Goal: Task Accomplishment & Management: Use online tool/utility

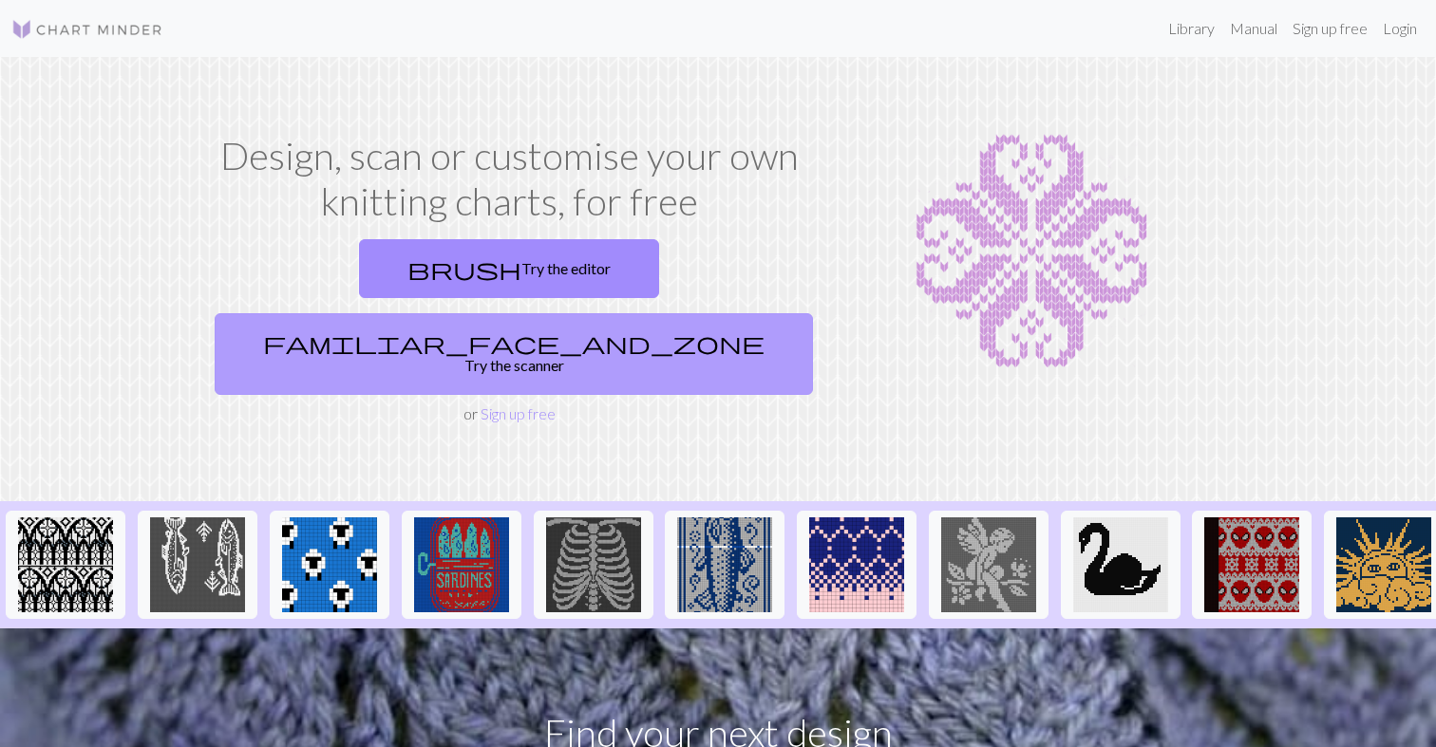
click at [617, 313] on link "familiar_face_and_zone Try the scanner" at bounding box center [514, 354] width 598 height 82
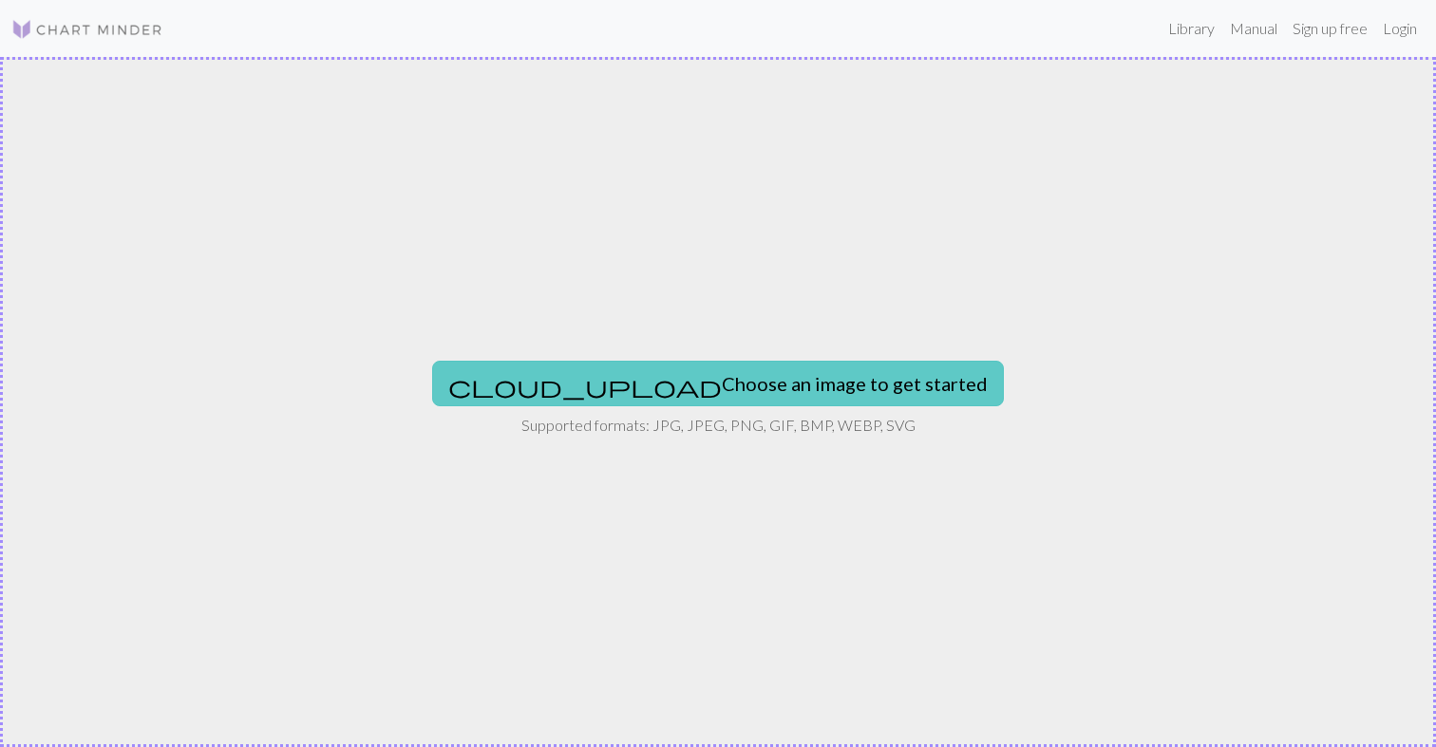
click at [656, 374] on button "cloud_upload Choose an image to get started" at bounding box center [718, 384] width 572 height 46
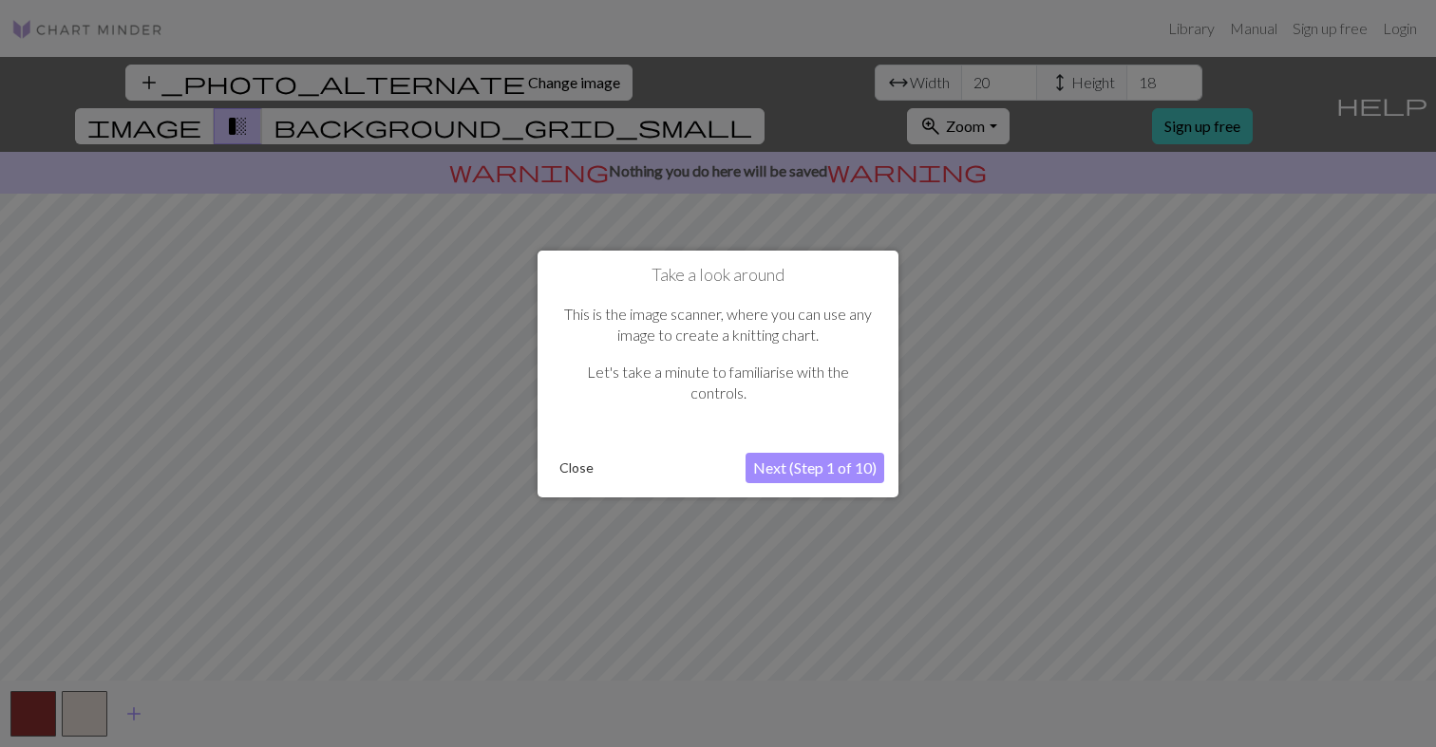
click at [821, 473] on button "Next (Step 1 of 10)" at bounding box center [815, 468] width 139 height 30
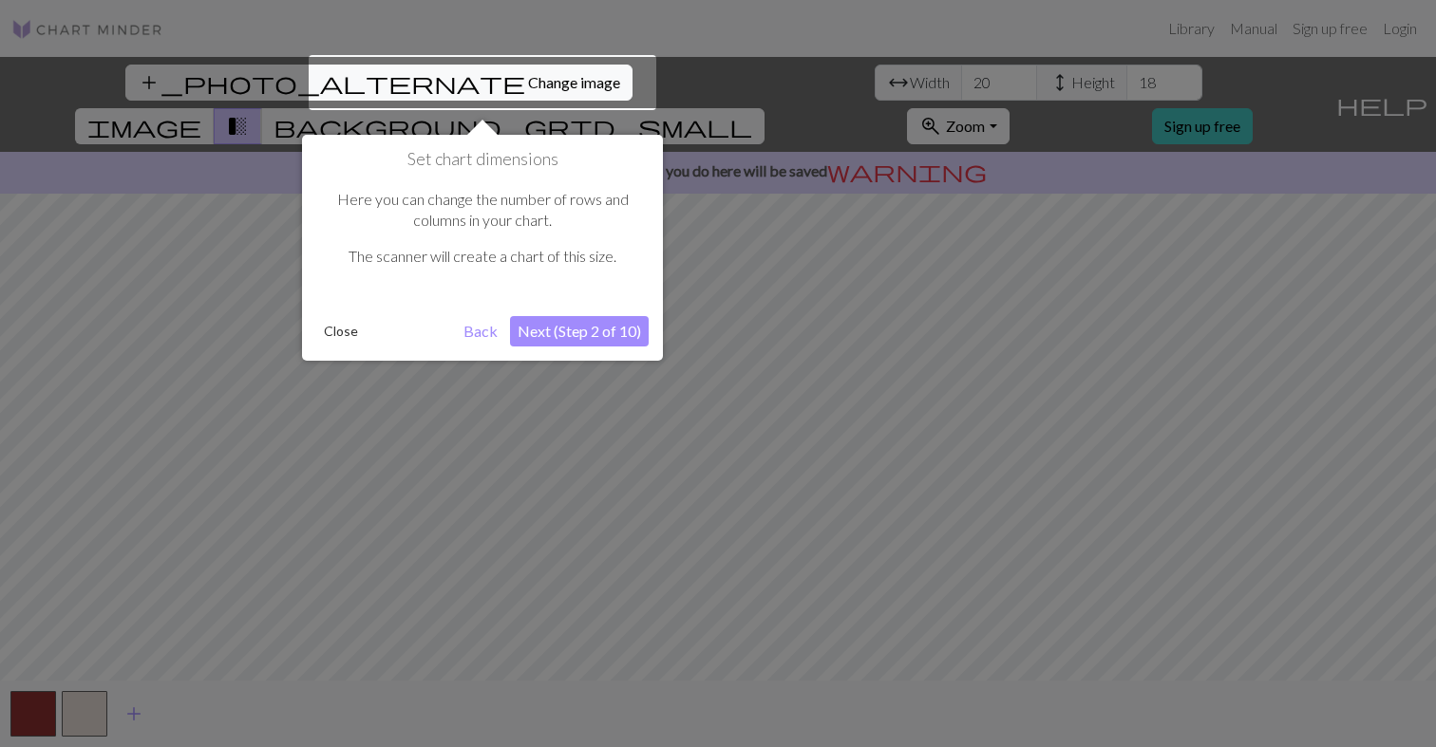
click at [634, 334] on button "Next (Step 2 of 10)" at bounding box center [579, 331] width 139 height 30
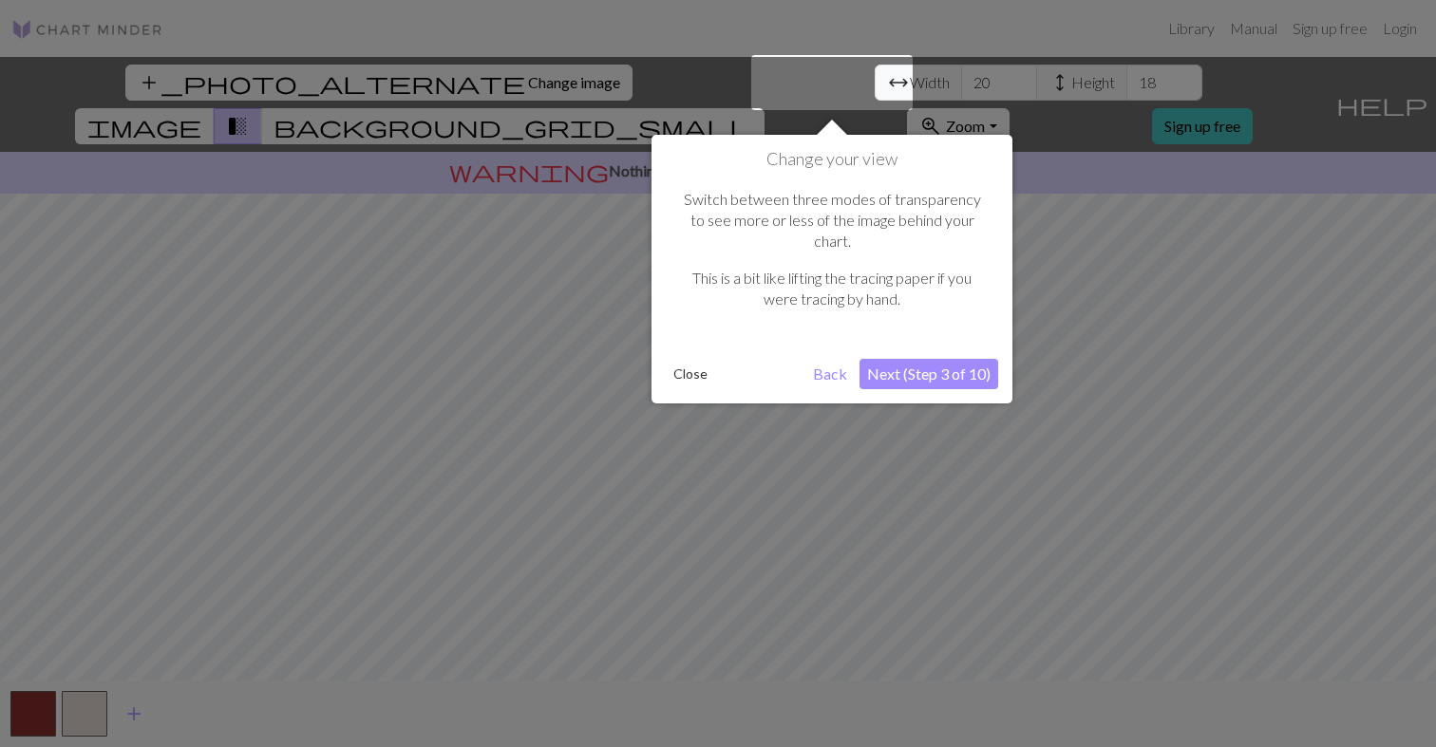
click at [909, 359] on button "Next (Step 3 of 10)" at bounding box center [928, 374] width 139 height 30
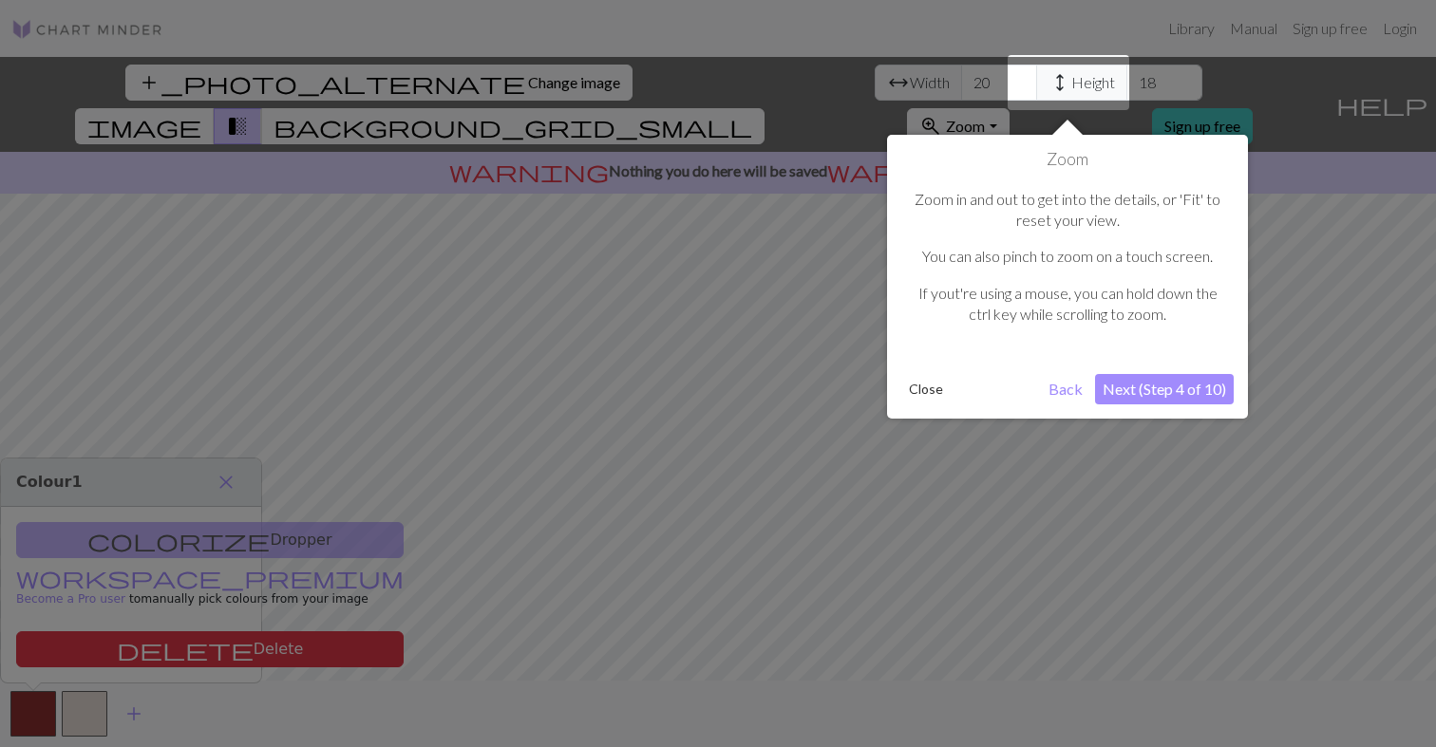
click at [1170, 387] on button "Next (Step 4 of 10)" at bounding box center [1164, 389] width 139 height 30
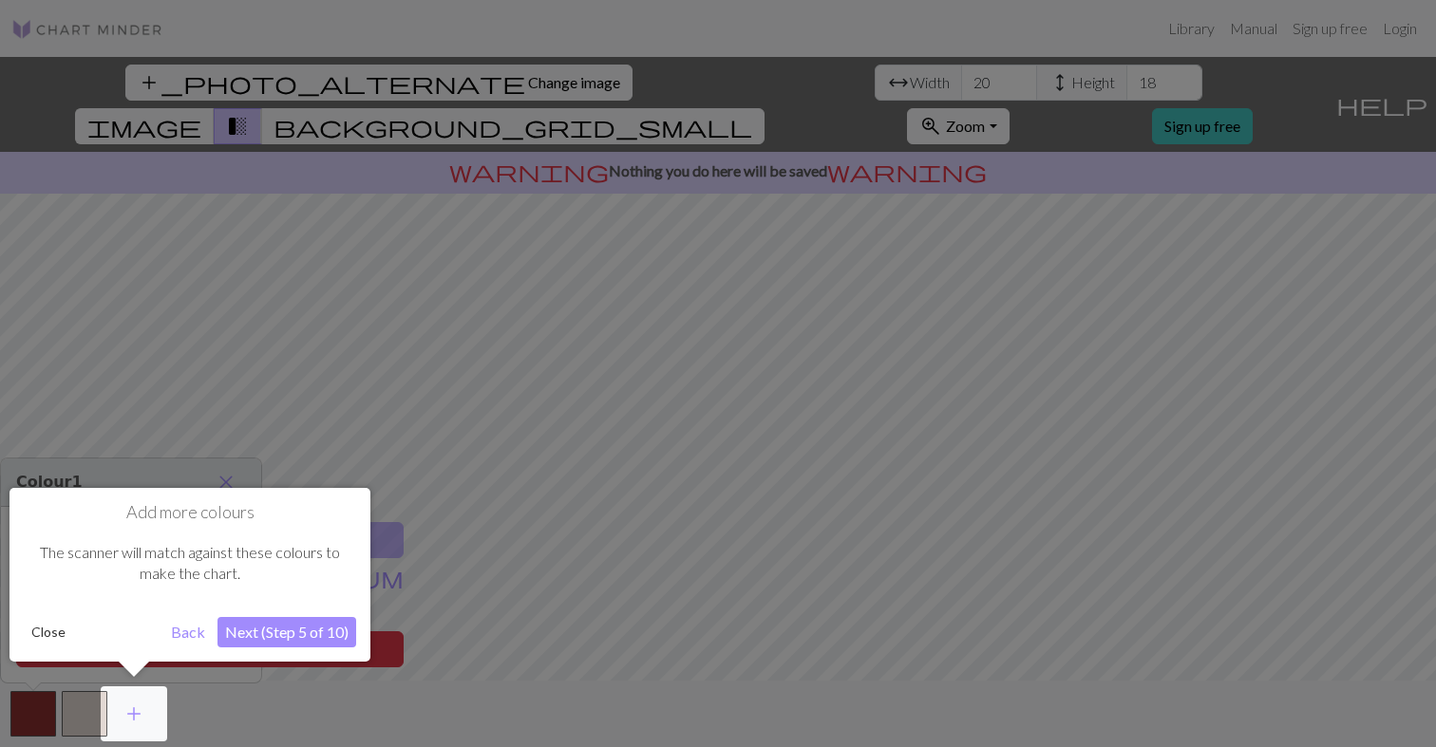
click at [271, 629] on button "Next (Step 5 of 10)" at bounding box center [286, 632] width 139 height 30
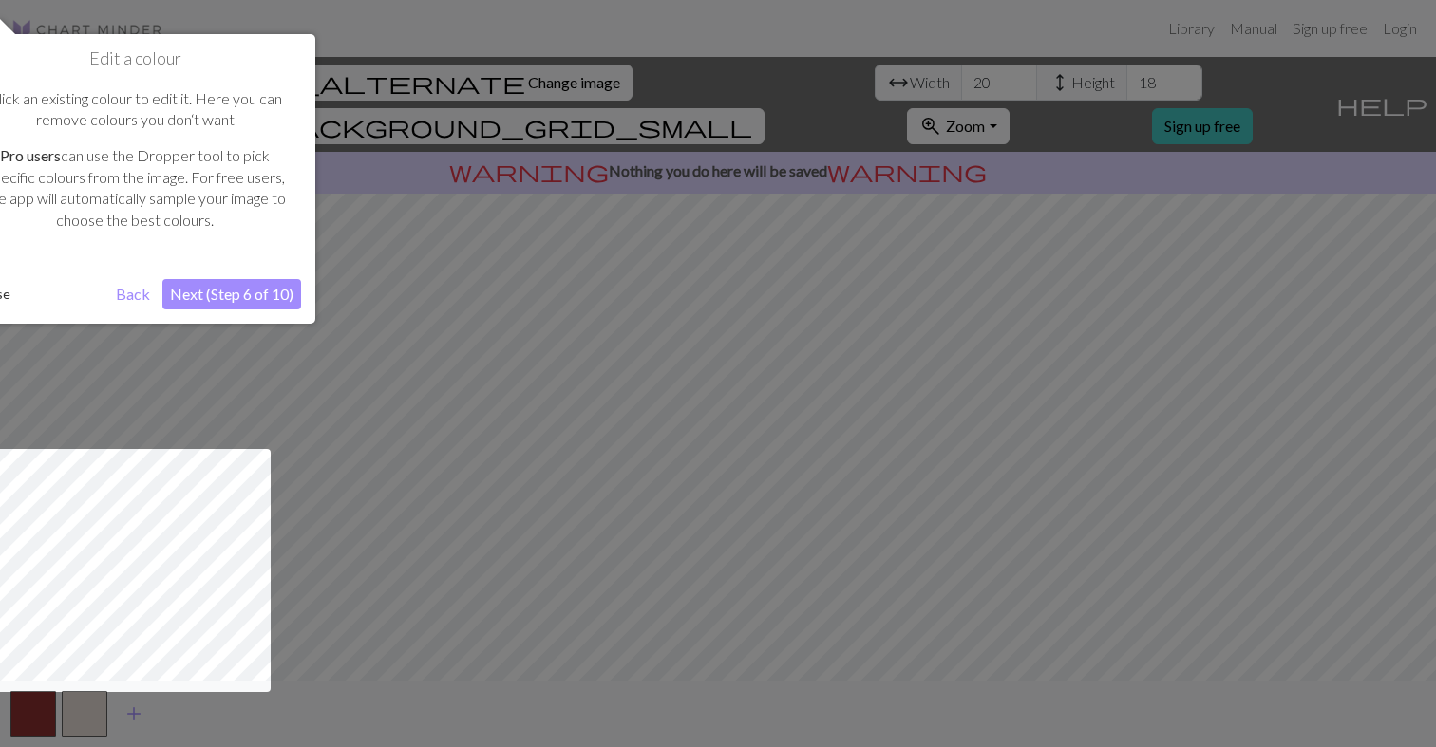
click at [262, 286] on button "Next (Step 6 of 10)" at bounding box center [231, 294] width 139 height 30
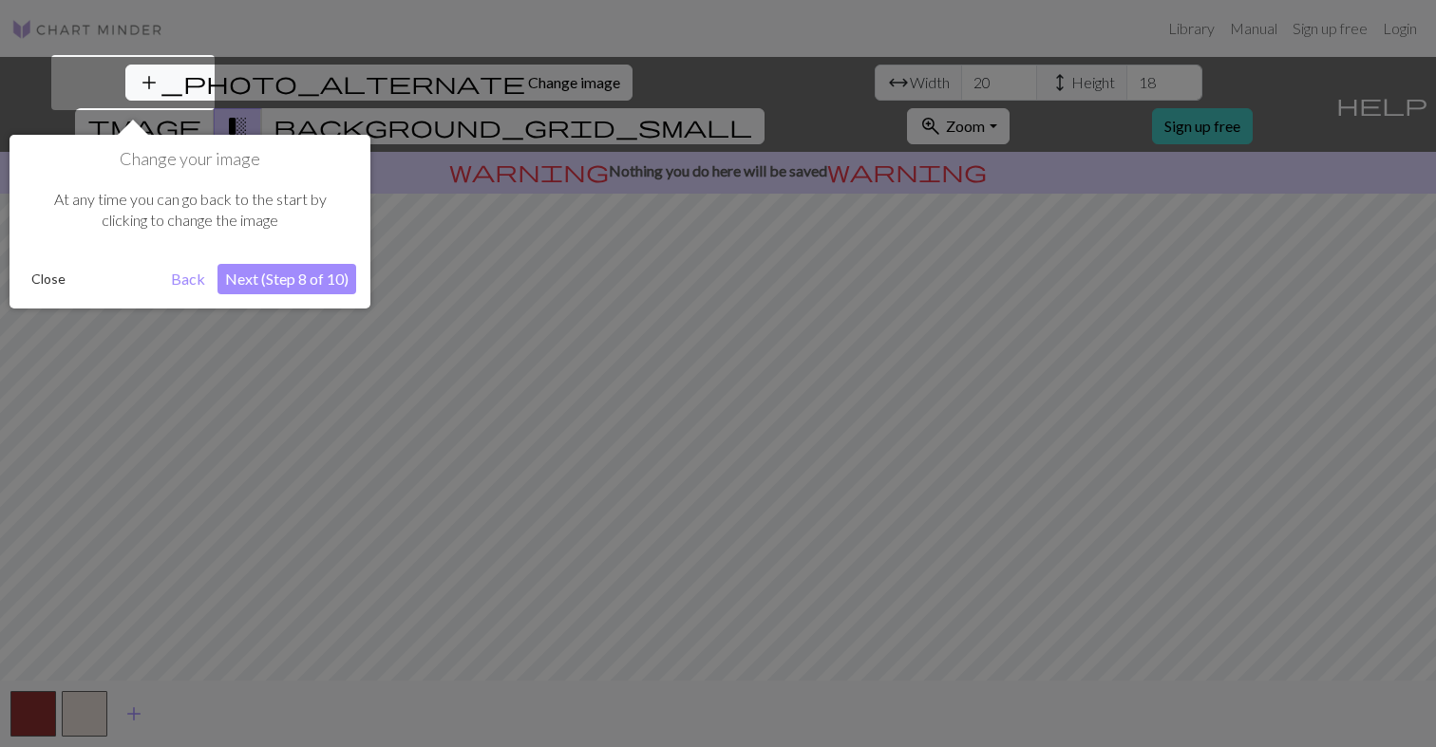
click at [274, 281] on button "Next (Step 8 of 10)" at bounding box center [286, 279] width 139 height 30
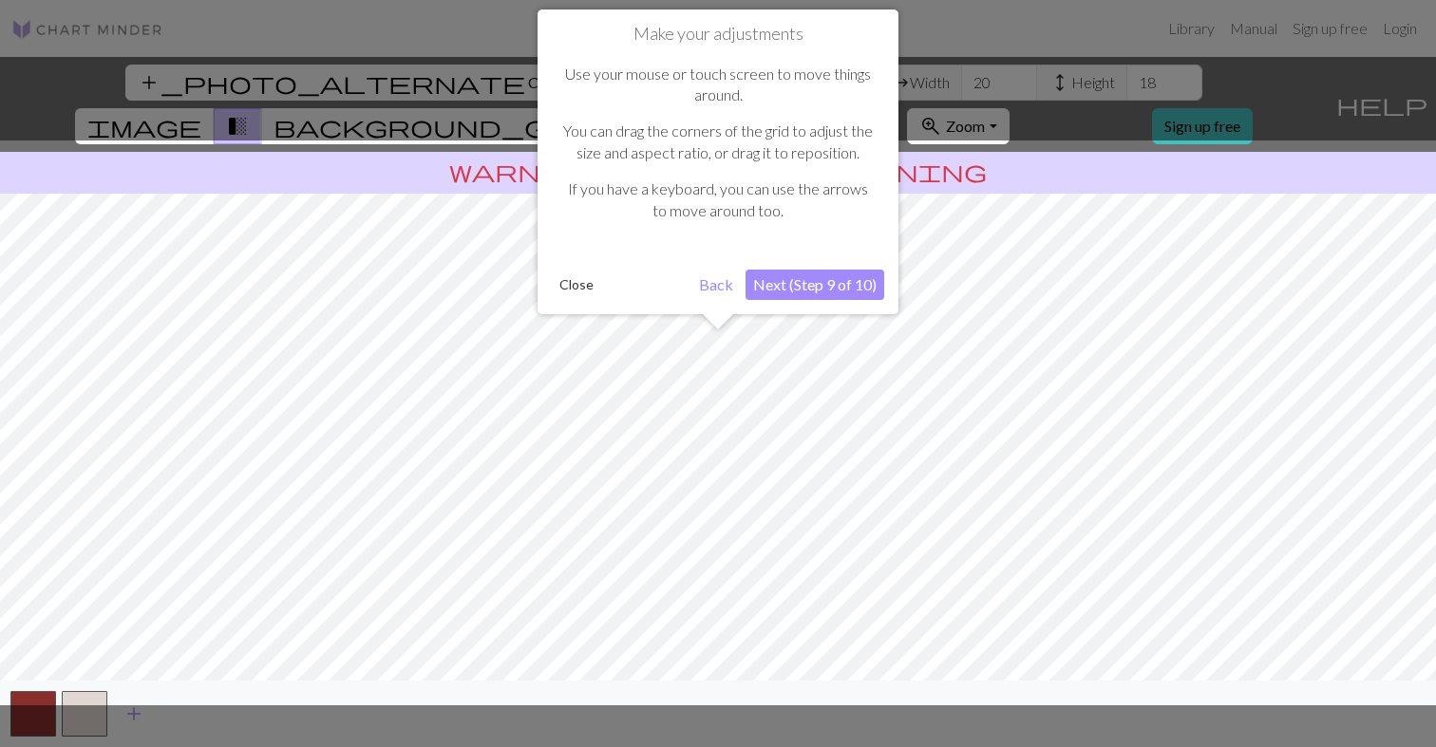
click at [845, 287] on button "Next (Step 9 of 10)" at bounding box center [815, 285] width 139 height 30
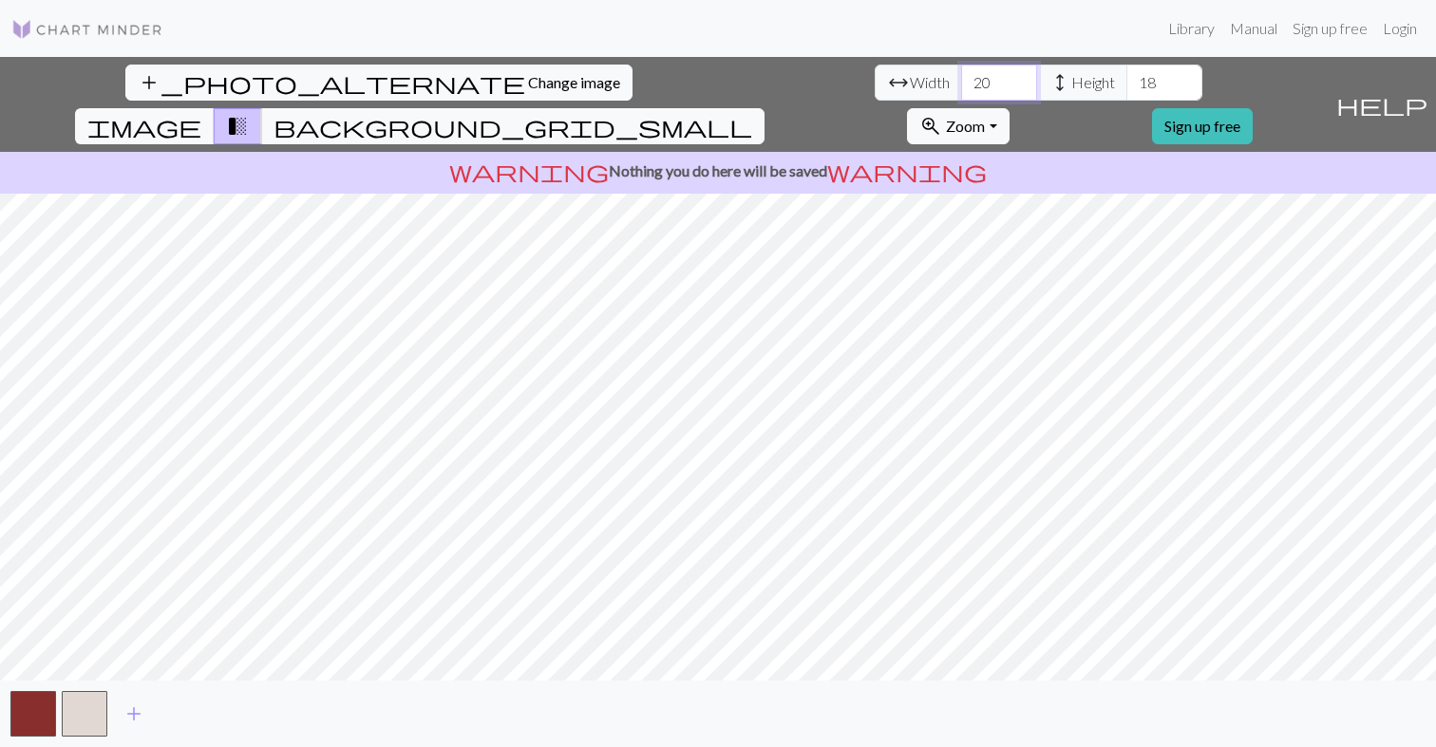
click at [961, 82] on input "20" at bounding box center [999, 83] width 76 height 36
type input "50"
click at [1126, 71] on input "18" at bounding box center [1164, 83] width 76 height 36
click at [1126, 76] on input "18" at bounding box center [1164, 83] width 76 height 36
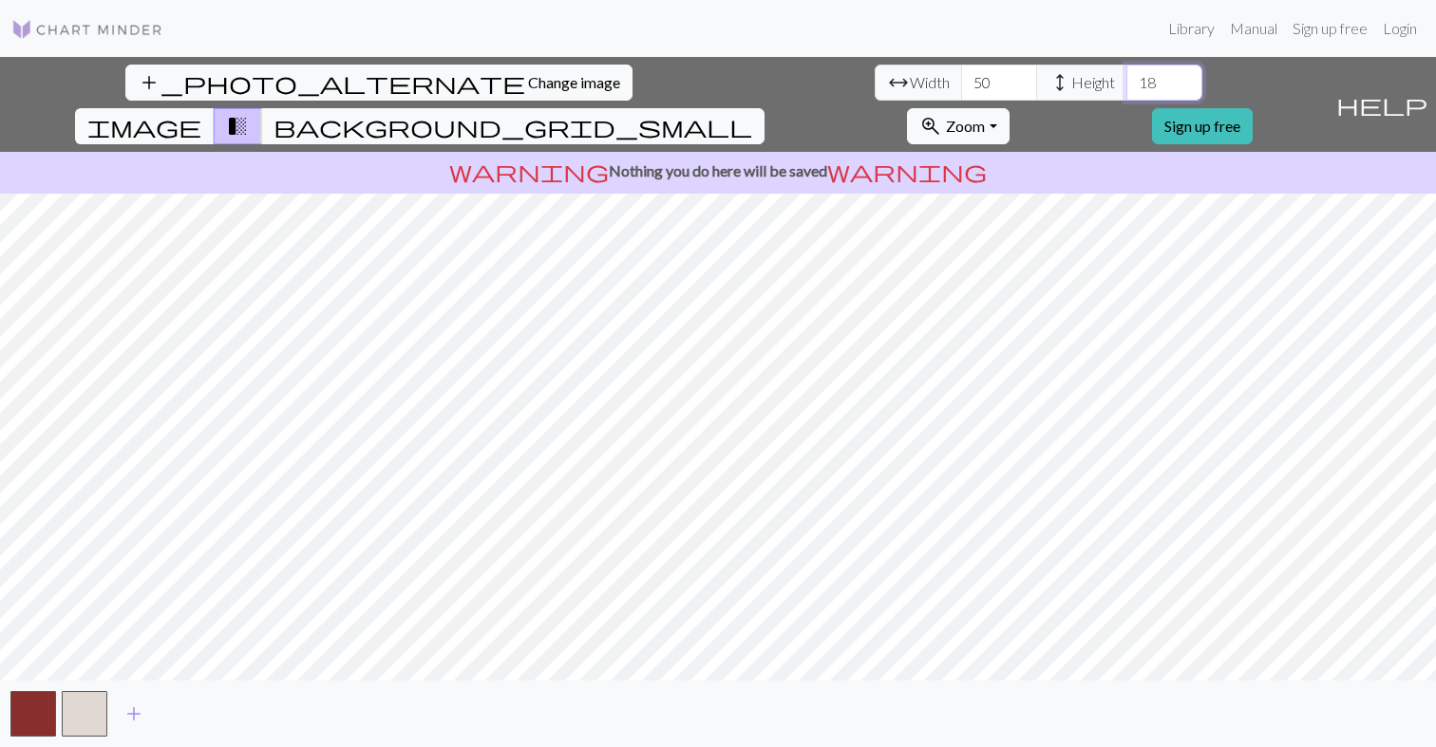
click at [1126, 76] on input "18" at bounding box center [1164, 83] width 76 height 36
type input "1"
type input "50"
click at [36, 734] on button "button" at bounding box center [33, 714] width 46 height 46
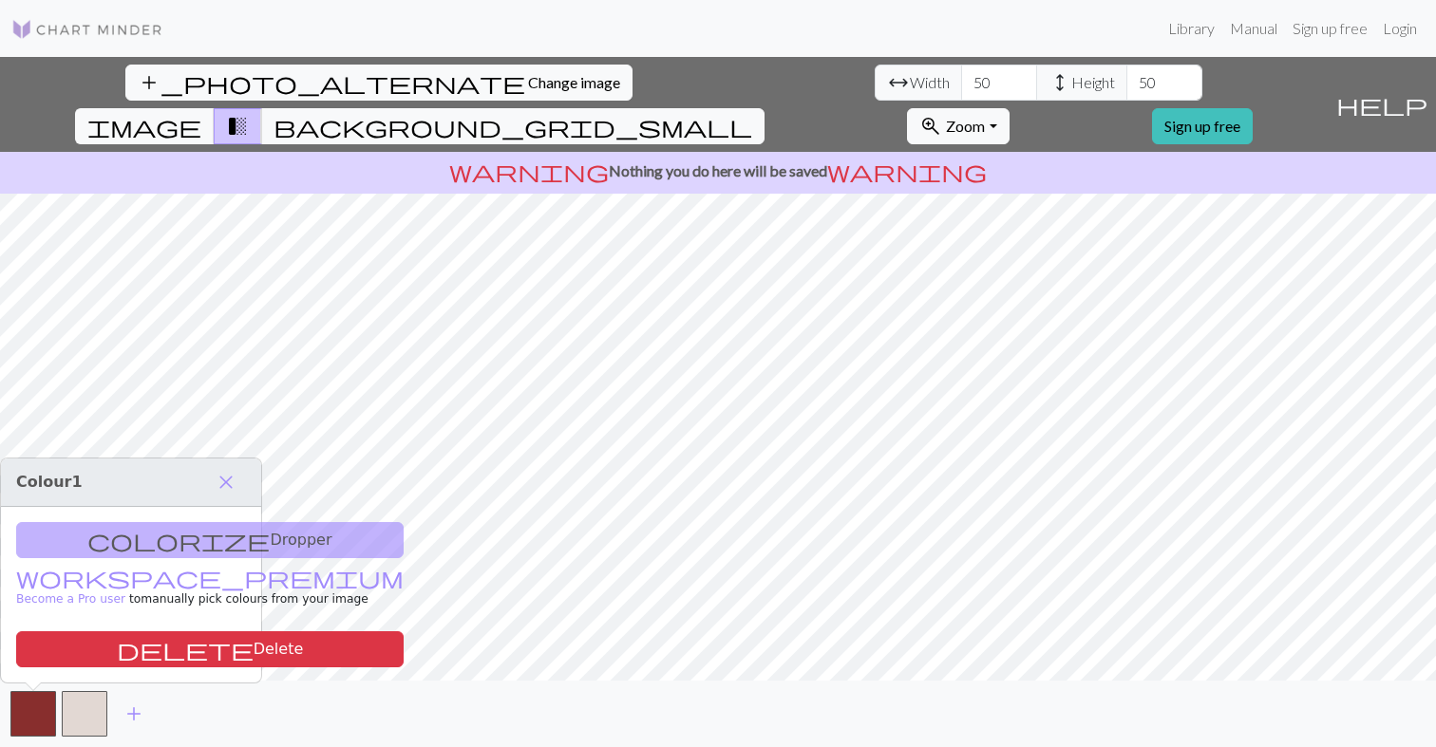
click at [153, 553] on div "colorize Dropper workspace_premium Become a Pro user to manually pick colours f…" at bounding box center [131, 595] width 260 height 176
click at [162, 525] on div "colorize Dropper workspace_premium Become a Pro user to manually pick colours f…" at bounding box center [131, 595] width 260 height 176
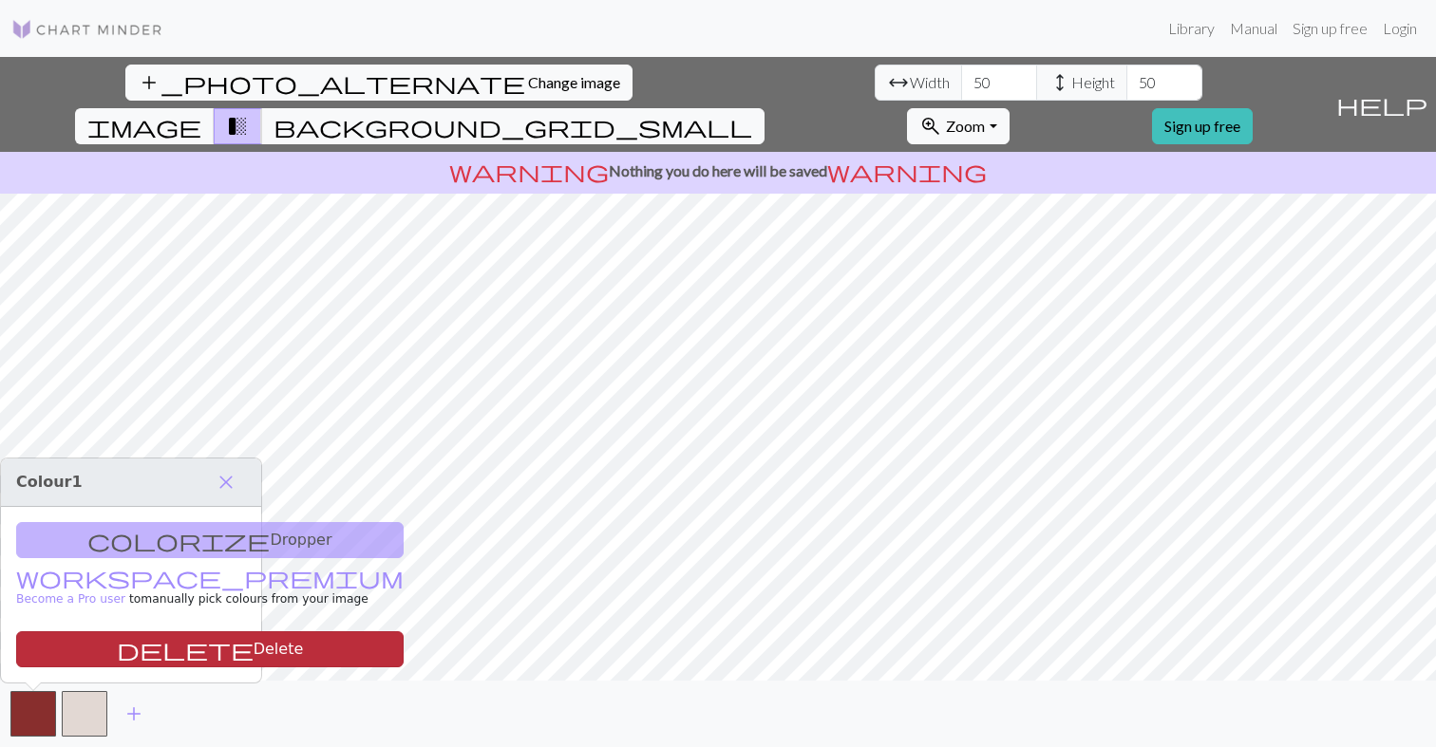
click at [151, 656] on button "delete Delete" at bounding box center [209, 650] width 387 height 36
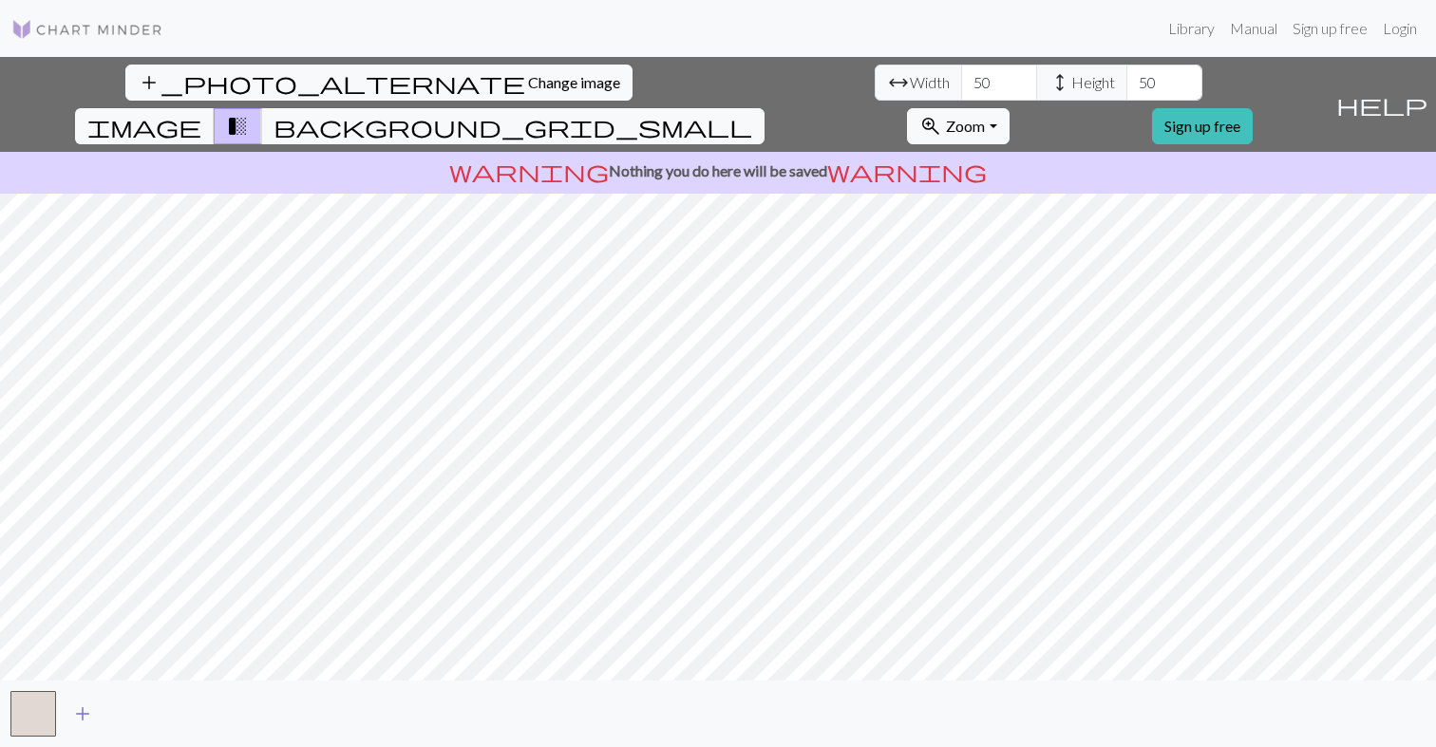
click at [85, 711] on span "add" at bounding box center [82, 714] width 23 height 27
click at [719, 694] on div "add_photo_alternate Change image arrow_range Width 50 height Height 50 image tr…" at bounding box center [718, 402] width 1436 height 690
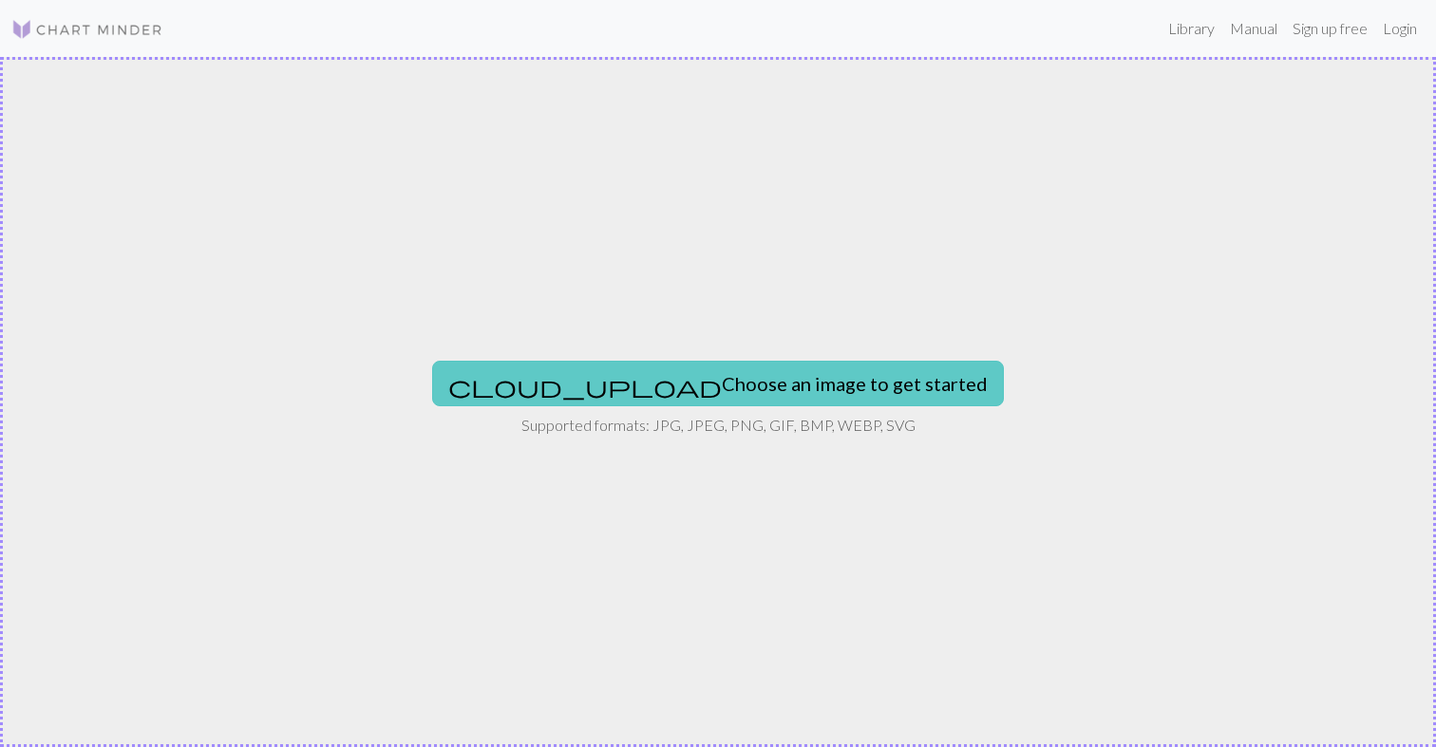
click at [687, 370] on button "cloud_upload Choose an image to get started" at bounding box center [718, 384] width 572 height 46
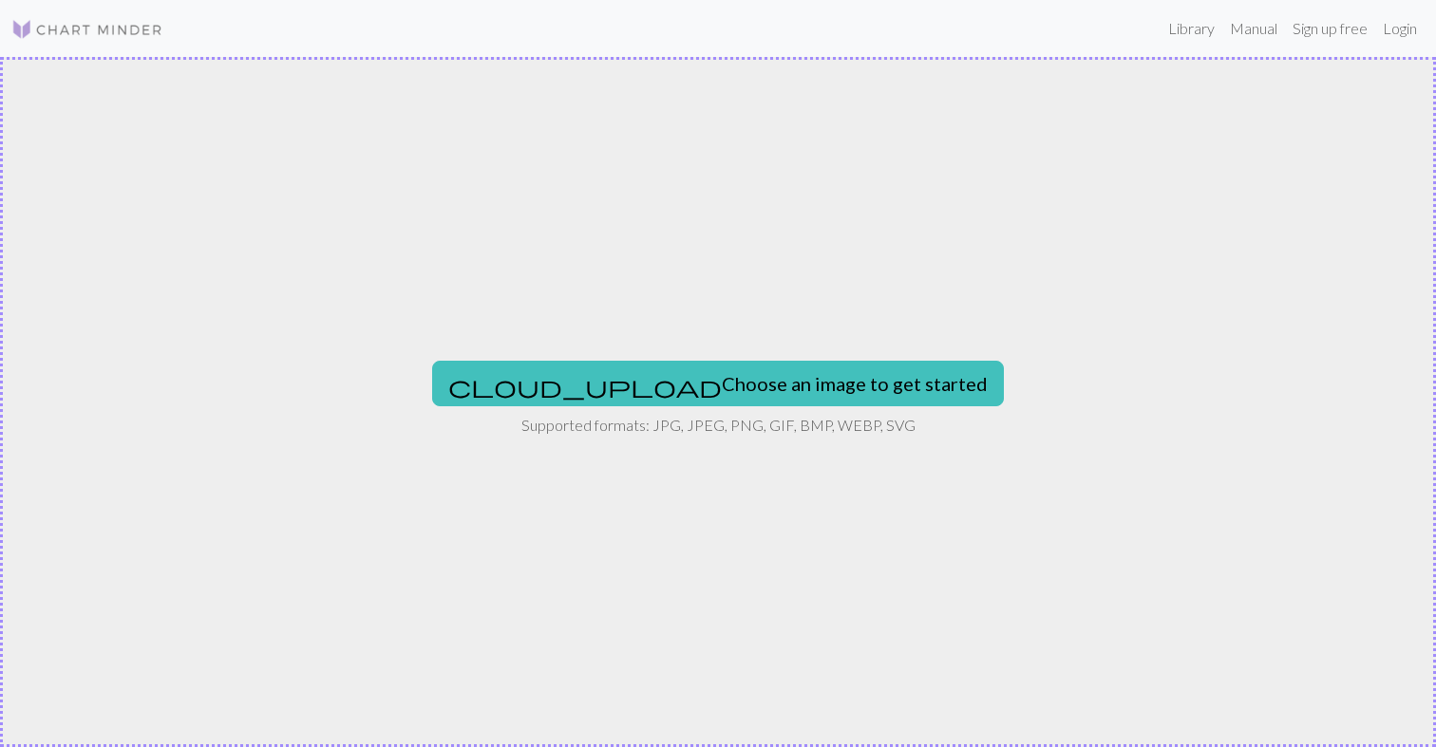
click at [123, 25] on img at bounding box center [87, 29] width 152 height 23
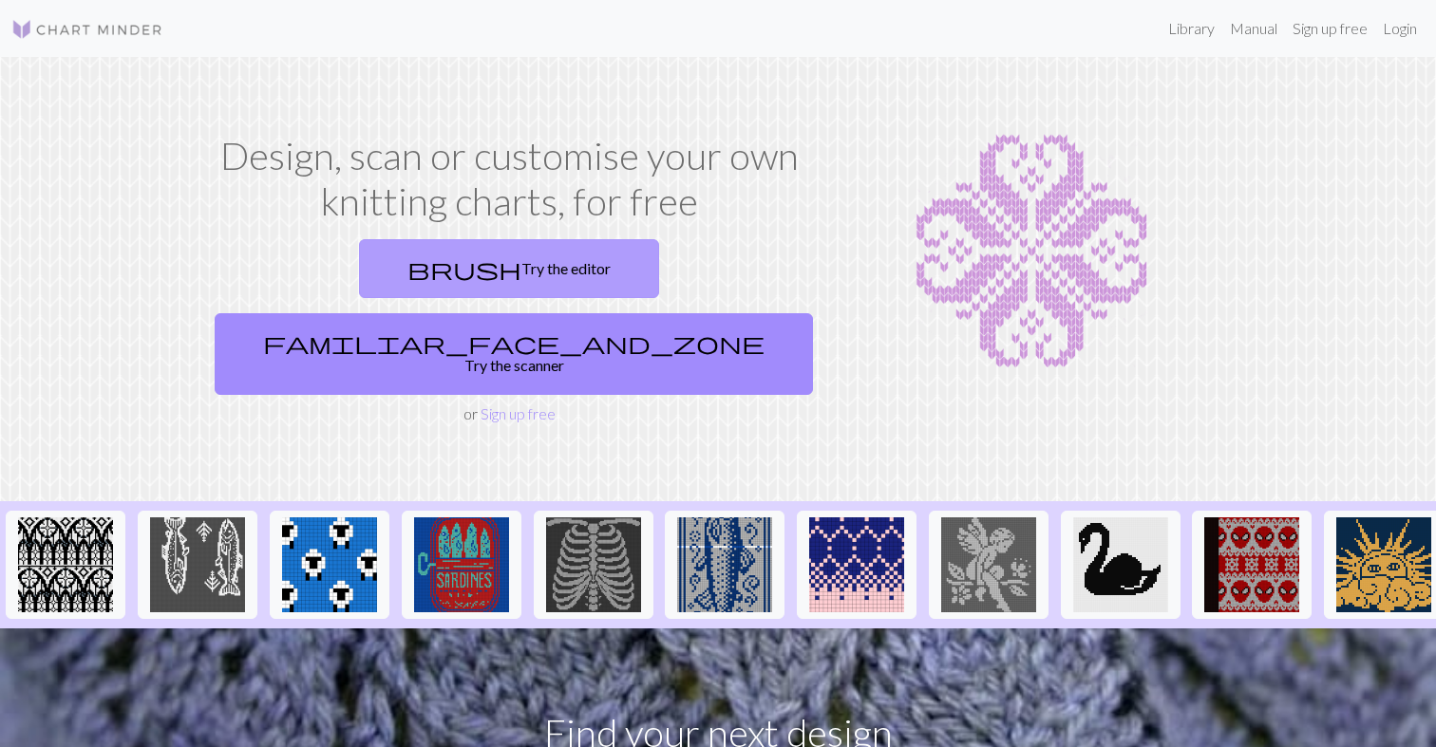
click at [422, 258] on link "brush Try the editor" at bounding box center [509, 268] width 300 height 59
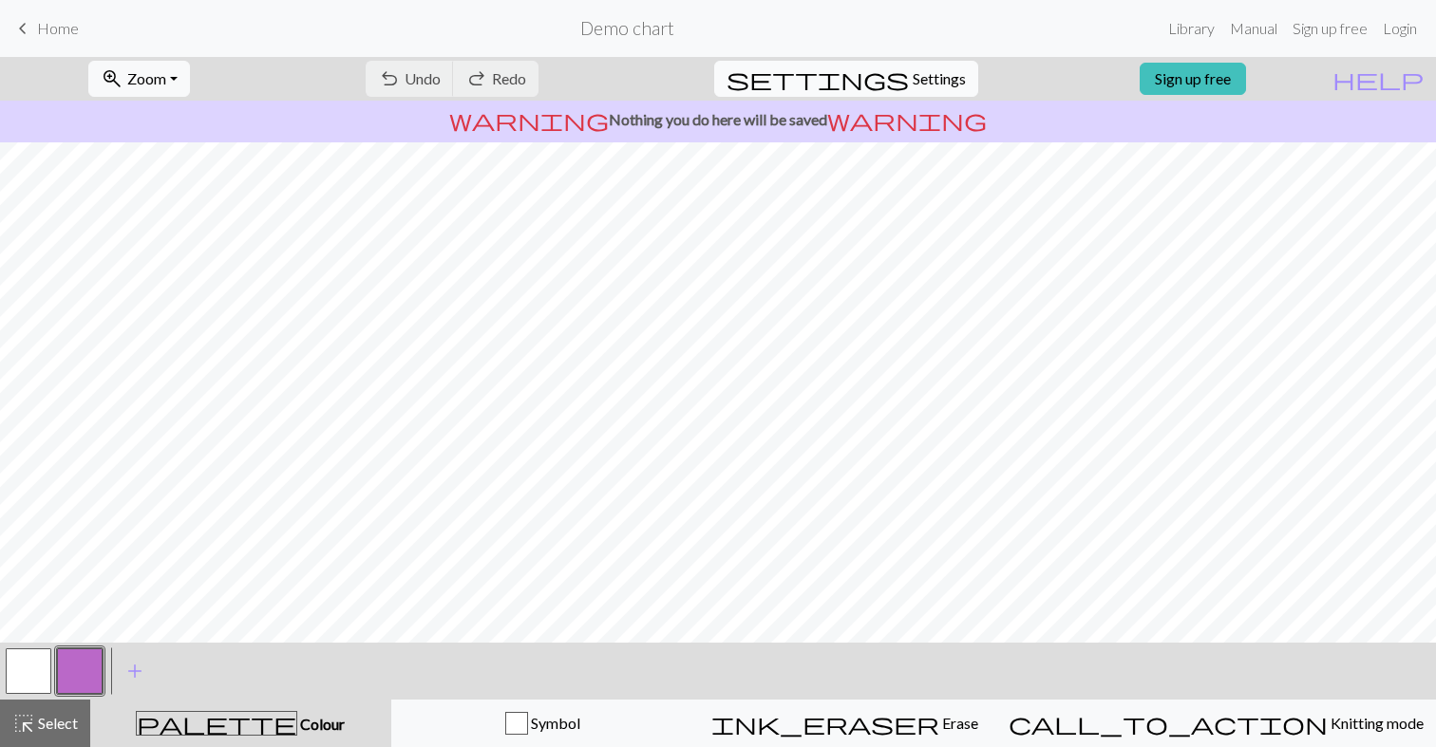
click at [929, 83] on span "Settings" at bounding box center [939, 78] width 53 height 23
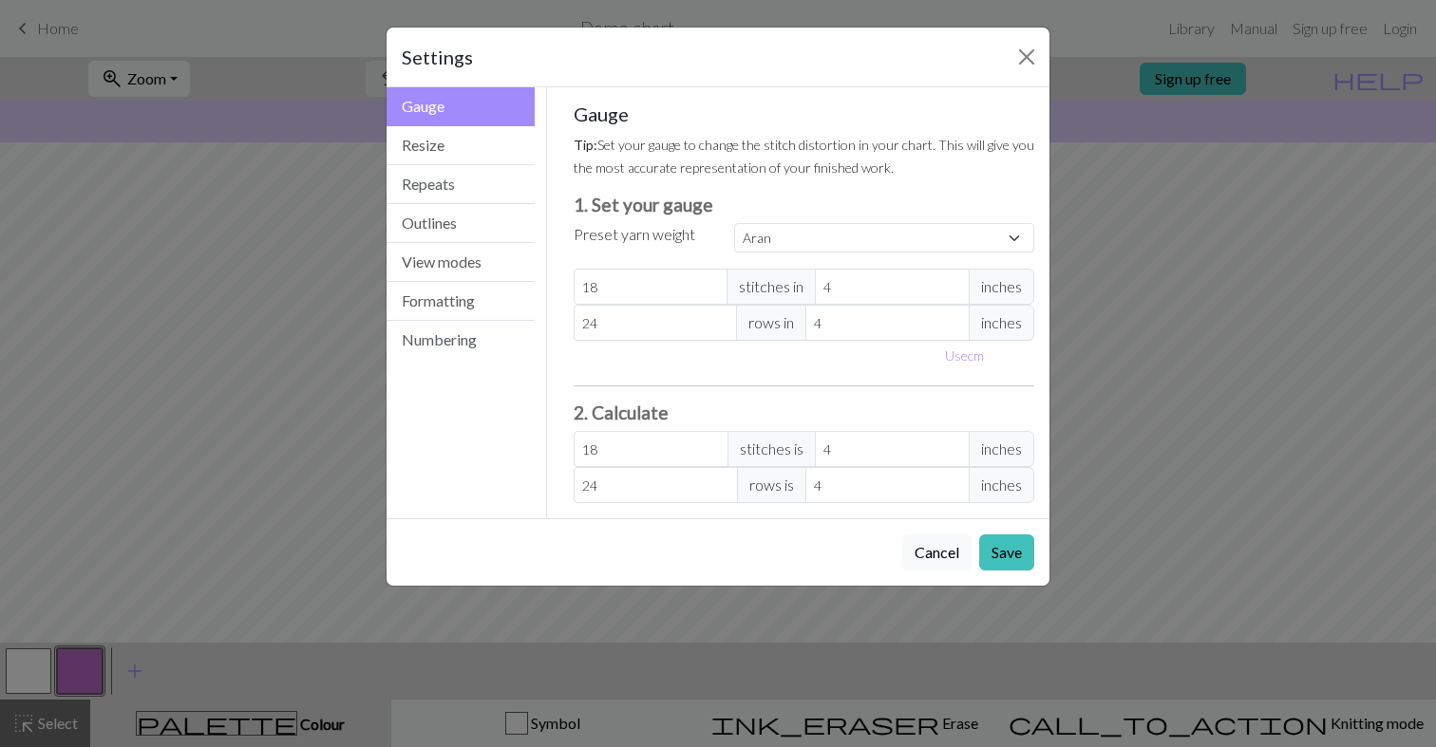
click at [929, 83] on div "Settings" at bounding box center [718, 58] width 663 height 60
click at [645, 284] on input "18" at bounding box center [651, 287] width 155 height 36
click at [645, 288] on input "18" at bounding box center [651, 287] width 155 height 36
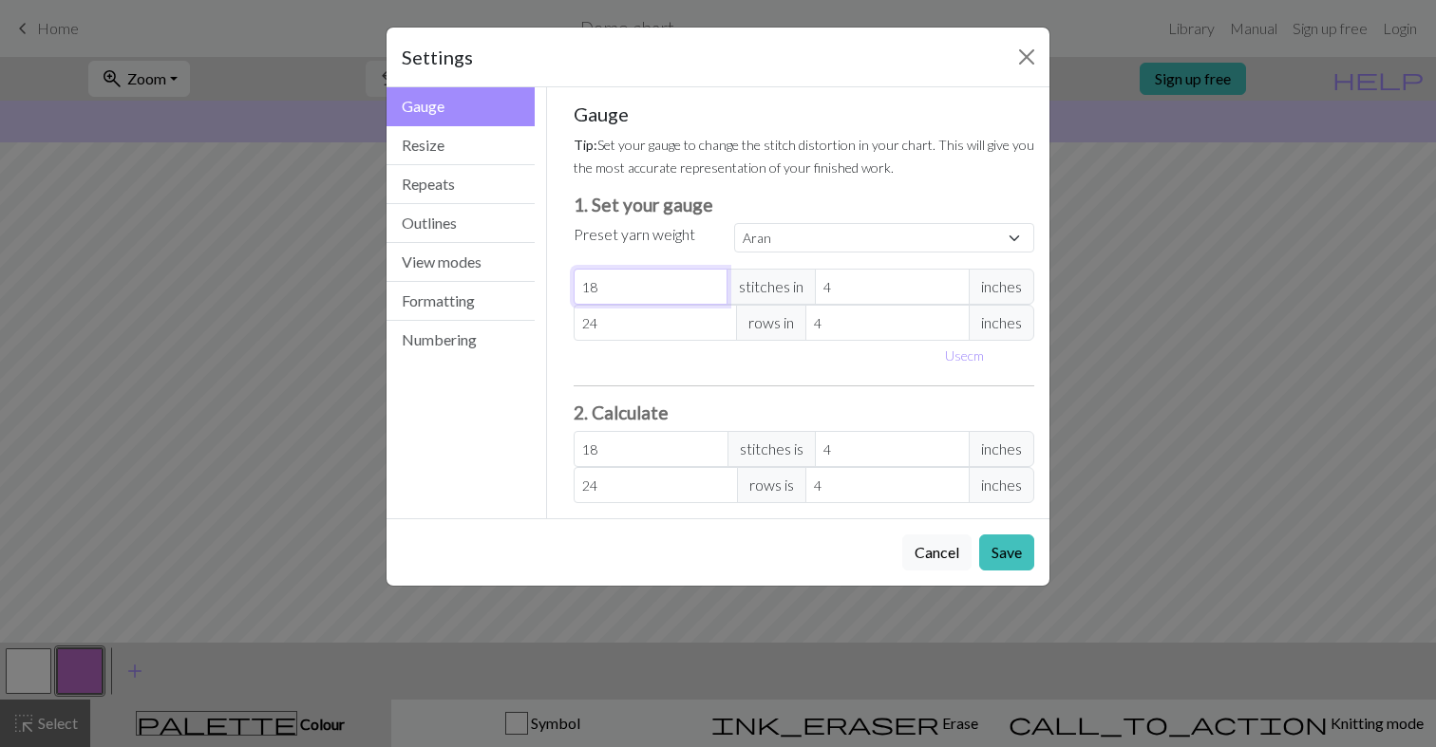
select select "custom"
type input "1"
type input "17"
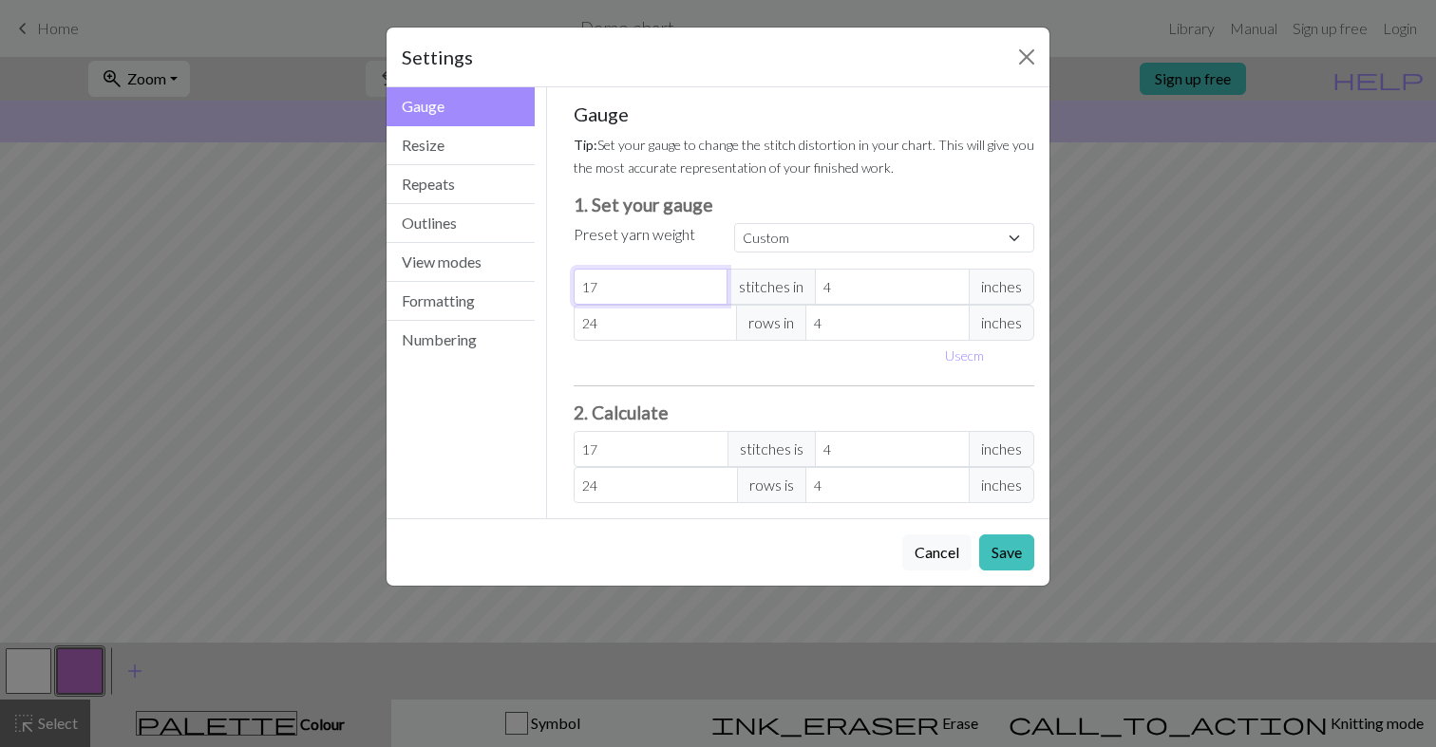
type input "17"
click at [815, 148] on small "Tip: Set your gauge to change the stitch distortion in your chart. This will gi…" at bounding box center [804, 156] width 461 height 39
click at [1001, 549] on button "Save" at bounding box center [1006, 553] width 55 height 36
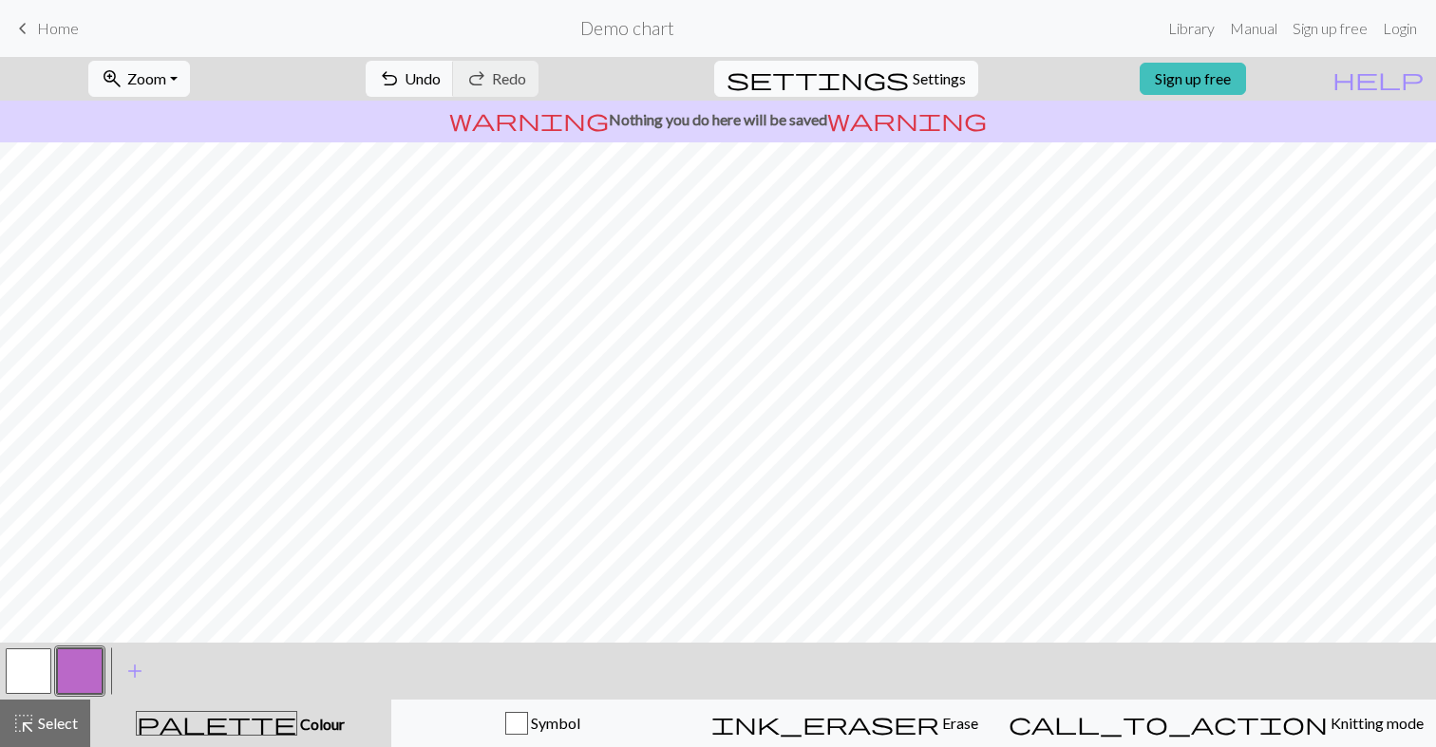
click at [913, 85] on span "Settings" at bounding box center [939, 78] width 53 height 23
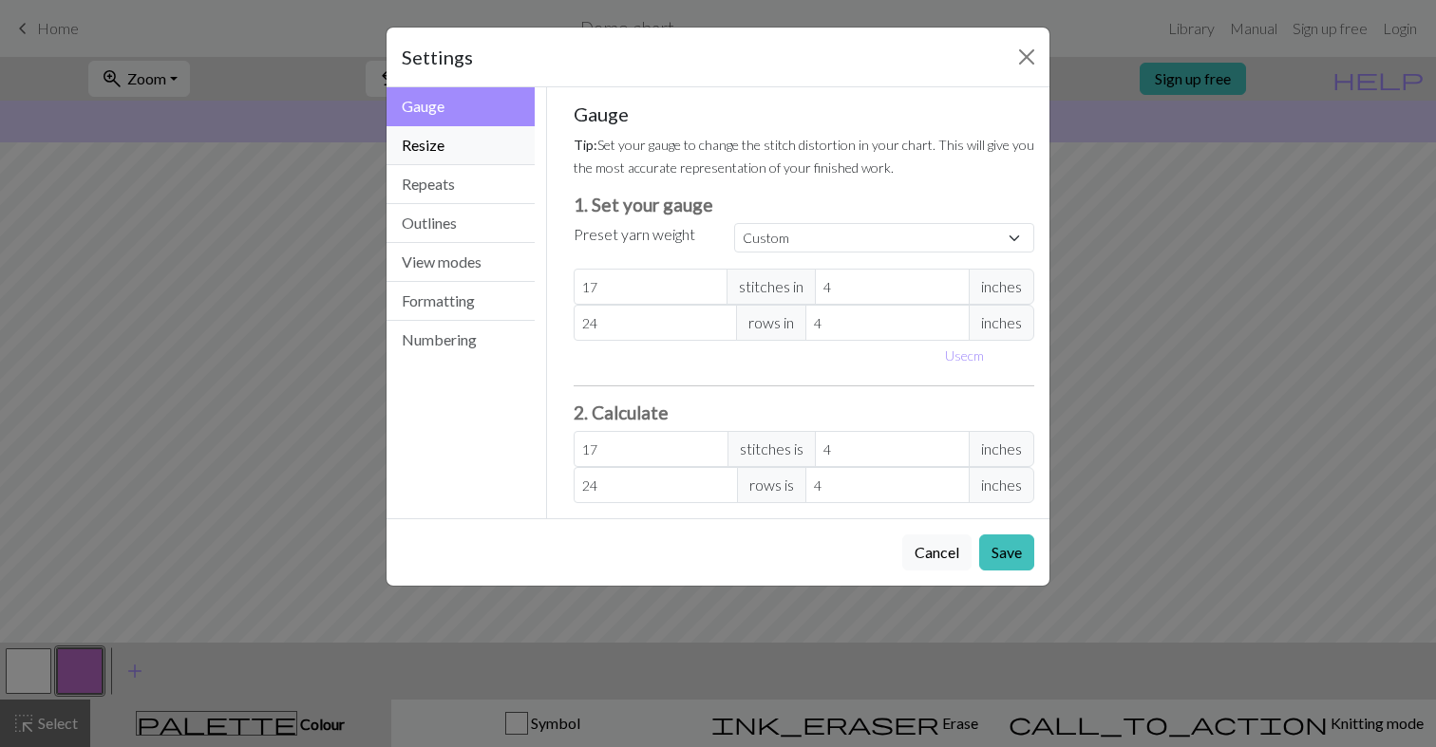
click at [455, 142] on button "Resize" at bounding box center [461, 145] width 148 height 39
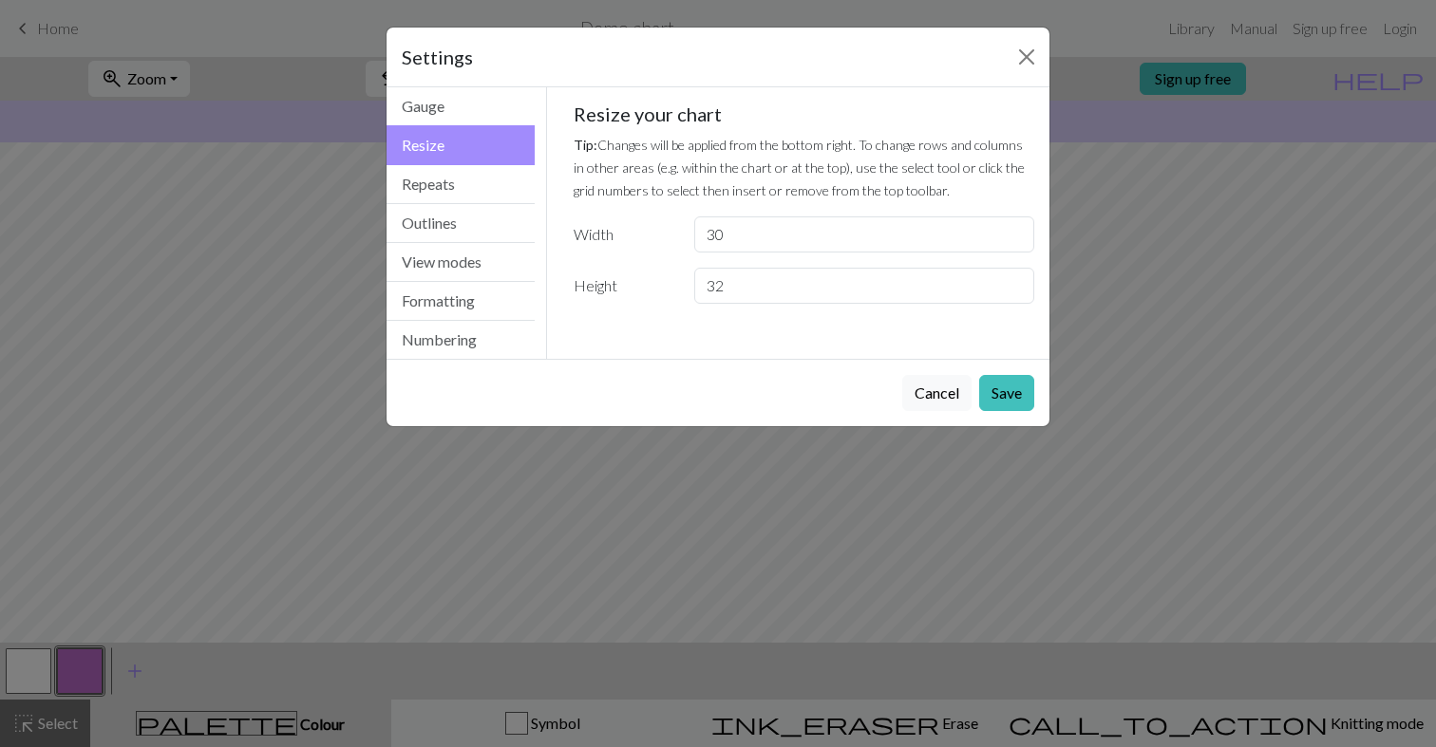
click at [455, 142] on button "Resize" at bounding box center [461, 145] width 148 height 40
click at [739, 247] on input "30" at bounding box center [864, 235] width 340 height 36
type input "50"
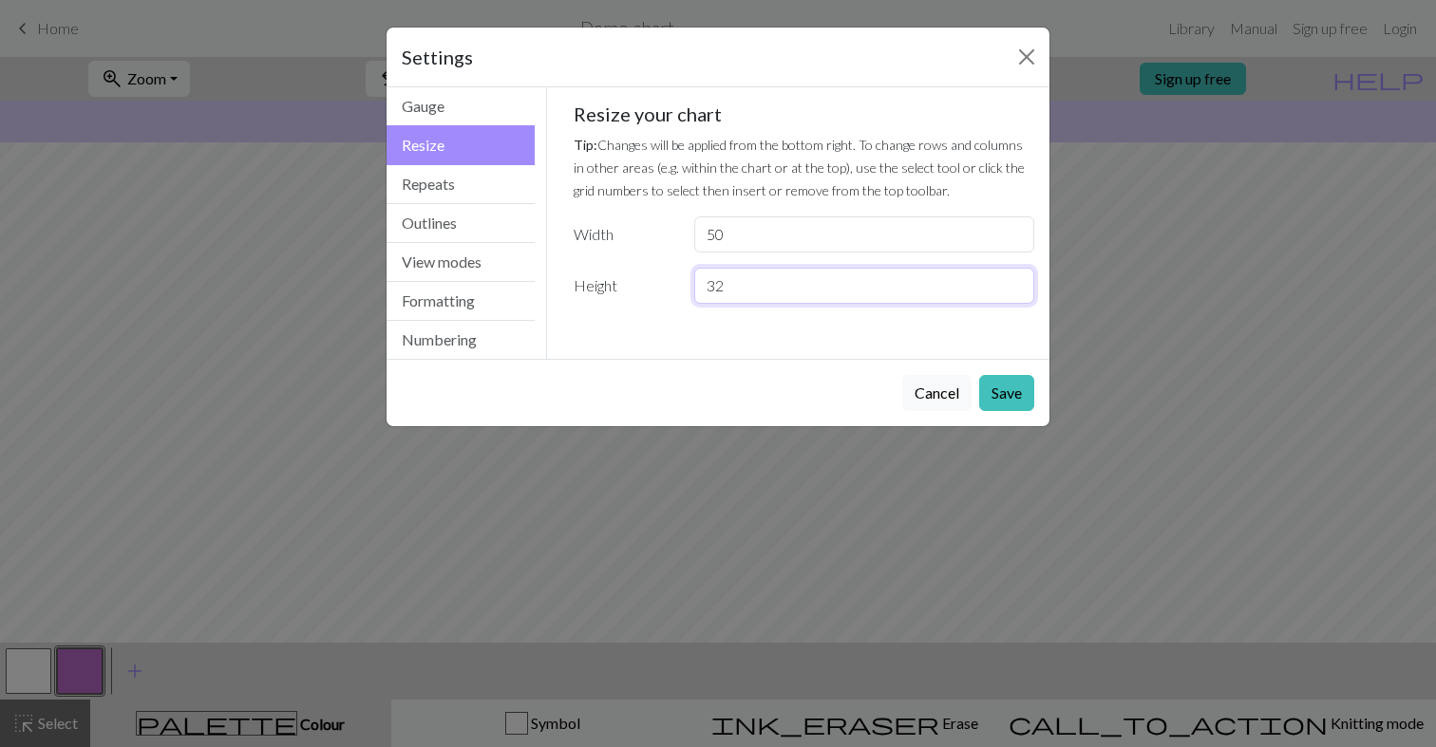
click at [749, 293] on input "32" at bounding box center [864, 286] width 340 height 36
type input "50"
click at [1021, 391] on button "Save" at bounding box center [1006, 393] width 55 height 36
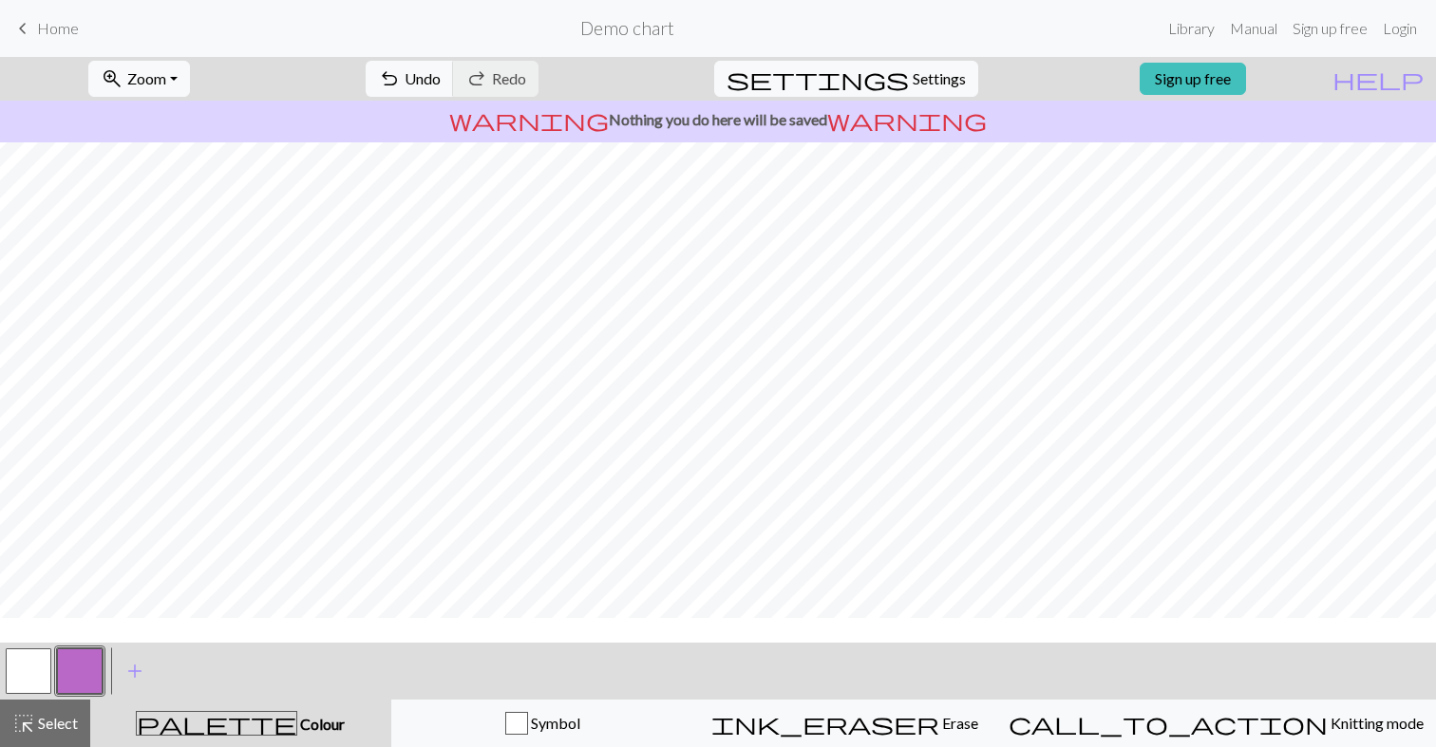
scroll to position [162, 0]
click at [166, 86] on span "Zoom" at bounding box center [146, 78] width 39 height 18
click at [168, 230] on button "50%" at bounding box center [164, 228] width 150 height 30
click at [30, 664] on button "button" at bounding box center [29, 672] width 46 height 46
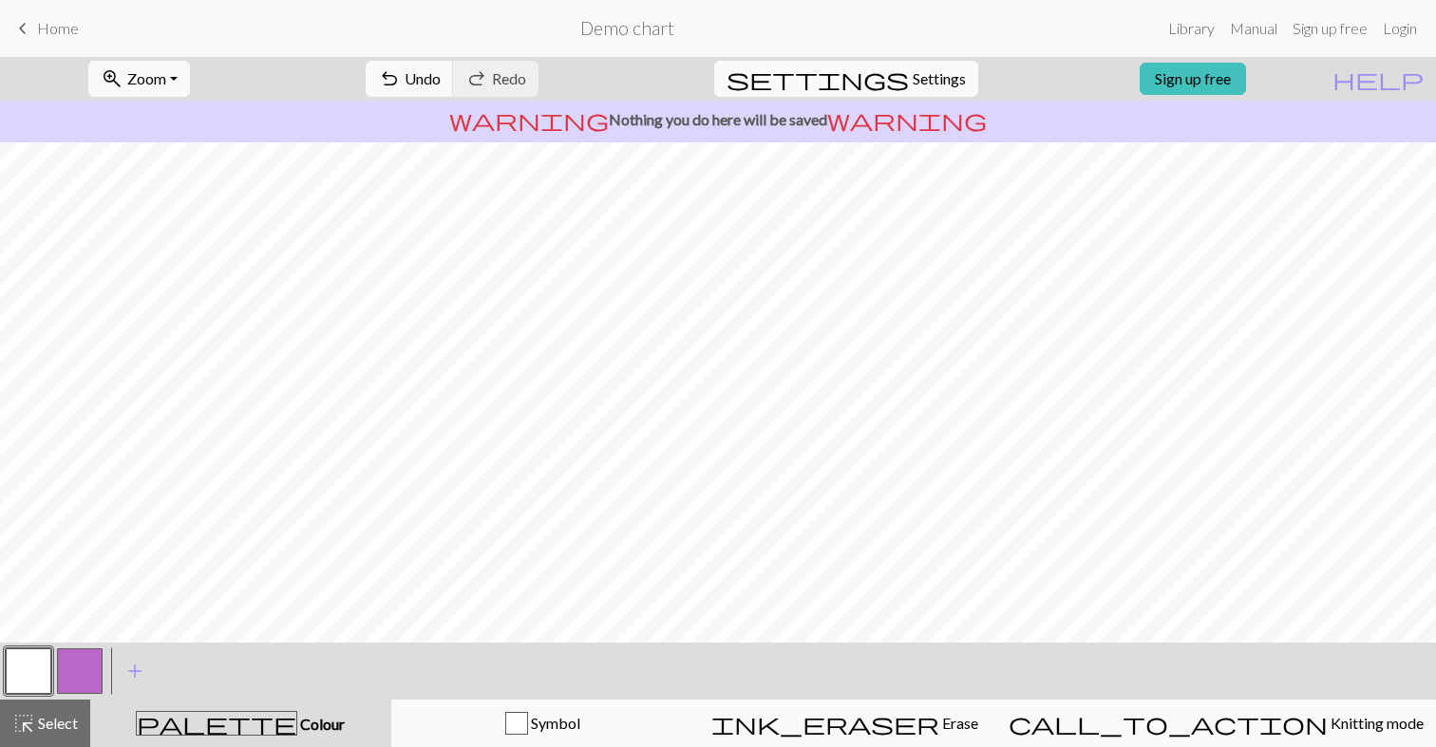
click at [926, 83] on span "Settings" at bounding box center [939, 78] width 53 height 23
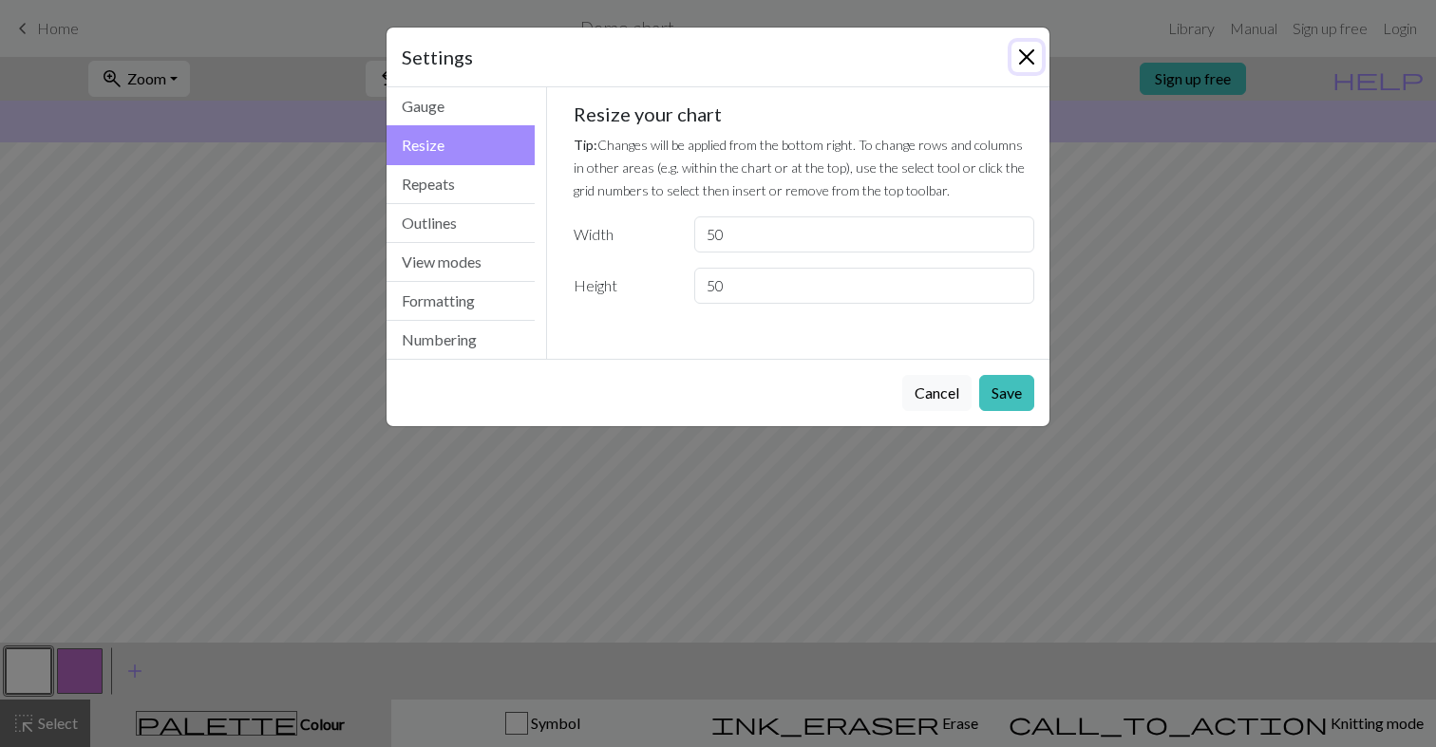
click at [1023, 49] on button "Close" at bounding box center [1026, 57] width 30 height 30
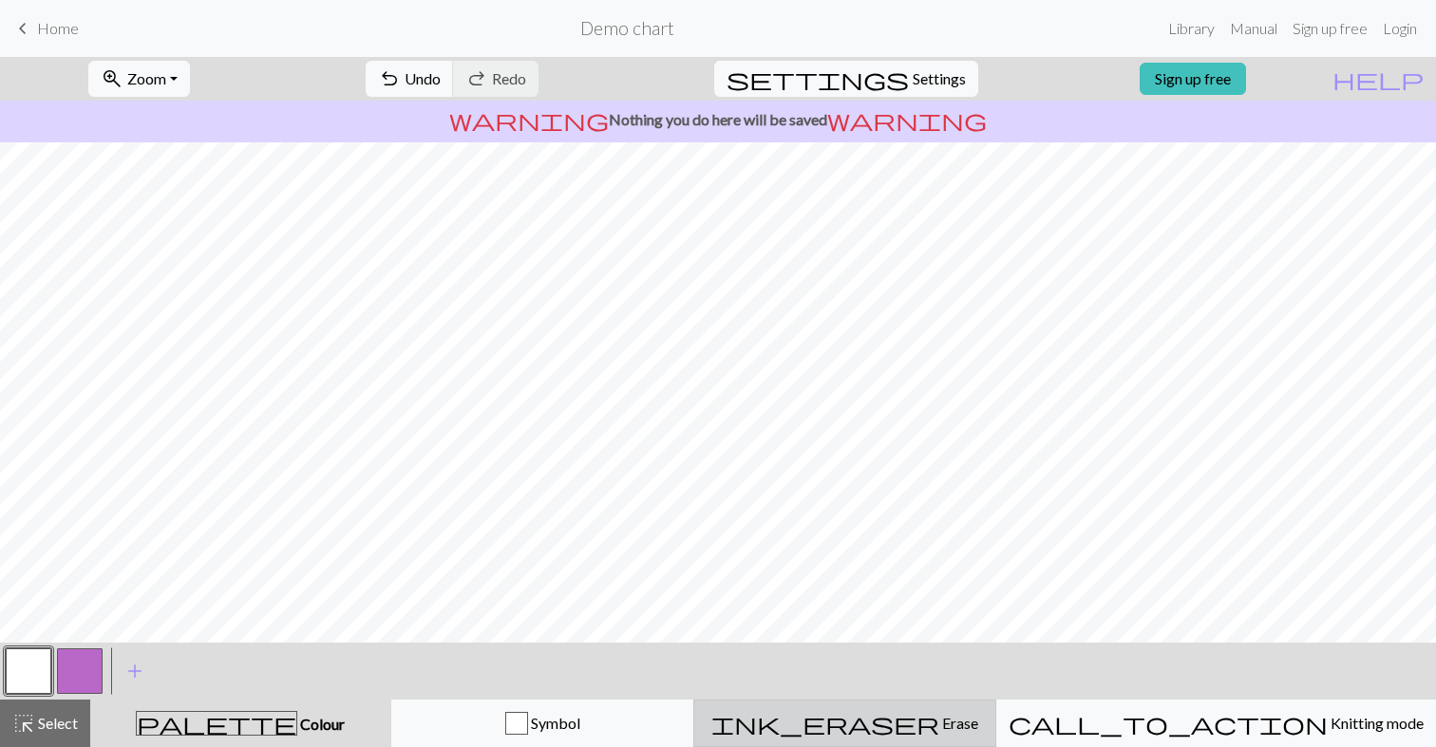
click at [939, 724] on span "Erase" at bounding box center [958, 723] width 39 height 18
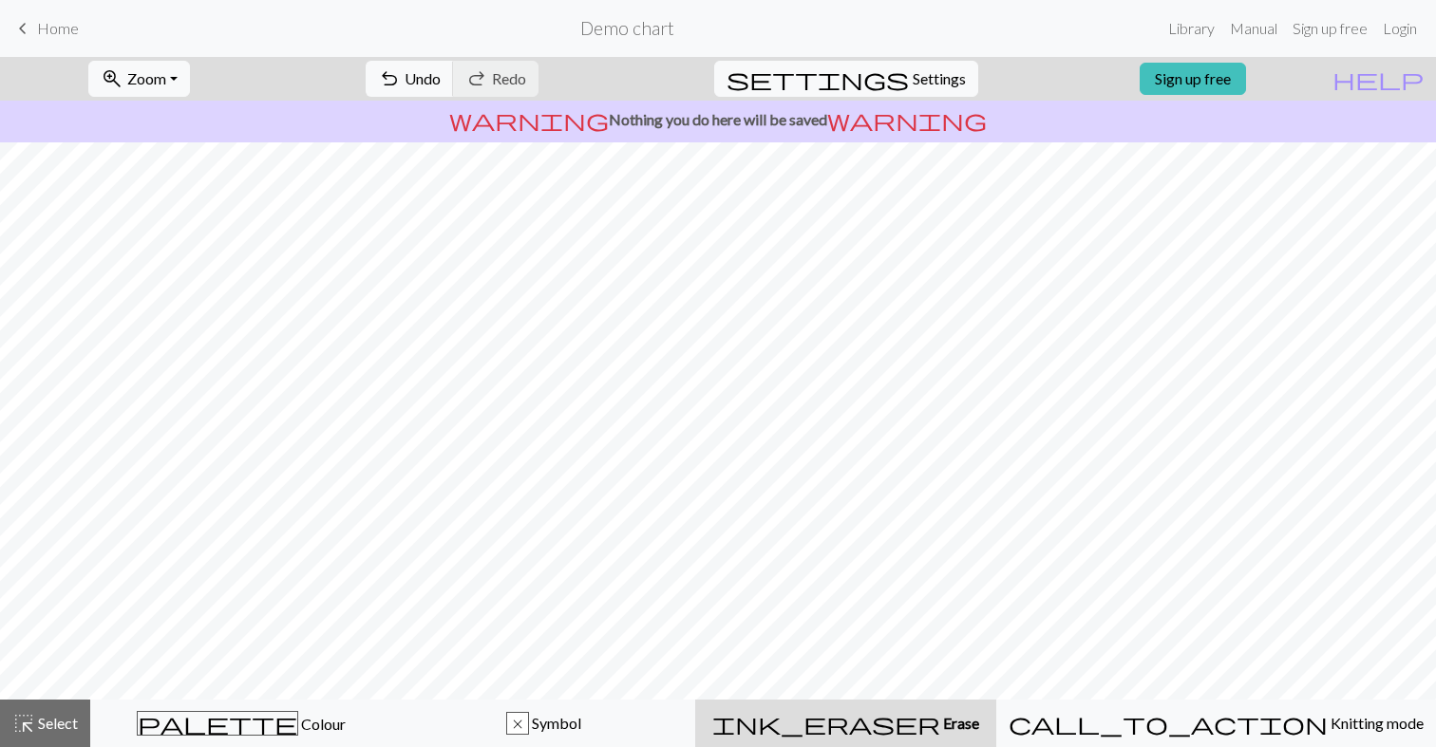
click at [940, 717] on span "Erase" at bounding box center [959, 723] width 39 height 18
click at [57, 718] on span "Select" at bounding box center [56, 723] width 43 height 18
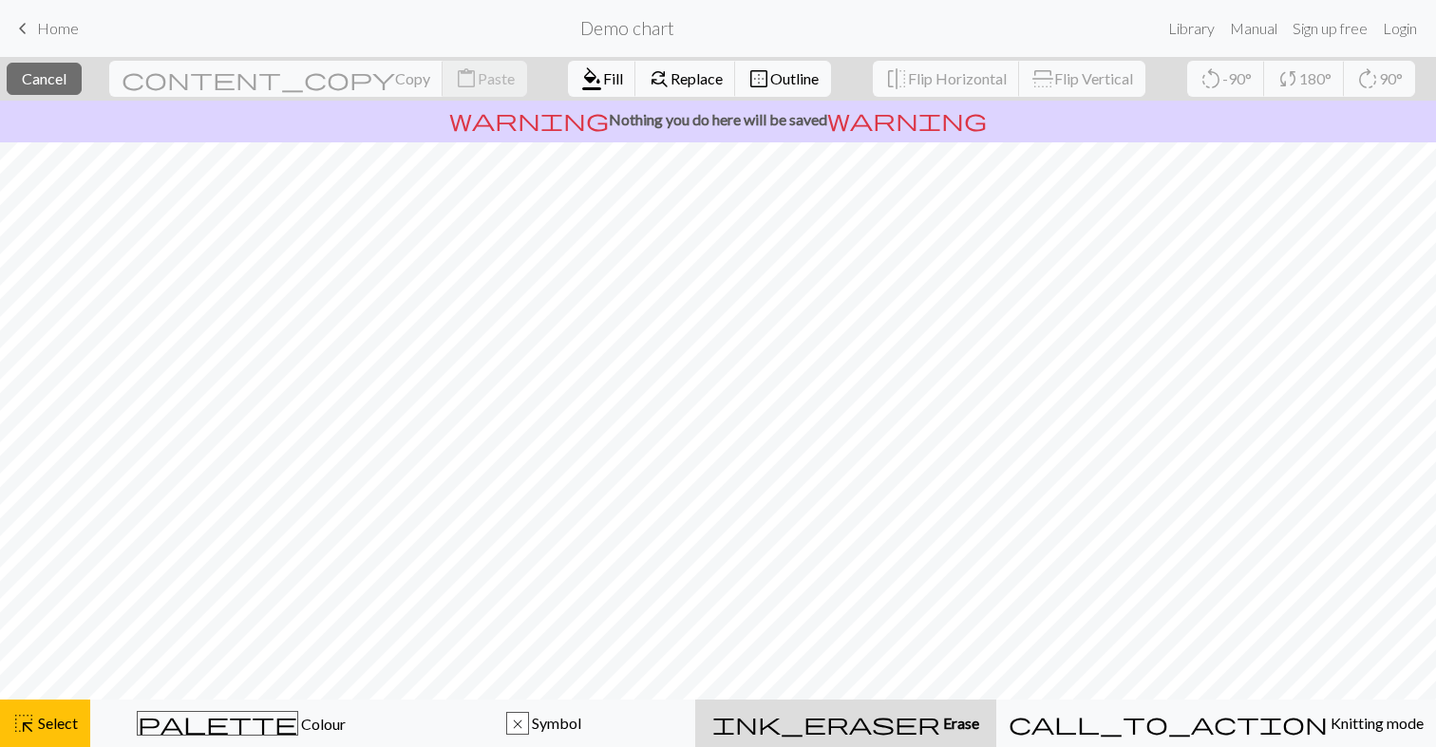
click at [890, 720] on div "ink_eraser Erase Erase" at bounding box center [846, 723] width 278 height 23
click at [841, 720] on div "ink_eraser Erase Erase" at bounding box center [846, 723] width 278 height 23
click at [670, 81] on span "Replace" at bounding box center [696, 78] width 52 height 18
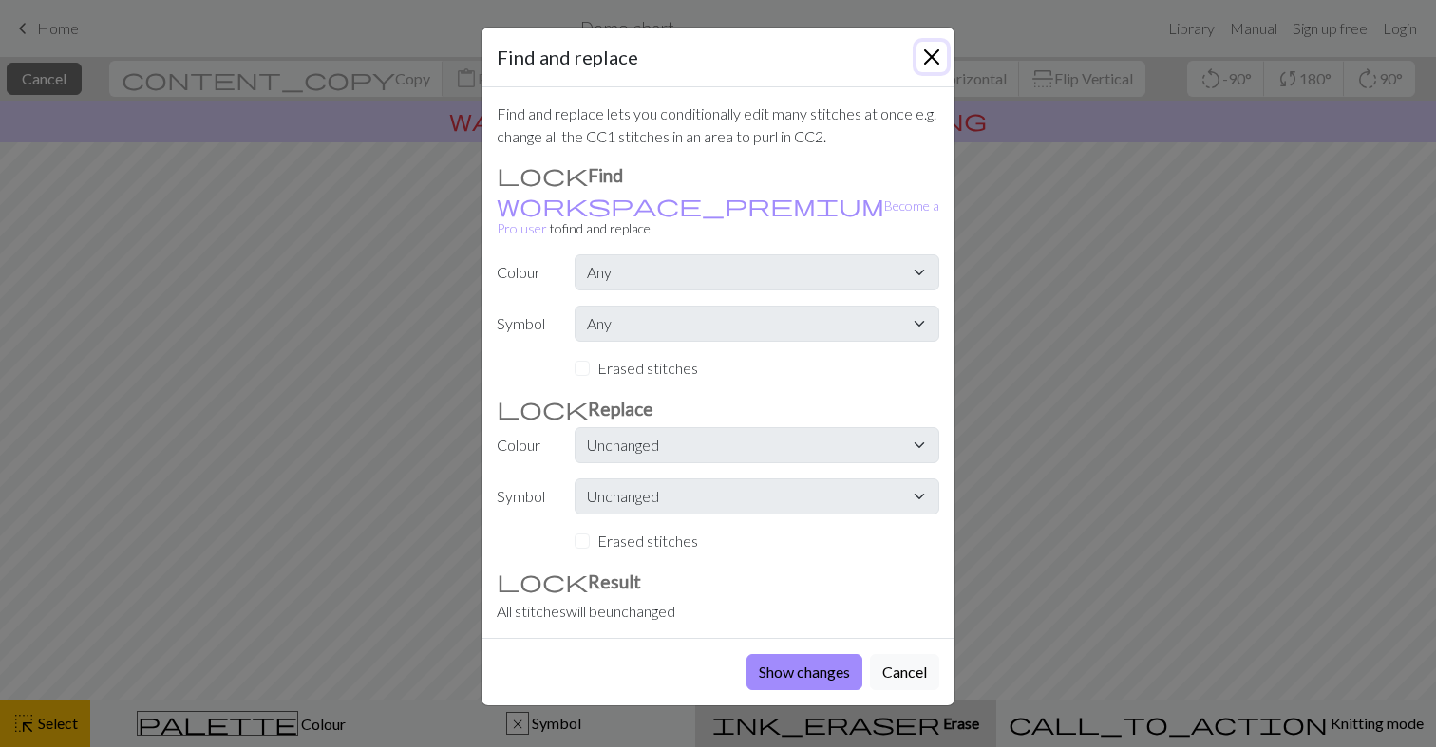
click at [930, 55] on button "Close" at bounding box center [931, 57] width 30 height 30
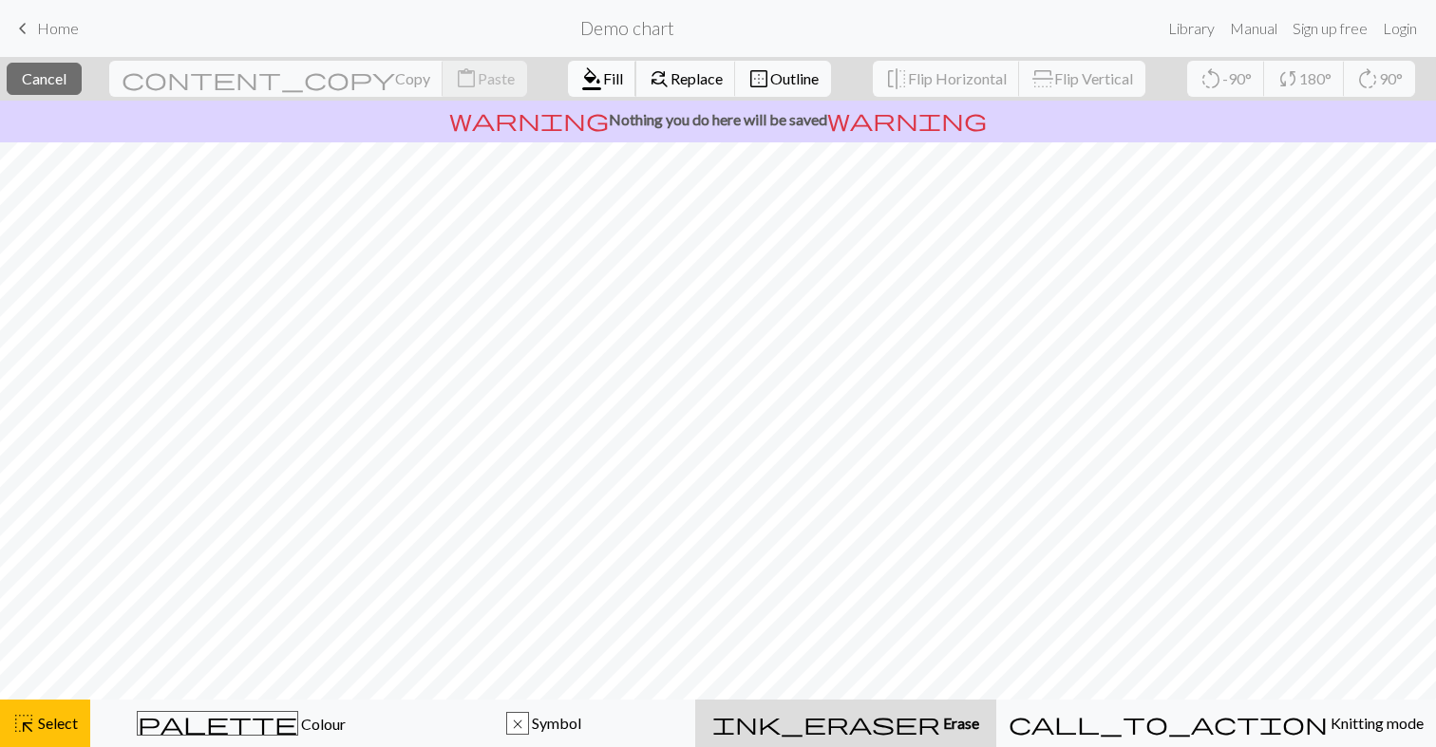
click at [603, 71] on span "Fill" at bounding box center [613, 78] width 20 height 18
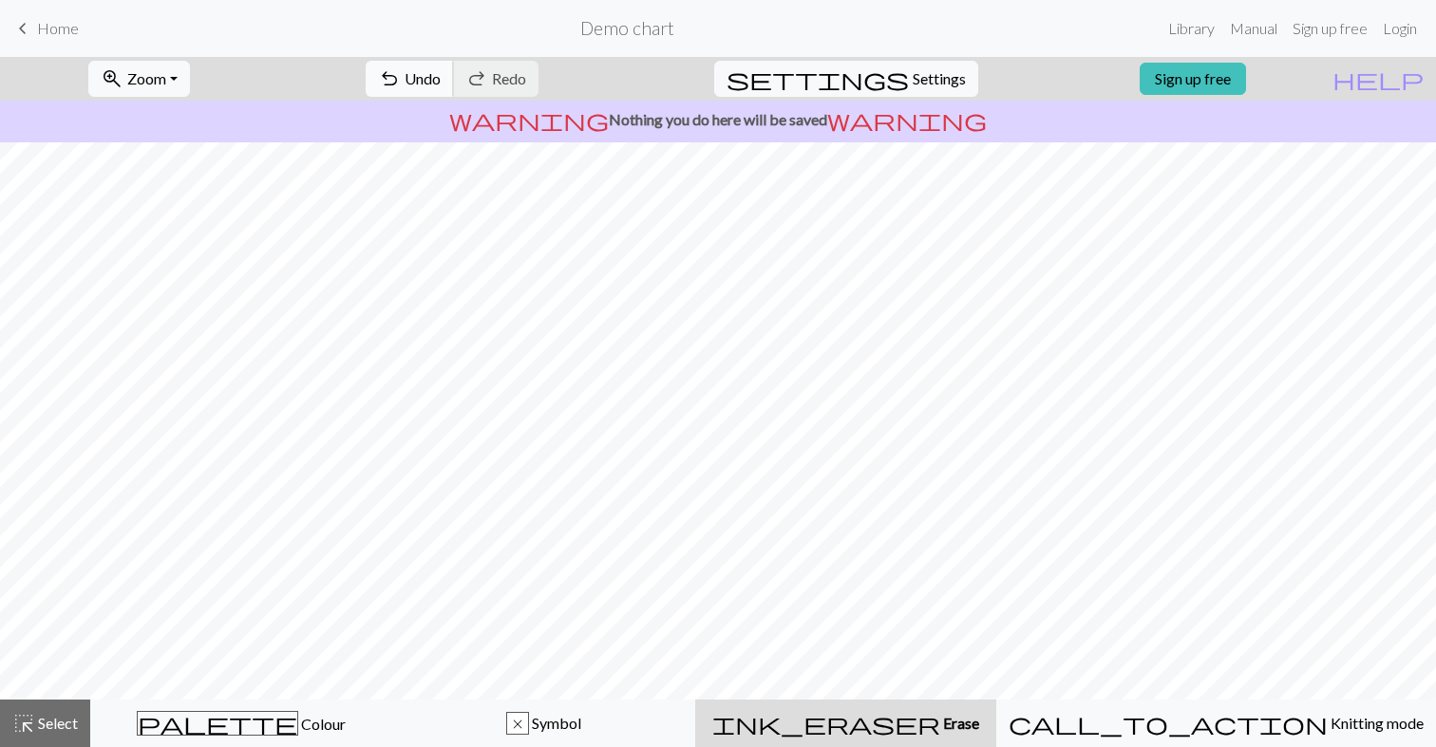
click at [401, 72] on span "undo" at bounding box center [389, 79] width 23 height 27
click at [401, 77] on span "undo" at bounding box center [389, 79] width 23 height 27
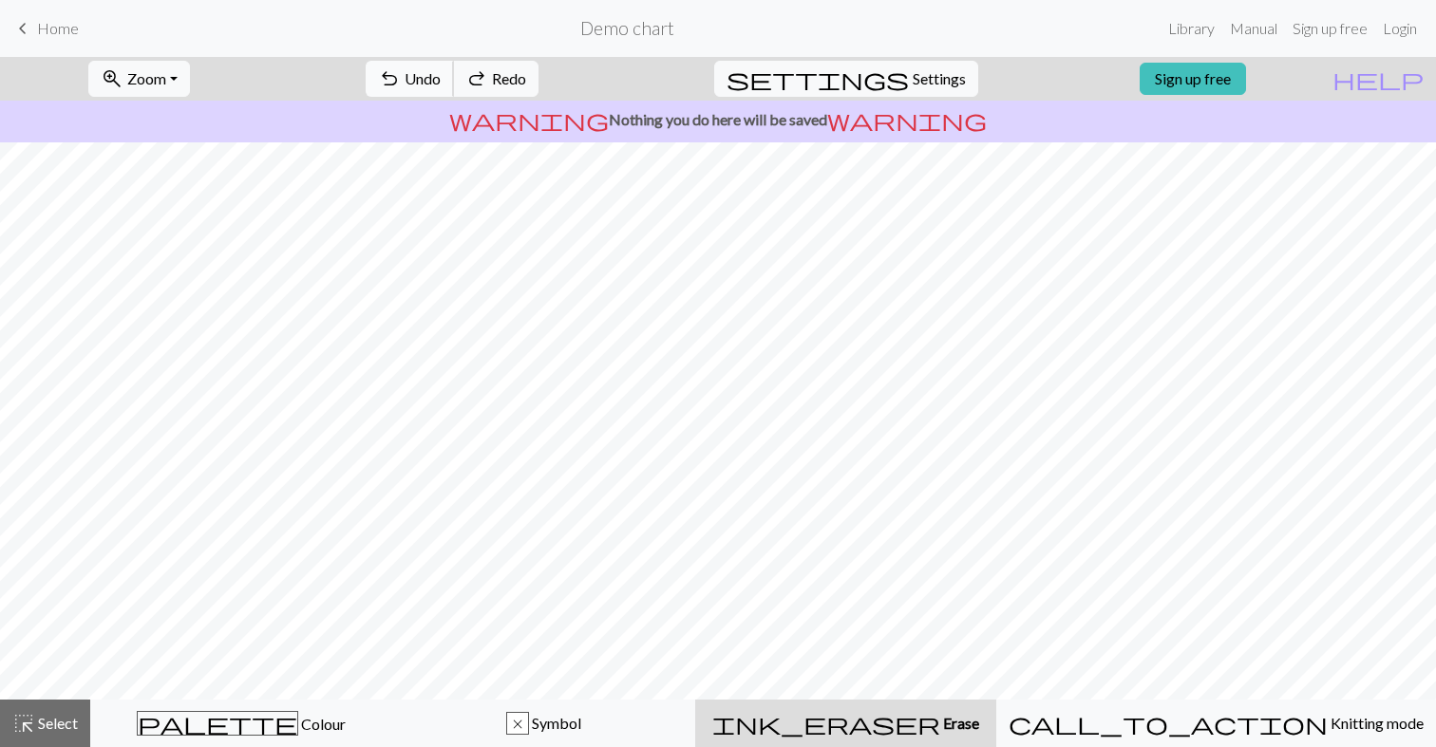
click at [401, 77] on span "undo" at bounding box center [389, 79] width 23 height 27
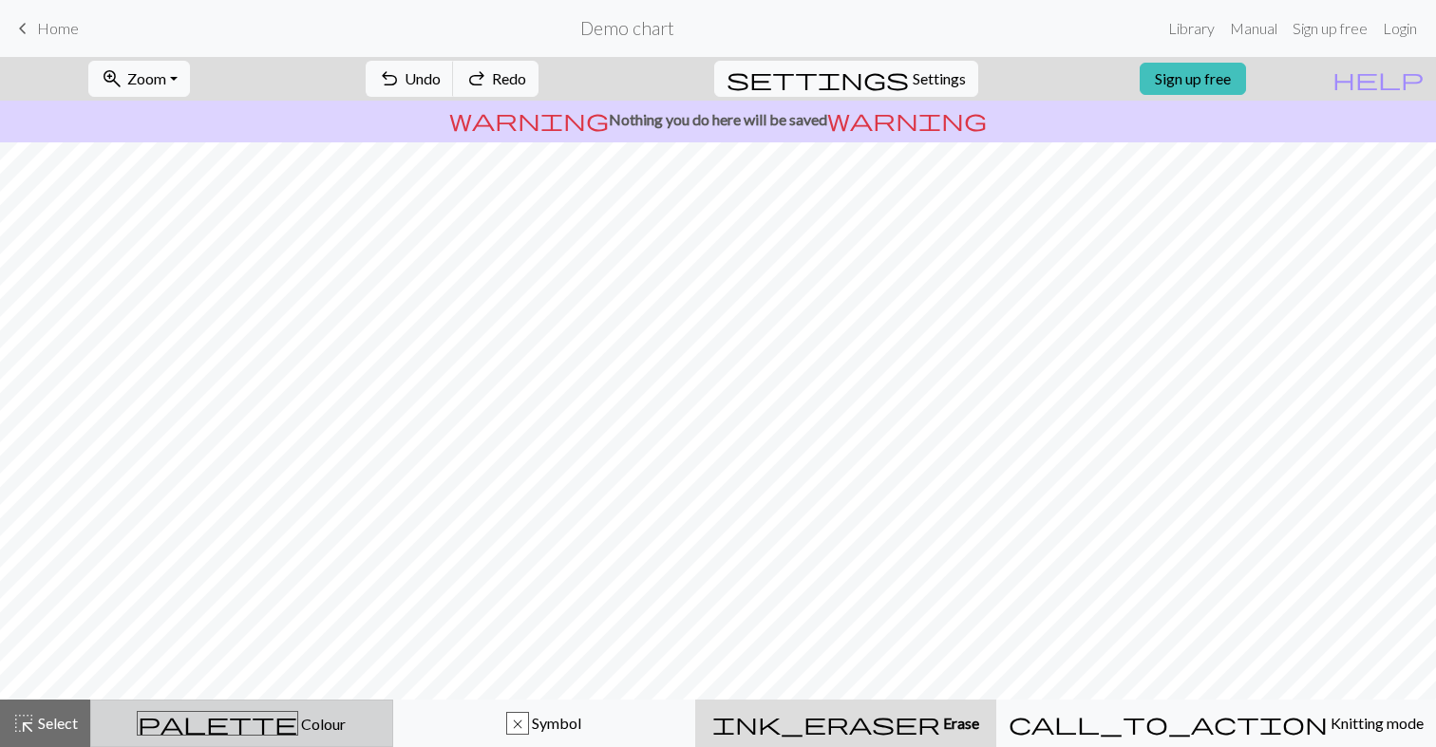
click at [265, 740] on button "palette Colour Colour" at bounding box center [241, 723] width 303 height 47
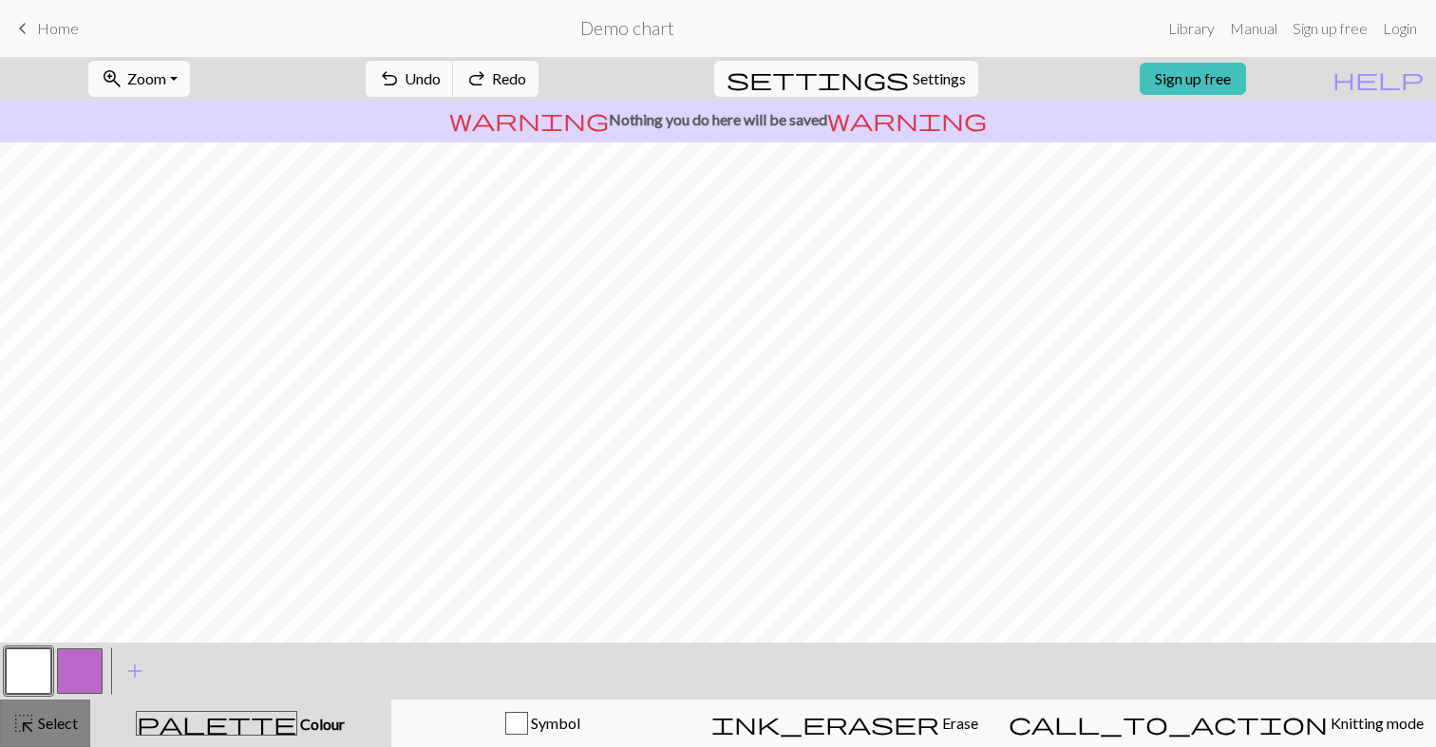
click at [69, 735] on button "highlight_alt Select Select" at bounding box center [45, 723] width 90 height 47
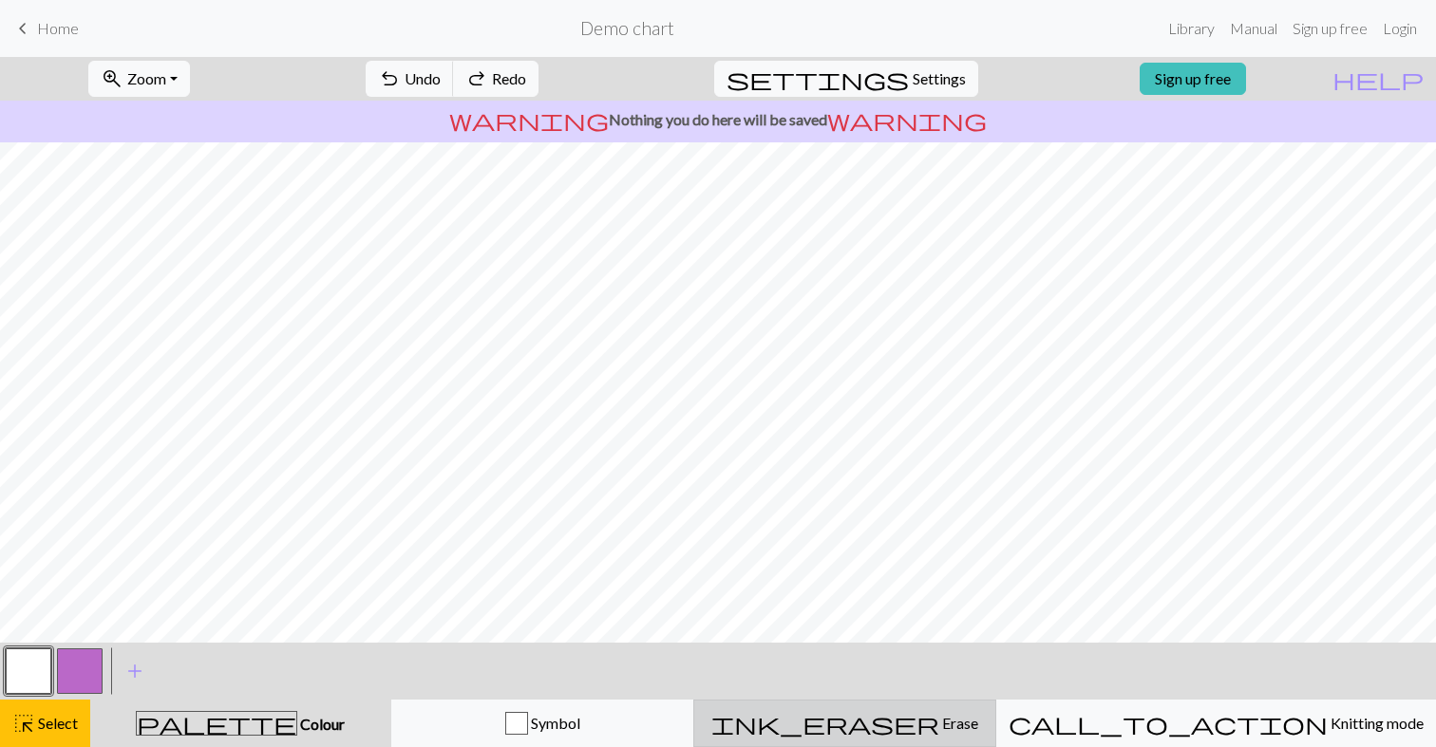
click at [938, 711] on button "ink_eraser Erase Erase" at bounding box center [844, 723] width 303 height 47
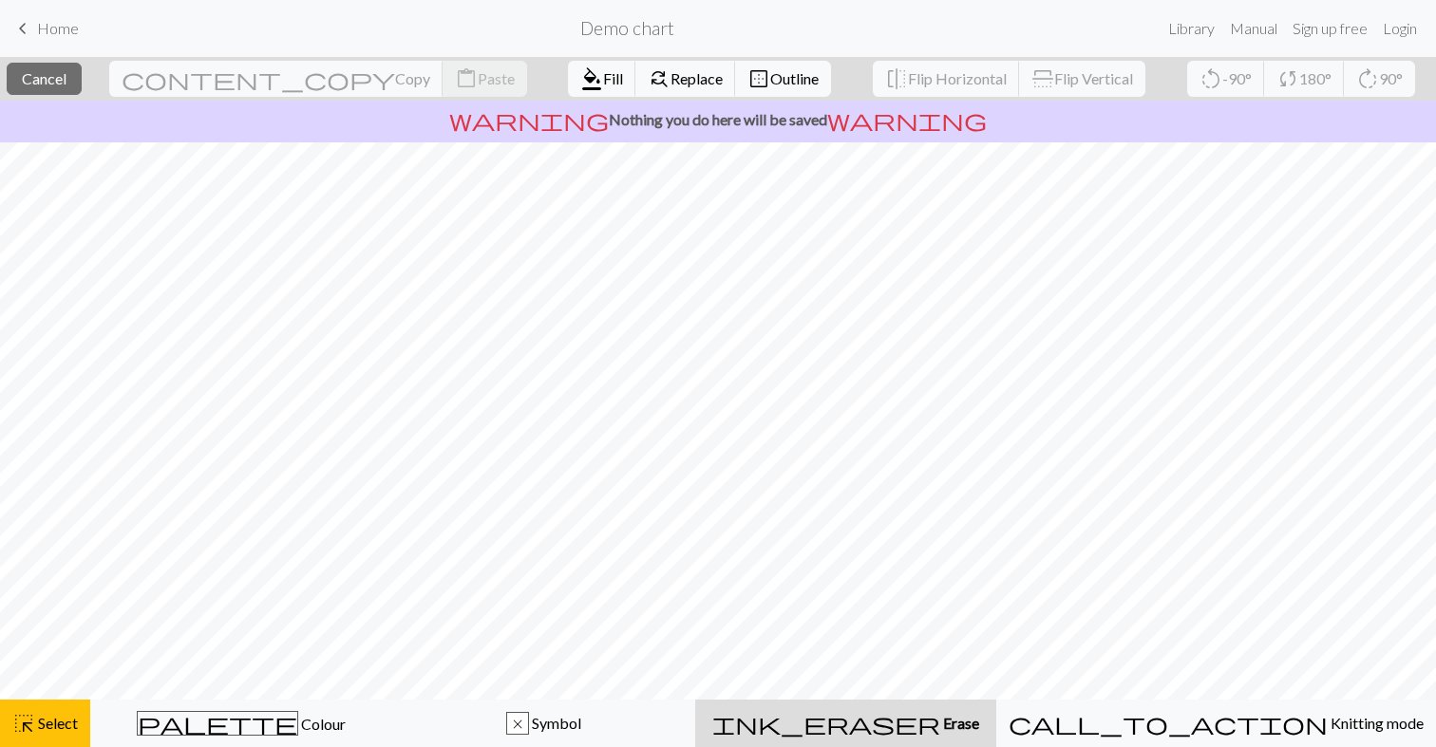
click at [920, 733] on span "ink_eraser" at bounding box center [826, 723] width 228 height 27
click at [76, 727] on span "Select" at bounding box center [56, 723] width 43 height 18
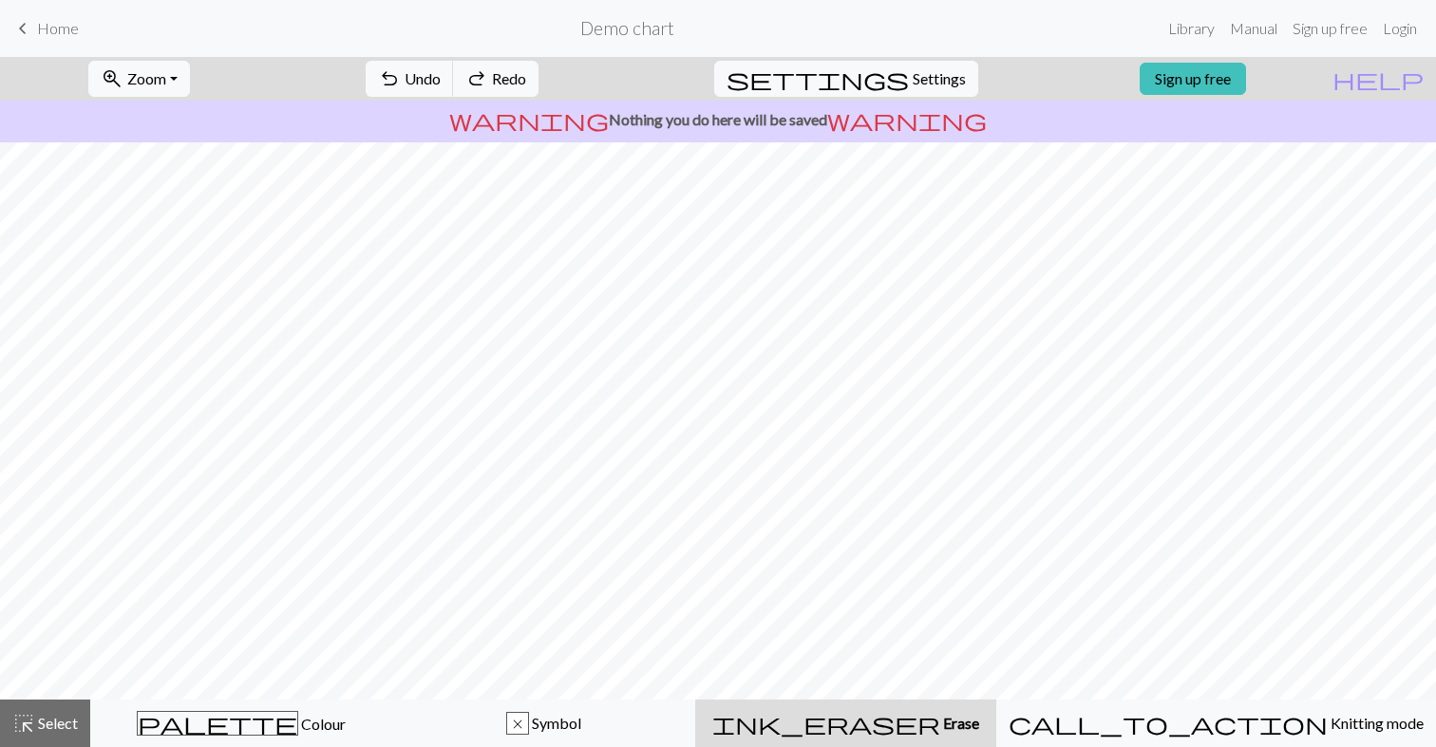
click at [854, 708] on button "ink_eraser Erase Erase" at bounding box center [845, 723] width 301 height 47
click at [454, 73] on button "undo Undo Undo" at bounding box center [410, 79] width 88 height 36
click at [605, 25] on h2 "Demo chart" at bounding box center [627, 28] width 94 height 22
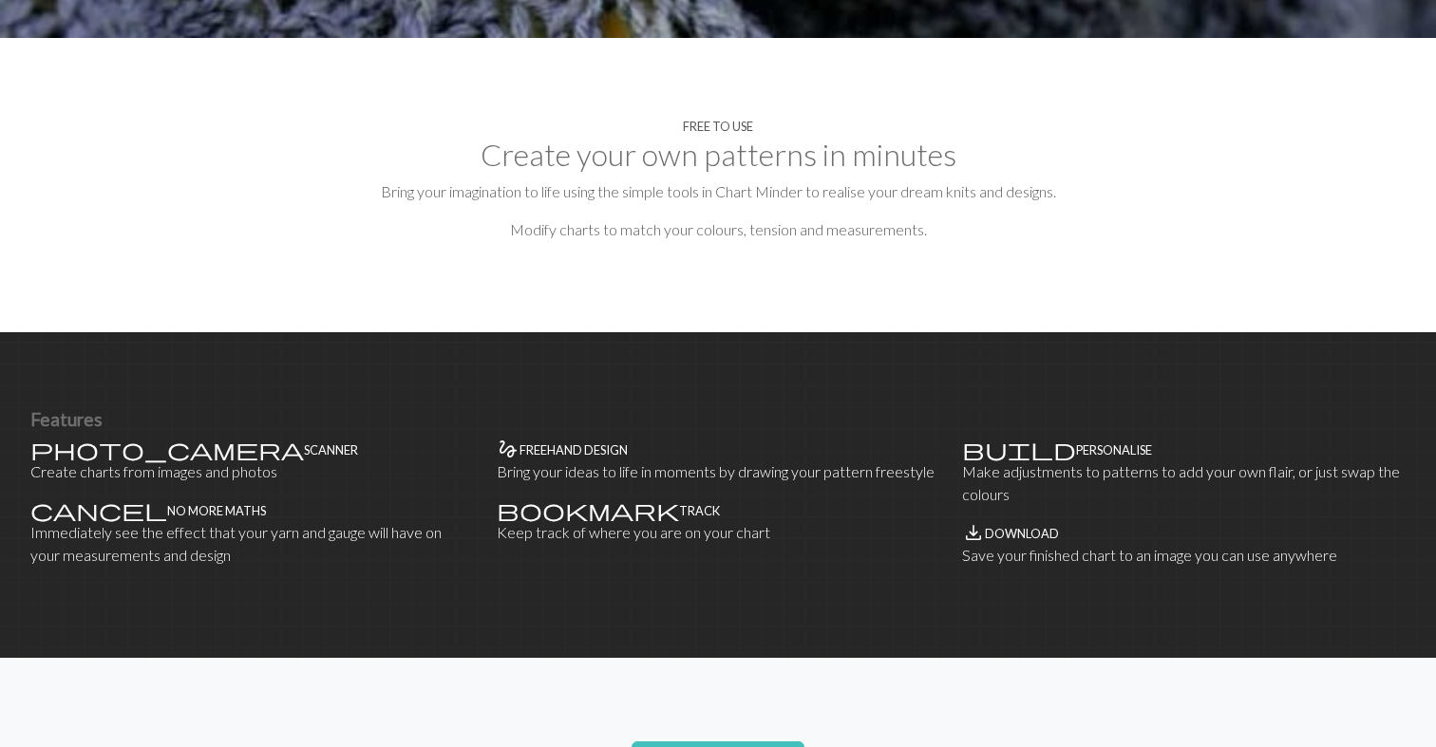
scroll to position [858, 0]
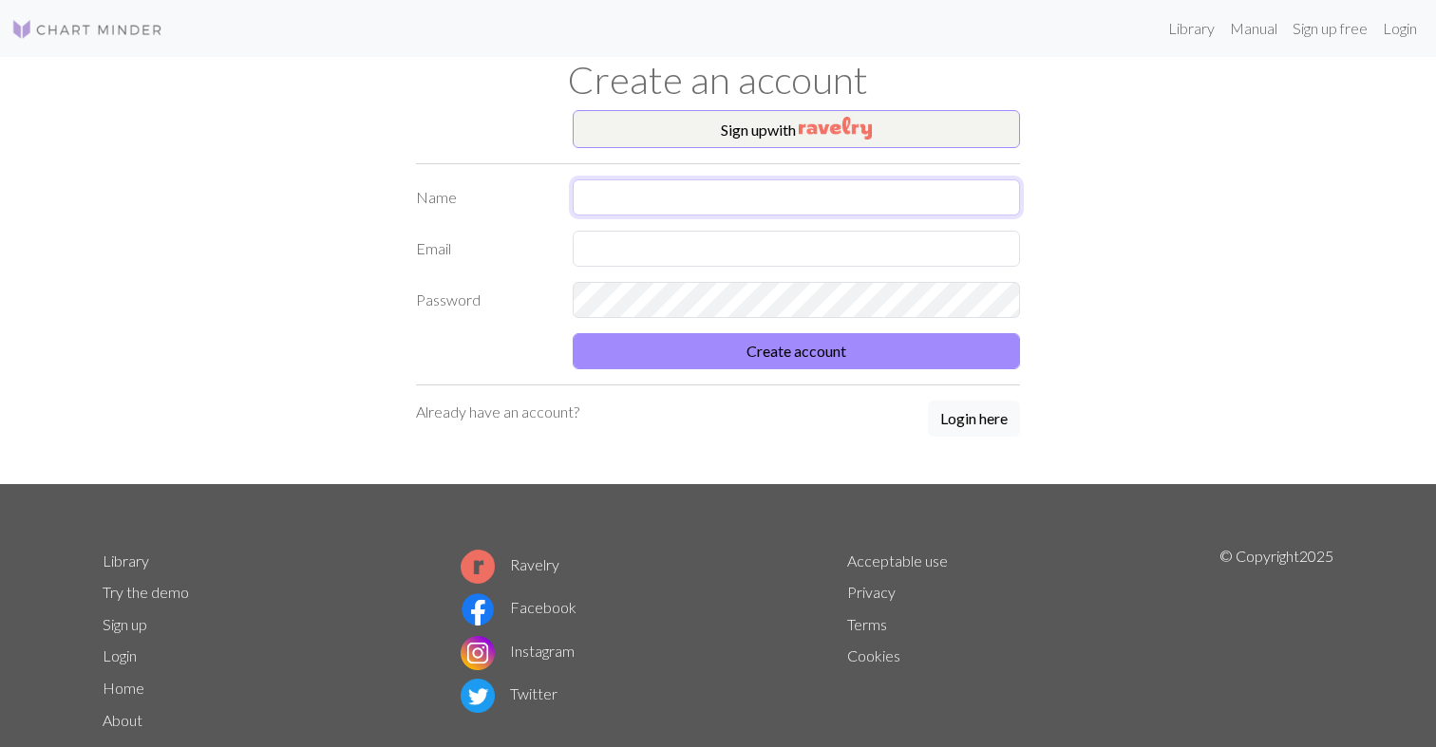
click at [756, 212] on input "text" at bounding box center [796, 197] width 447 height 36
type input "R"
click at [662, 253] on input "text" at bounding box center [796, 249] width 447 height 36
type input "[EMAIL_ADDRESS][DOMAIN_NAME]"
click at [573, 333] on button "Create account" at bounding box center [796, 351] width 447 height 36
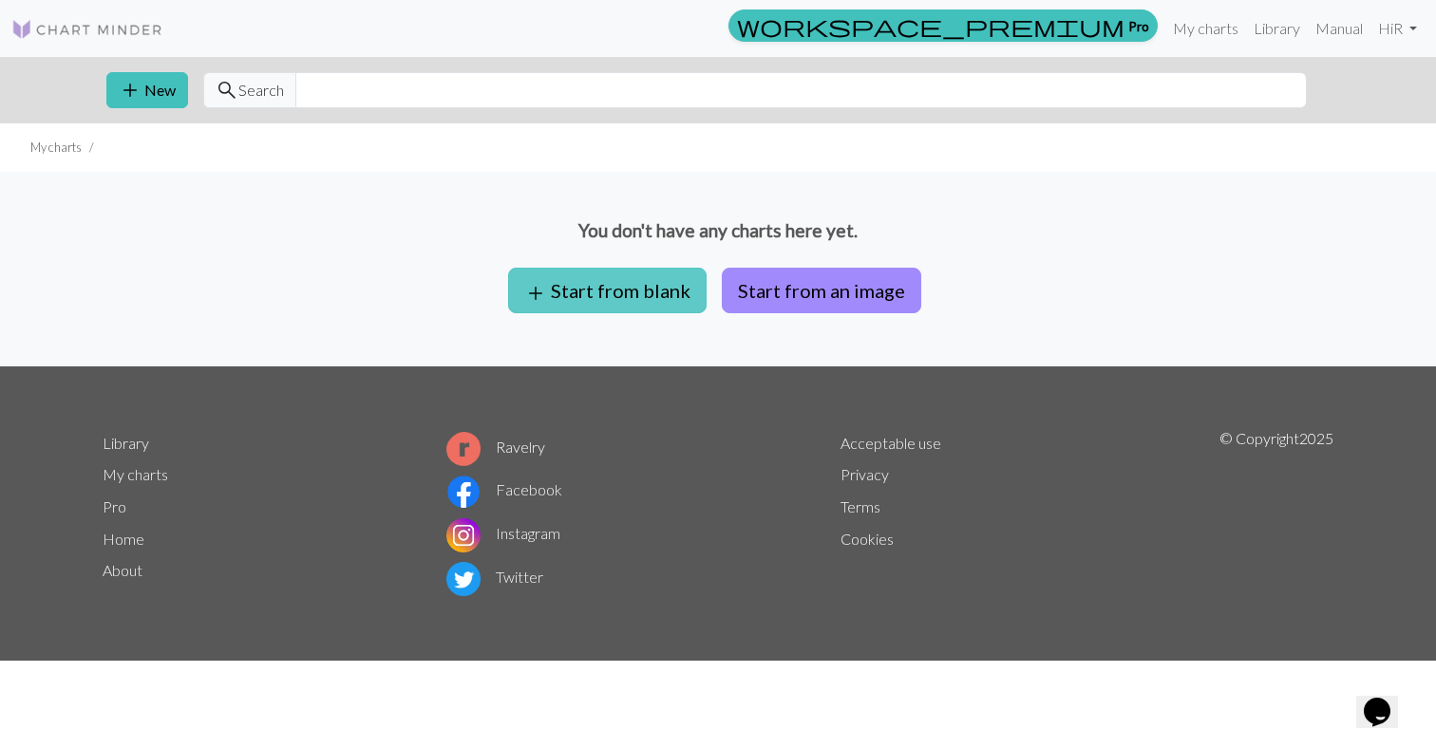
click at [650, 285] on button "add Start from blank" at bounding box center [607, 291] width 198 height 46
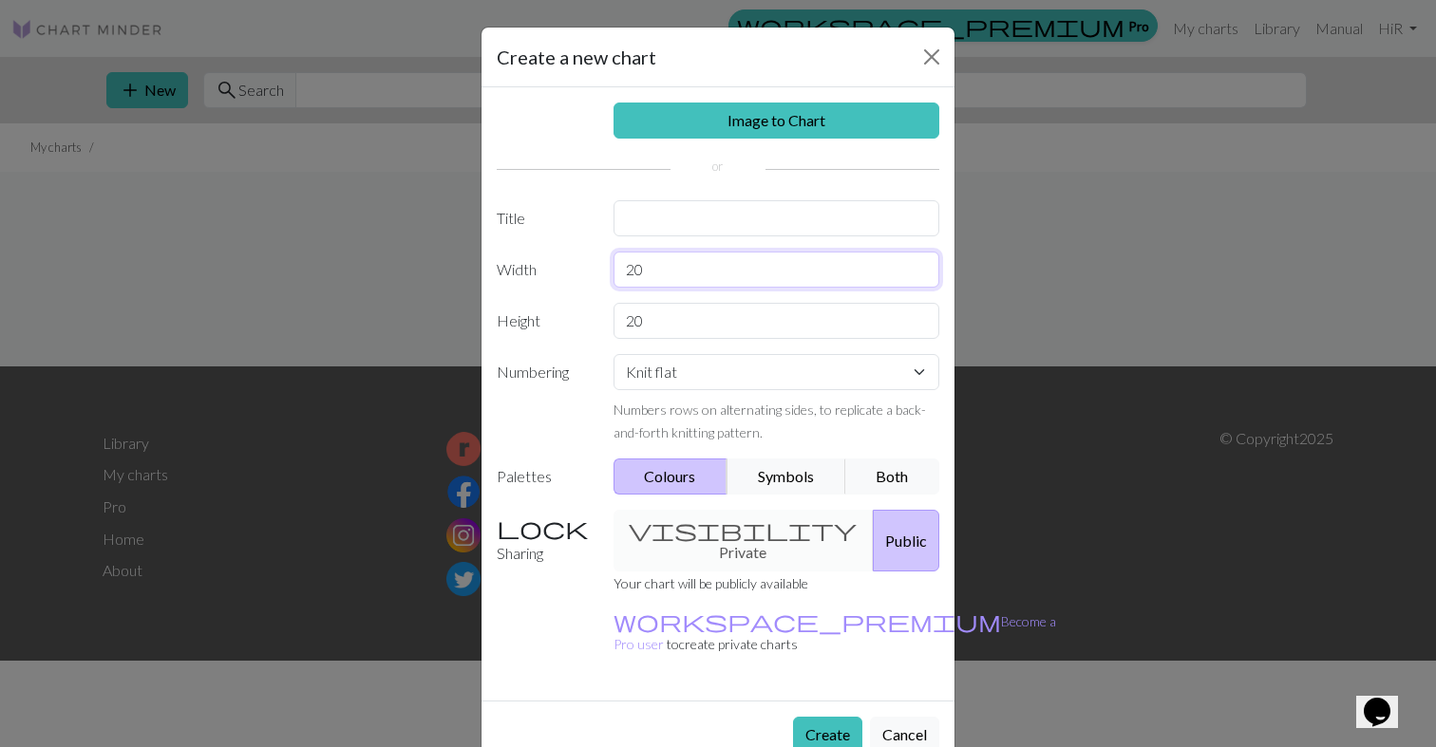
click at [673, 273] on input "20" at bounding box center [777, 270] width 327 height 36
type input "50"
click at [678, 324] on input "20" at bounding box center [777, 321] width 327 height 36
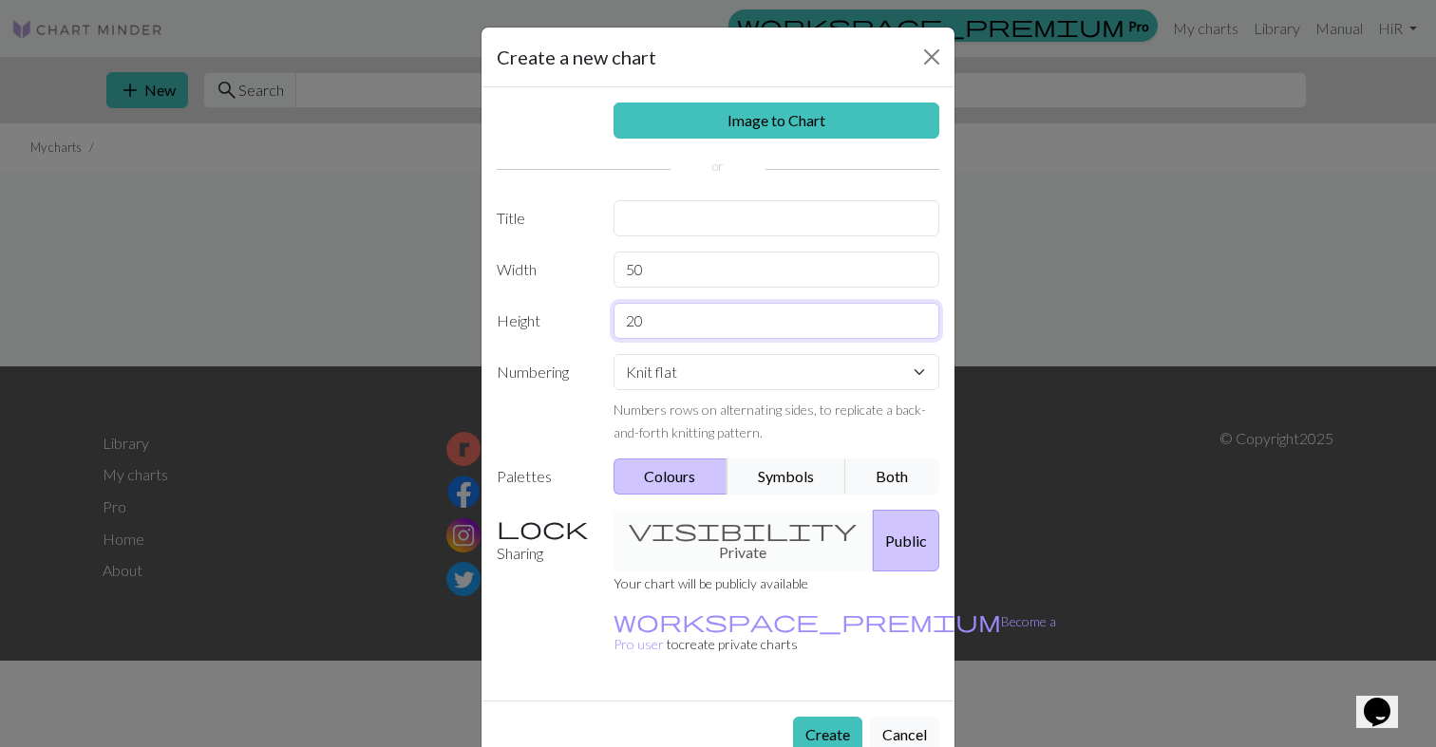
click at [678, 324] on input "20" at bounding box center [777, 321] width 327 height 36
type input "50"
click at [808, 168] on div "Image to Chart Title Width 50 Height 50 Numbering Knit flat Knit in the round L…" at bounding box center [718, 394] width 473 height 614
click at [834, 369] on select "Knit flat Knit in the round Lace knitting Cross stitch" at bounding box center [777, 372] width 327 height 36
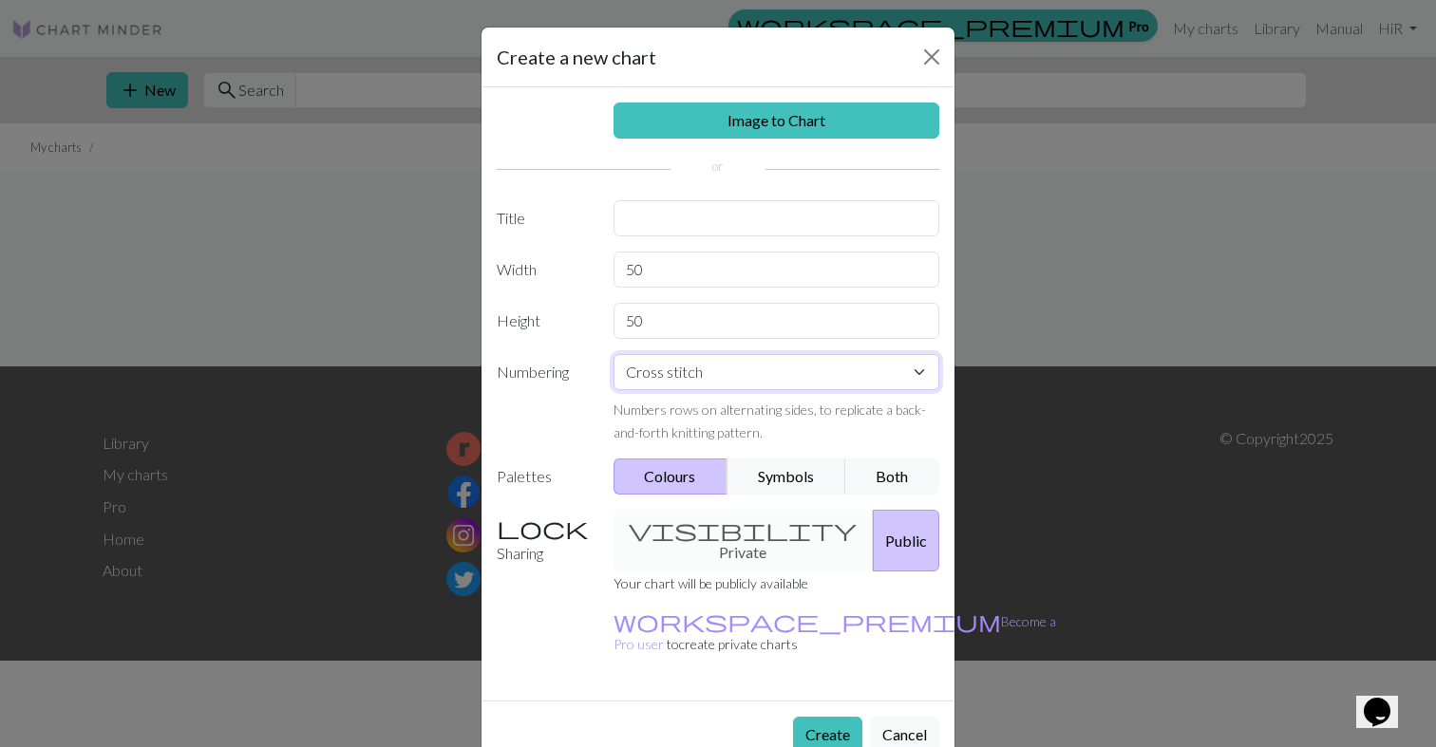
click at [614, 354] on select "Knit flat Knit in the round Lace knitting Cross stitch" at bounding box center [777, 372] width 327 height 36
click at [755, 384] on select "Knit flat Knit in the round Lace knitting Cross stitch" at bounding box center [777, 372] width 327 height 36
select select "flat"
click at [614, 354] on select "Knit flat Knit in the round Lace knitting Cross stitch" at bounding box center [777, 372] width 327 height 36
click at [811, 717] on button "Create" at bounding box center [827, 735] width 69 height 36
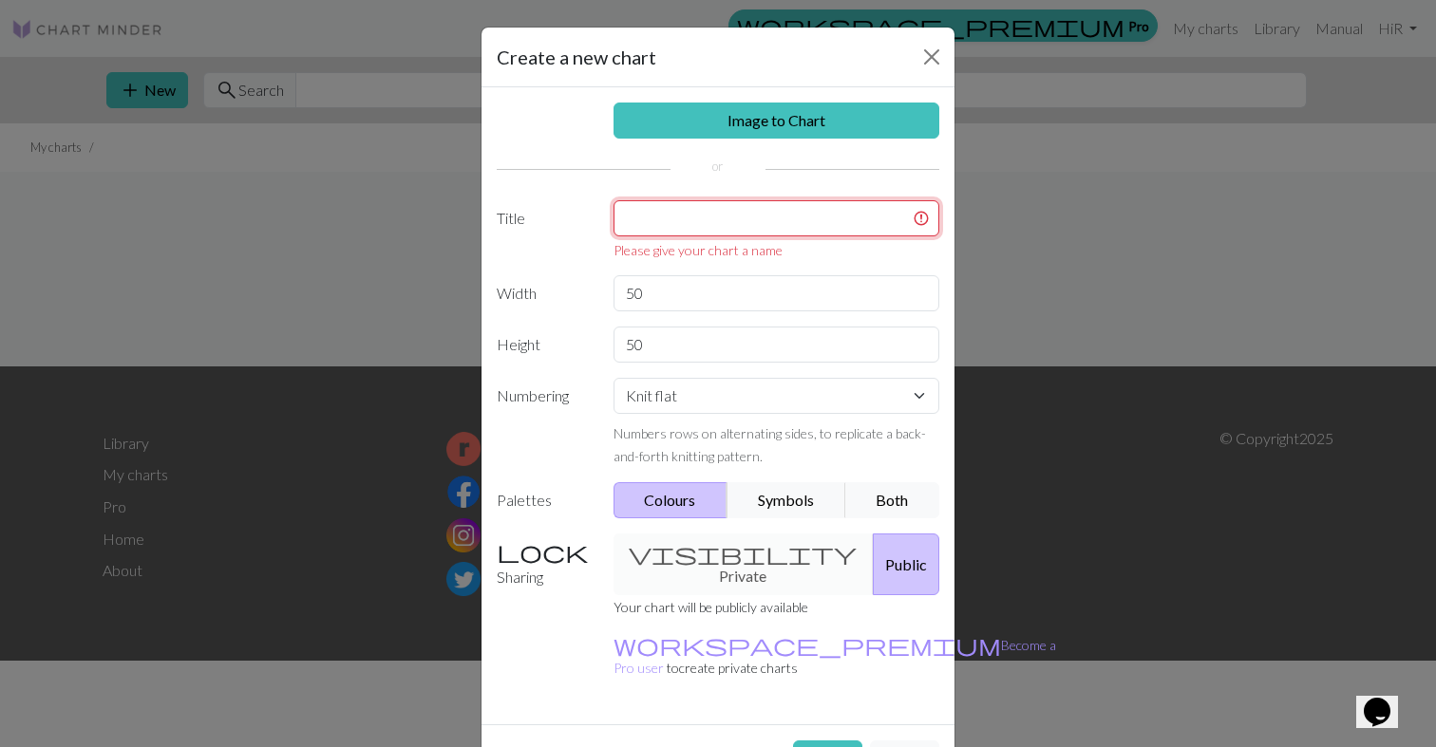
click at [766, 216] on input "text" at bounding box center [777, 218] width 327 height 36
click at [726, 550] on div "visibility Private Public" at bounding box center [776, 565] width 349 height 62
click at [697, 555] on div "visibility Private Public" at bounding box center [776, 565] width 349 height 62
click at [735, 559] on div "visibility Private Public" at bounding box center [776, 565] width 349 height 62
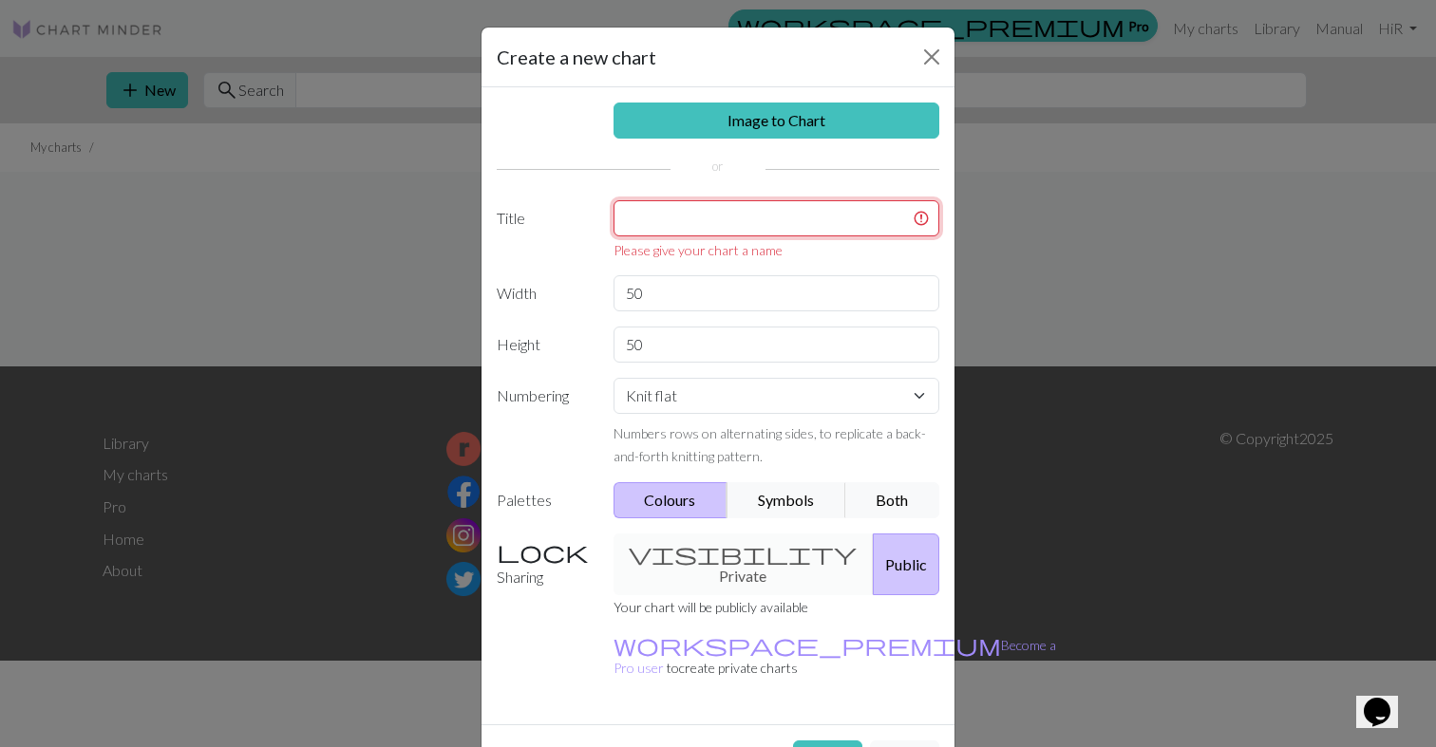
click at [726, 212] on input "text" at bounding box center [777, 218] width 327 height 36
type input "R"
type input "C"
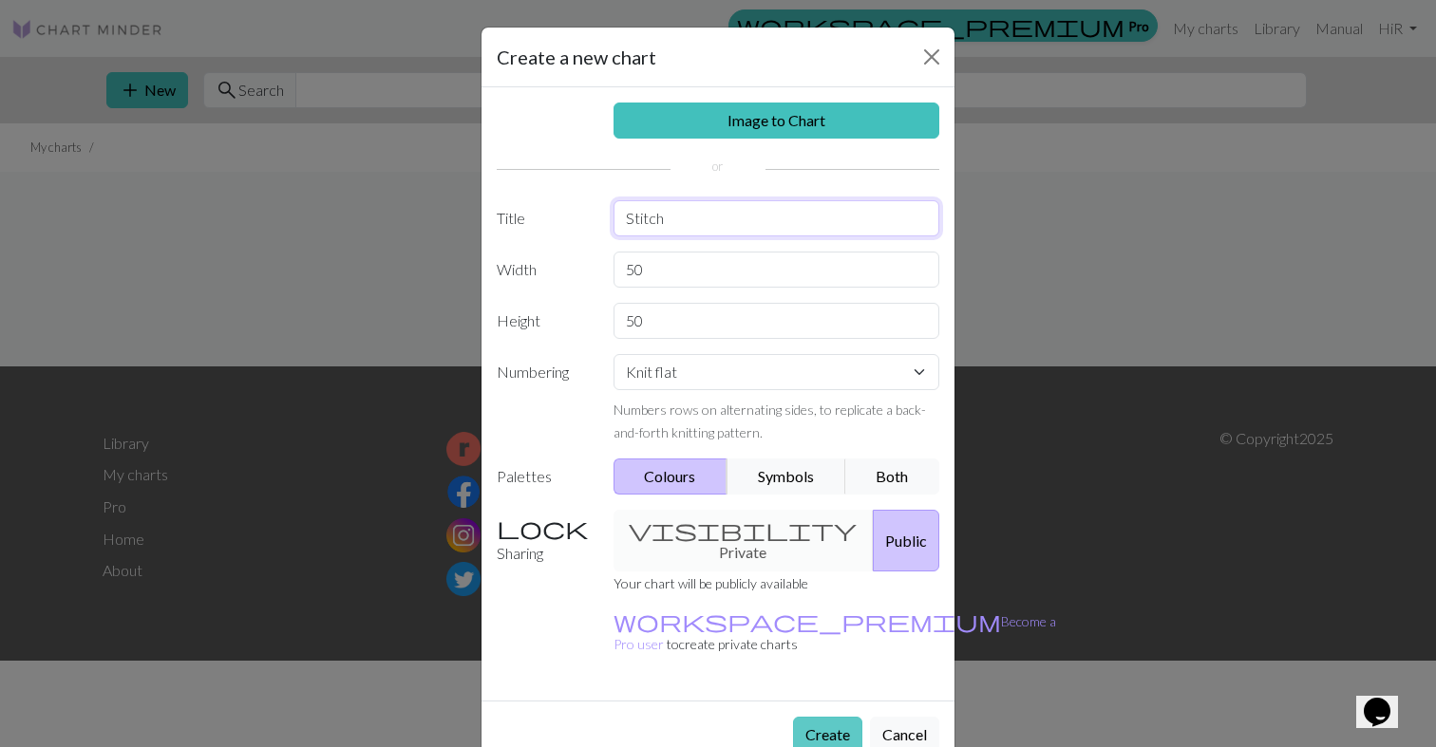
type input "Stitch"
click at [814, 717] on button "Create" at bounding box center [827, 735] width 69 height 36
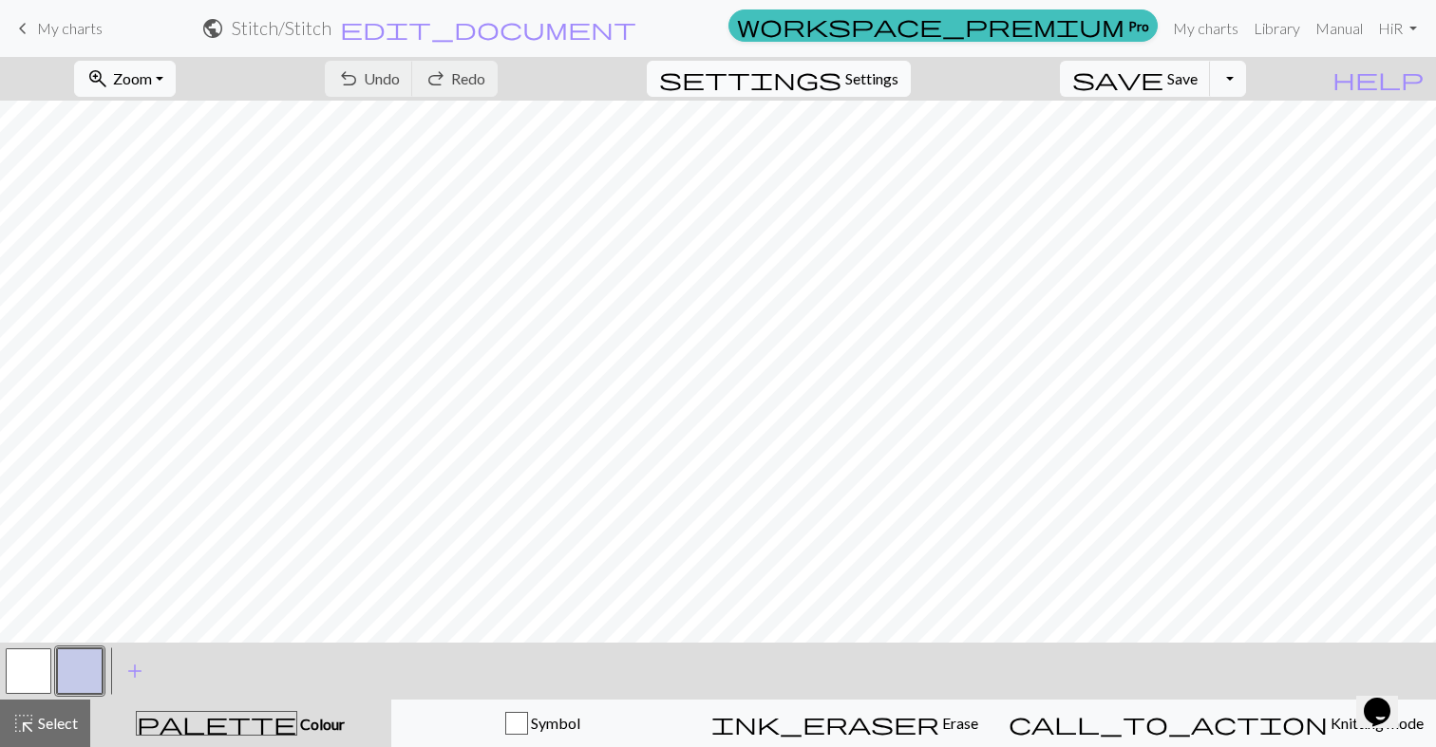
click at [878, 64] on button "settings Settings" at bounding box center [779, 79] width 264 height 36
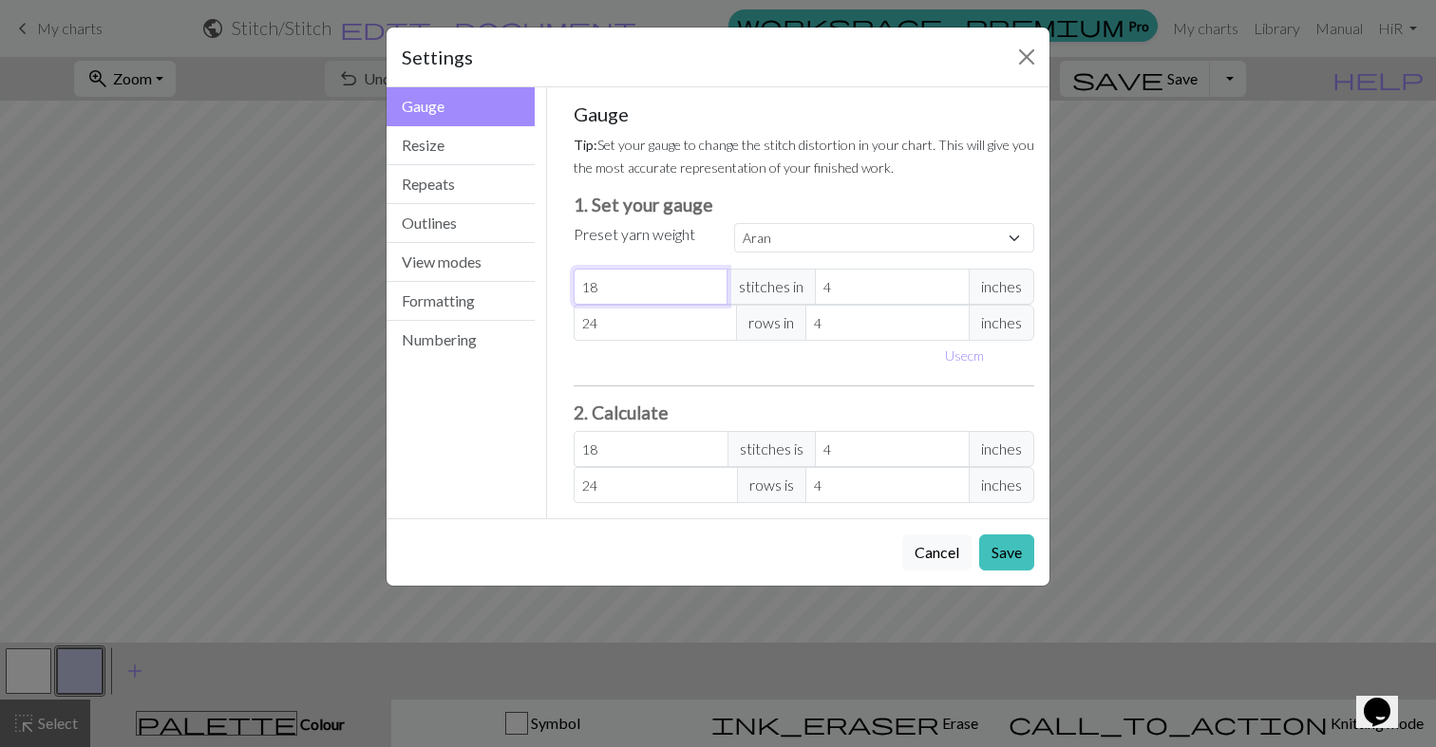
click at [693, 291] on input "18" at bounding box center [651, 287] width 155 height 36
select select "custom"
type input "1"
type input "17"
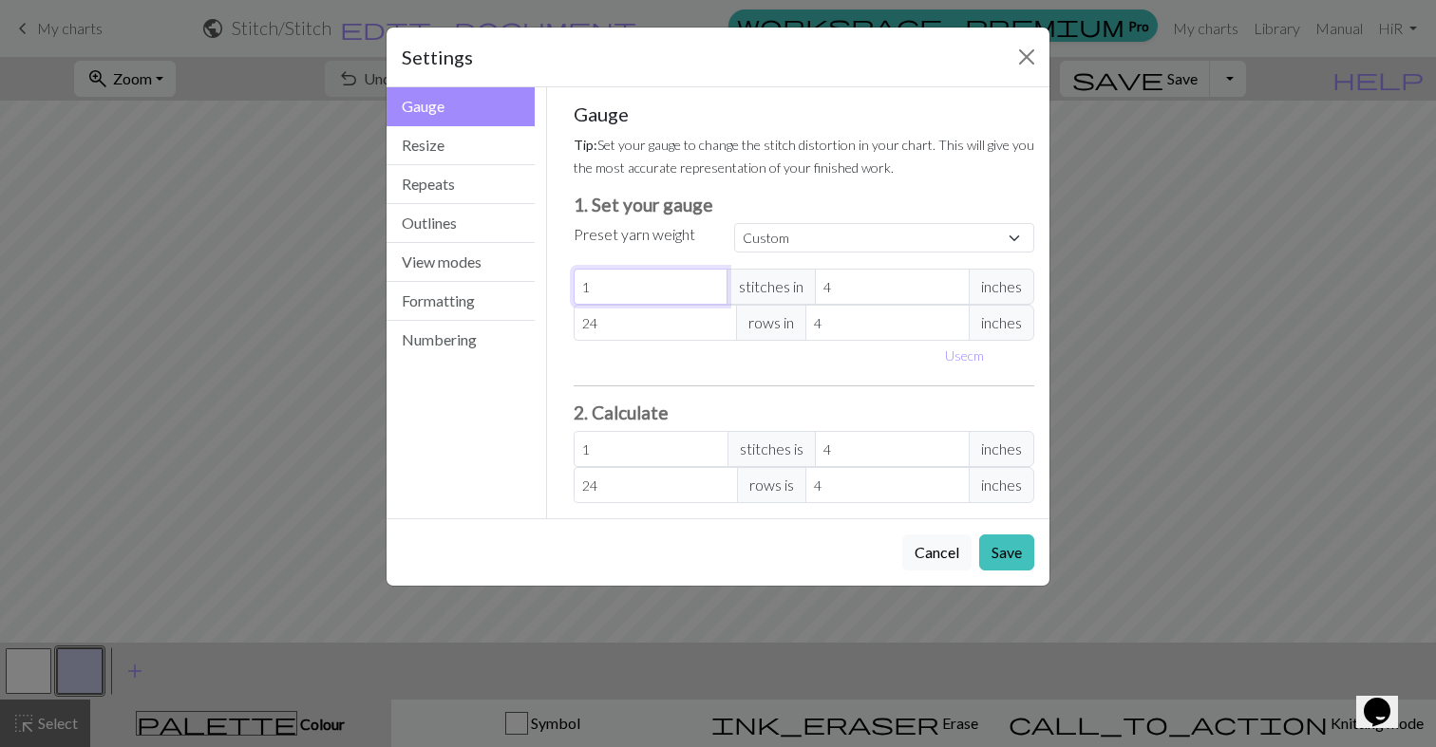
type input "17"
click at [1001, 552] on button "Save" at bounding box center [1006, 553] width 55 height 36
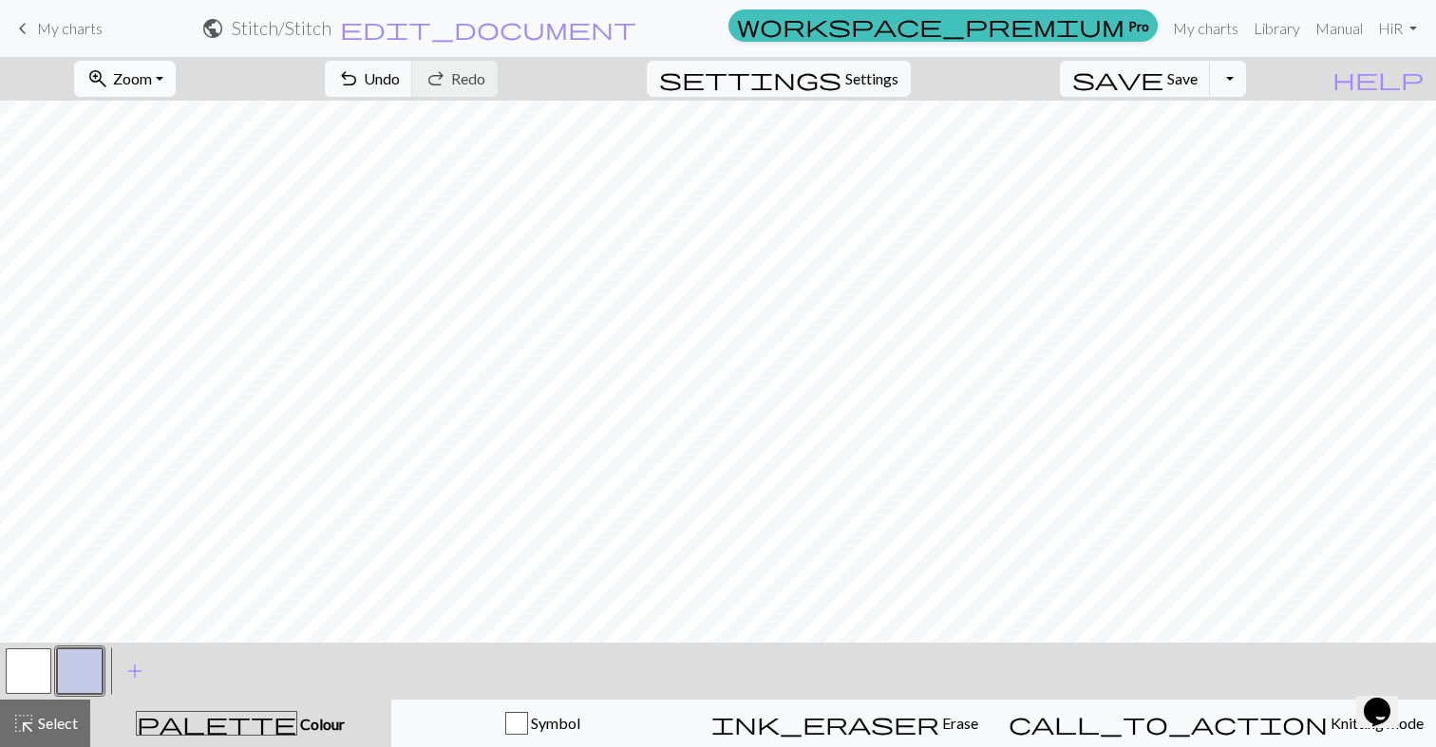
click at [152, 85] on span "Zoom" at bounding box center [132, 78] width 39 height 18
click at [158, 239] on button "50%" at bounding box center [150, 228] width 150 height 30
click at [87, 662] on button "button" at bounding box center [80, 672] width 46 height 46
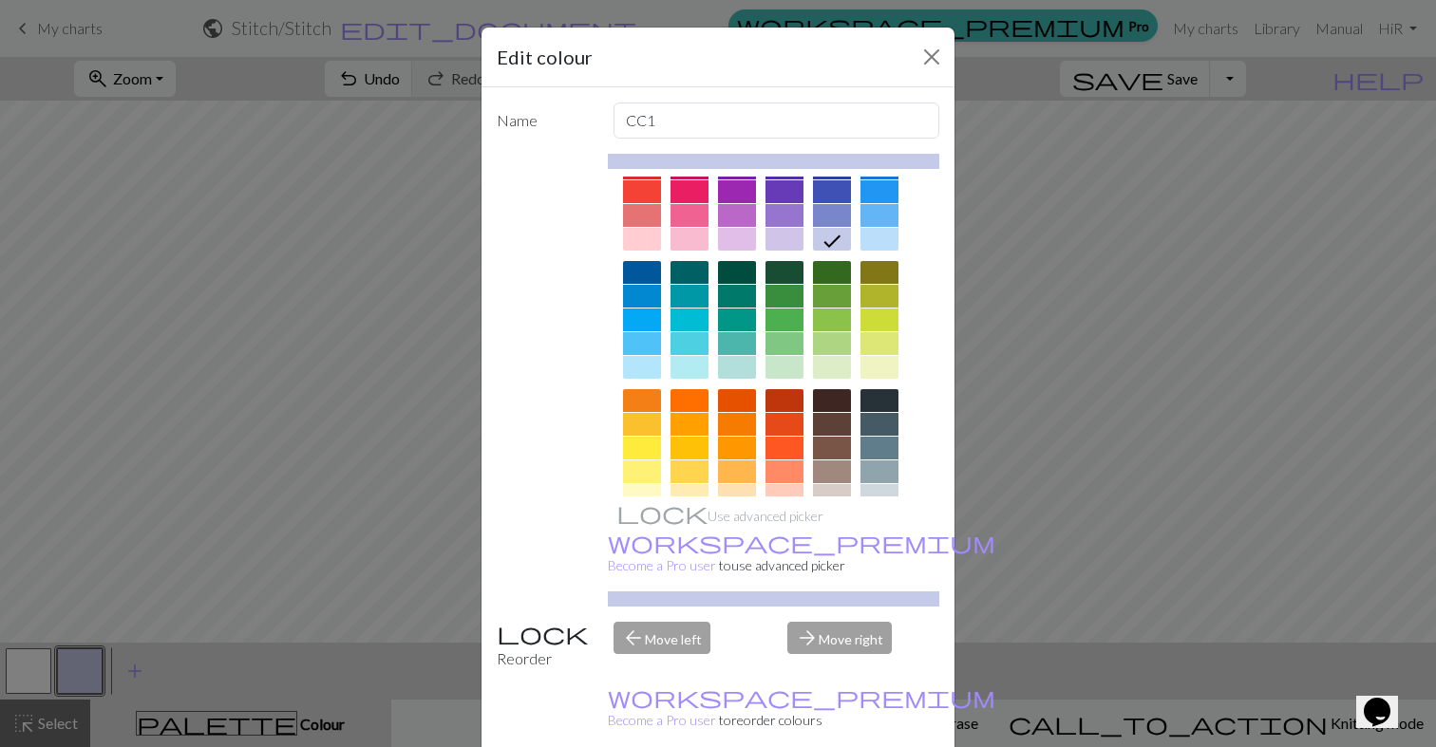
scroll to position [83, 0]
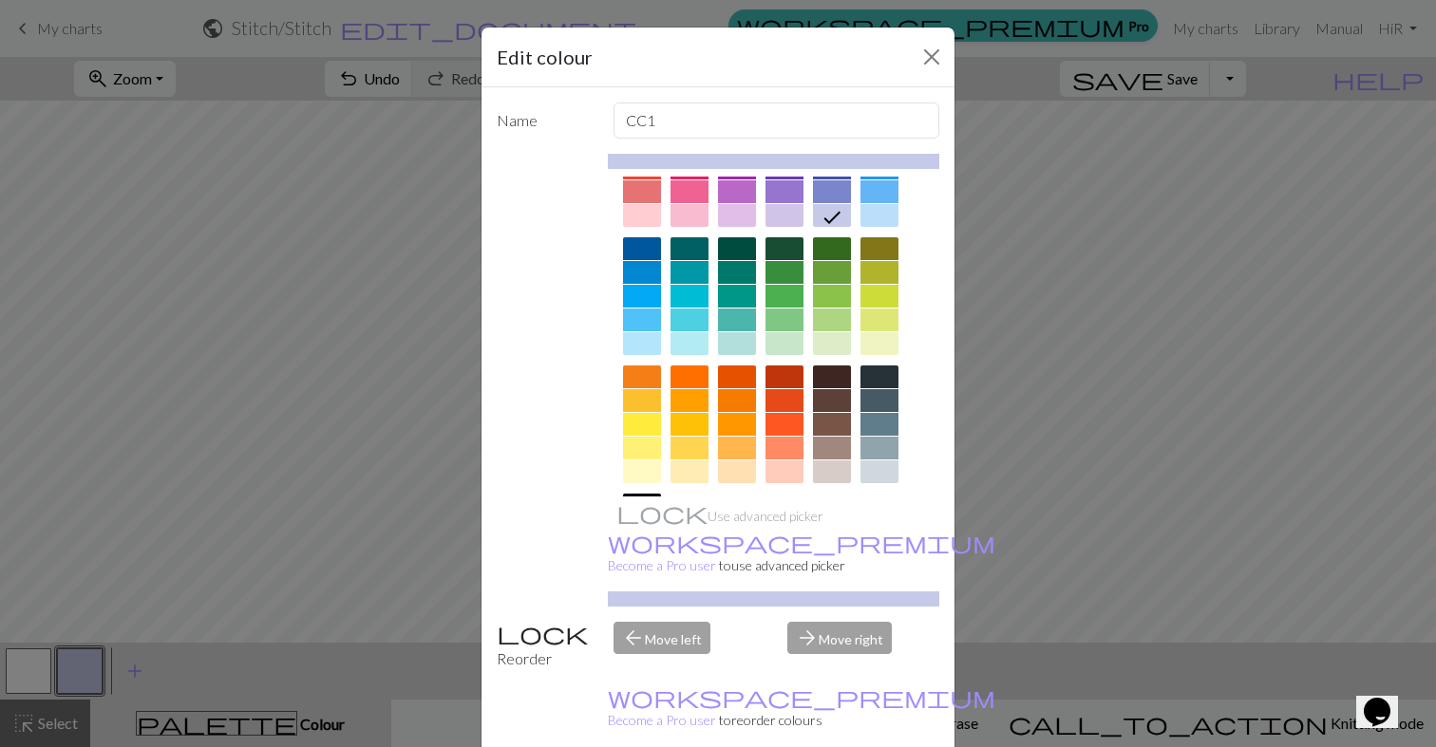
click at [881, 371] on div at bounding box center [879, 377] width 38 height 23
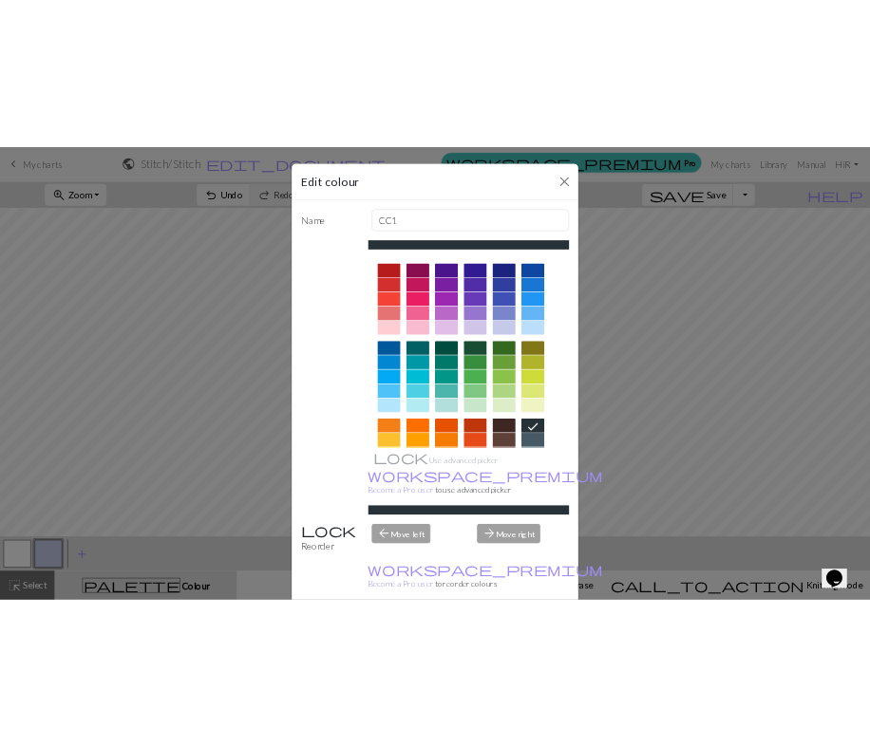
scroll to position [219, 0]
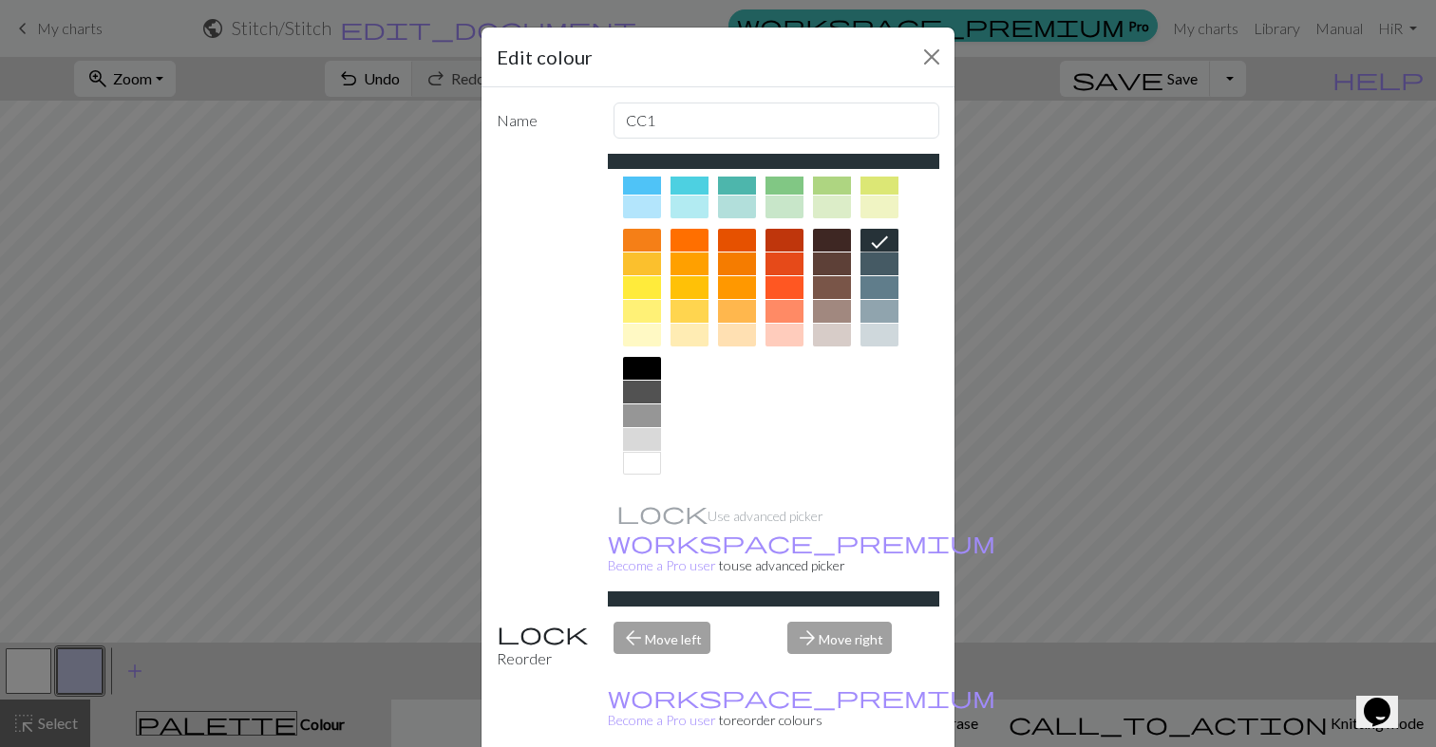
click at [645, 392] on div at bounding box center [642, 392] width 38 height 23
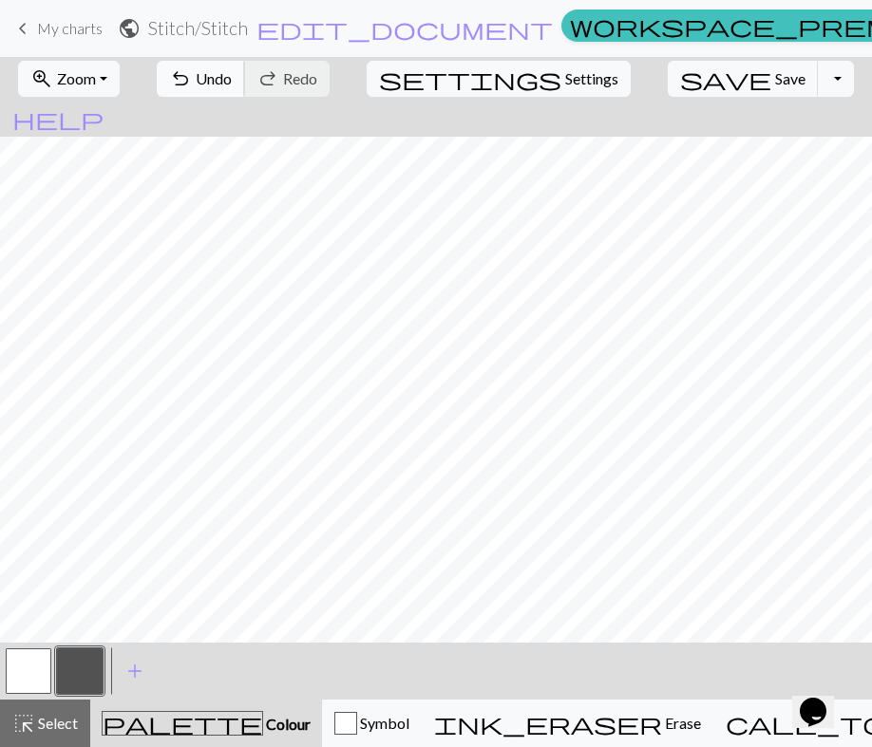
click at [192, 72] on span "undo" at bounding box center [180, 79] width 23 height 27
click at [232, 85] on span "Undo" at bounding box center [214, 78] width 36 height 18
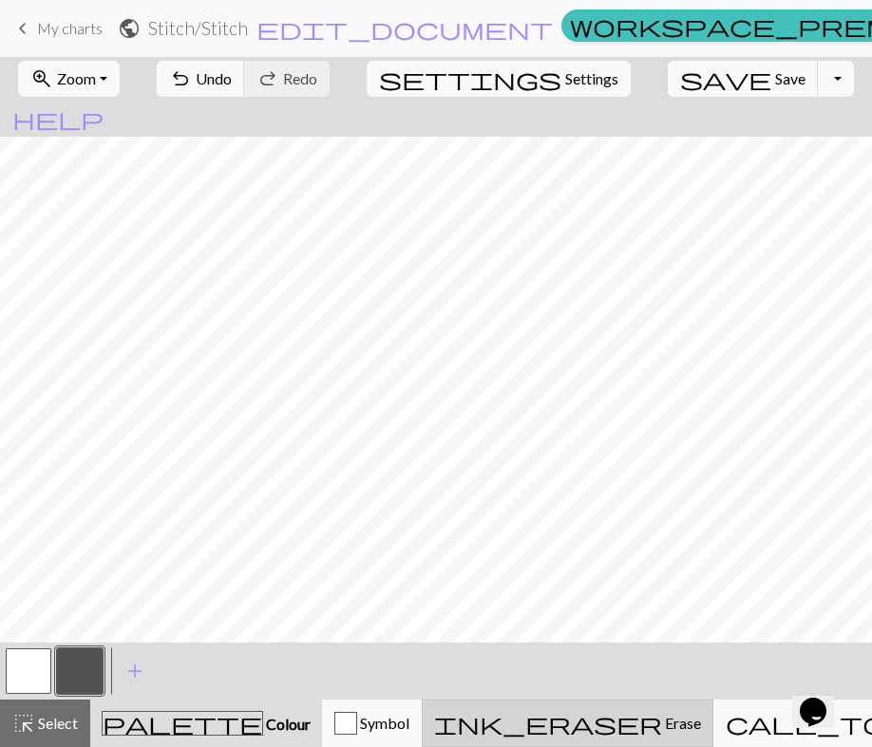
click at [662, 716] on span "Erase" at bounding box center [681, 723] width 39 height 18
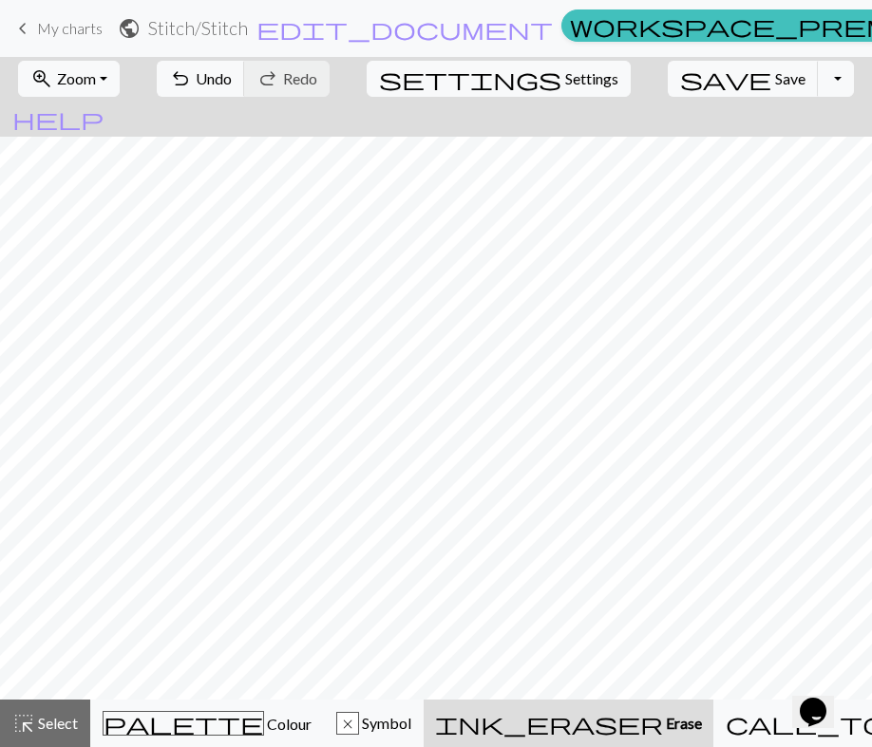
click at [618, 717] on div "ink_eraser Erase Erase" at bounding box center [568, 723] width 267 height 23
click at [232, 80] on span "Undo" at bounding box center [214, 78] width 36 height 18
click at [552, 725] on span "ink_eraser" at bounding box center [549, 723] width 228 height 27
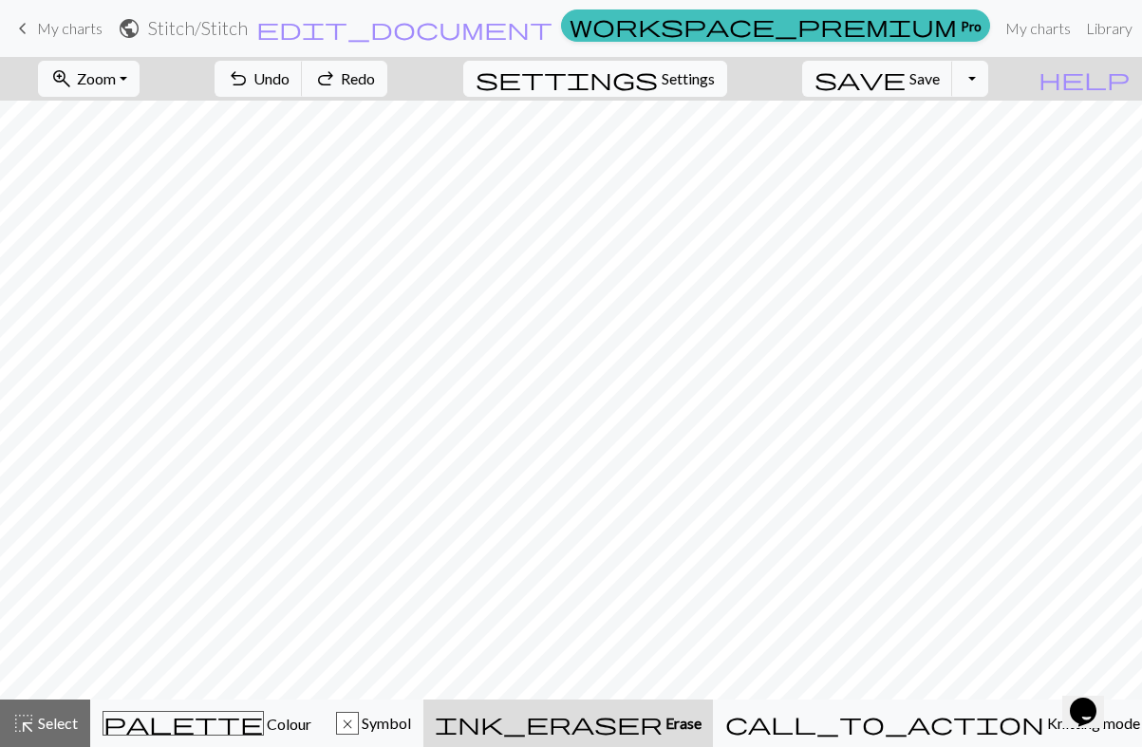
click at [713, 76] on span "Settings" at bounding box center [688, 78] width 53 height 23
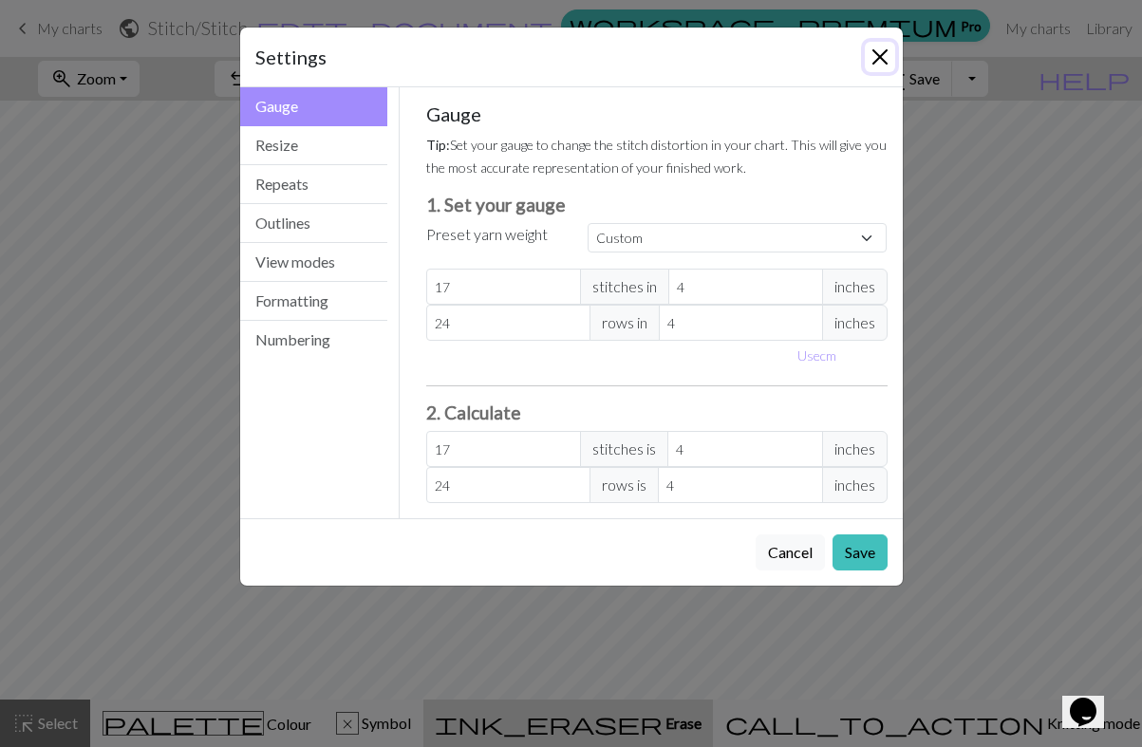
click at [877, 55] on button "Close" at bounding box center [880, 57] width 30 height 30
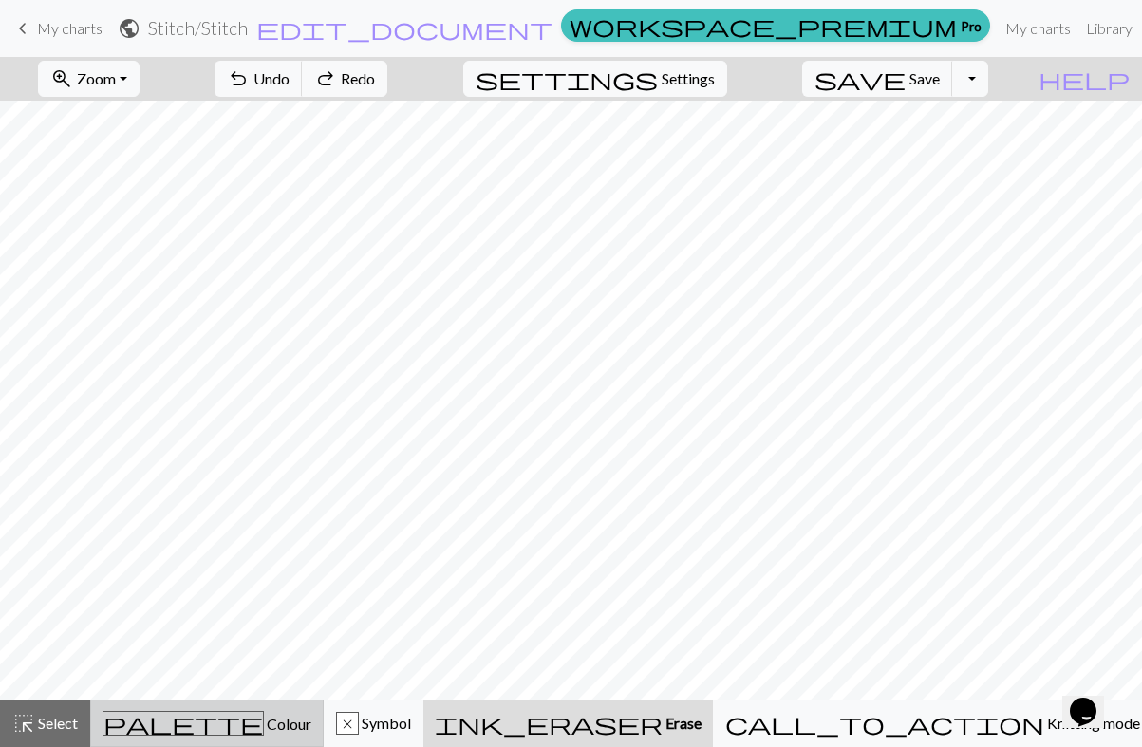
click at [264, 724] on span "Colour" at bounding box center [287, 724] width 47 height 18
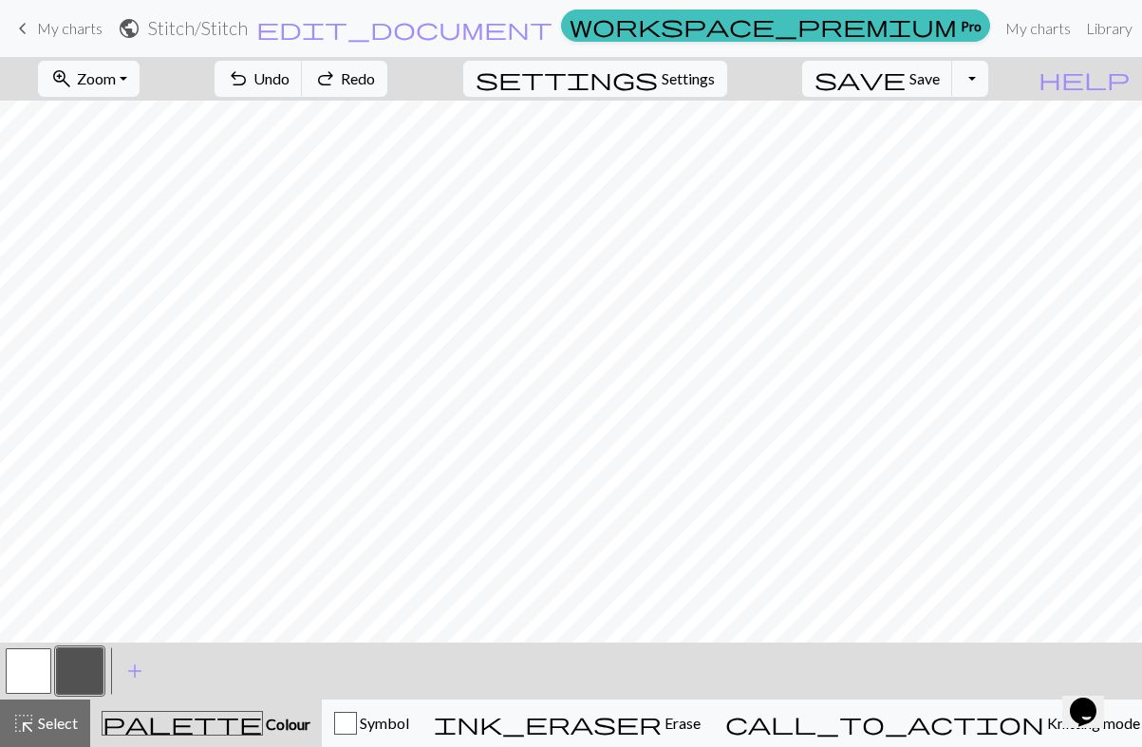
click at [21, 675] on button "button" at bounding box center [29, 672] width 46 height 46
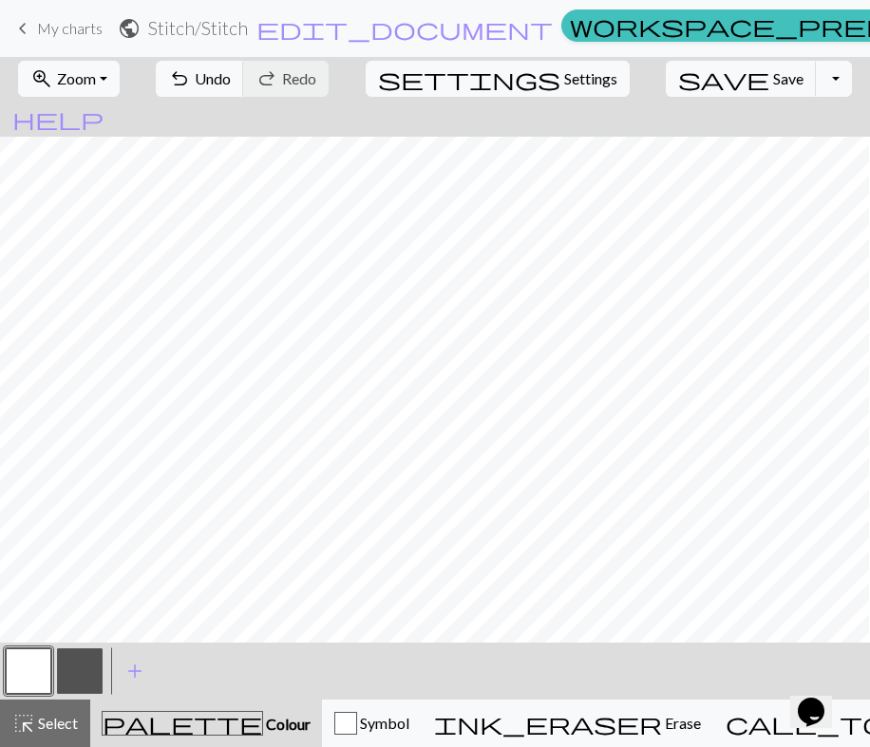
scroll to position [0, 252]
click at [74, 678] on button "button" at bounding box center [80, 672] width 46 height 46
click at [28, 664] on button "button" at bounding box center [29, 672] width 46 height 46
click at [87, 661] on button "button" at bounding box center [80, 672] width 46 height 46
click at [41, 683] on button "button" at bounding box center [29, 672] width 46 height 46
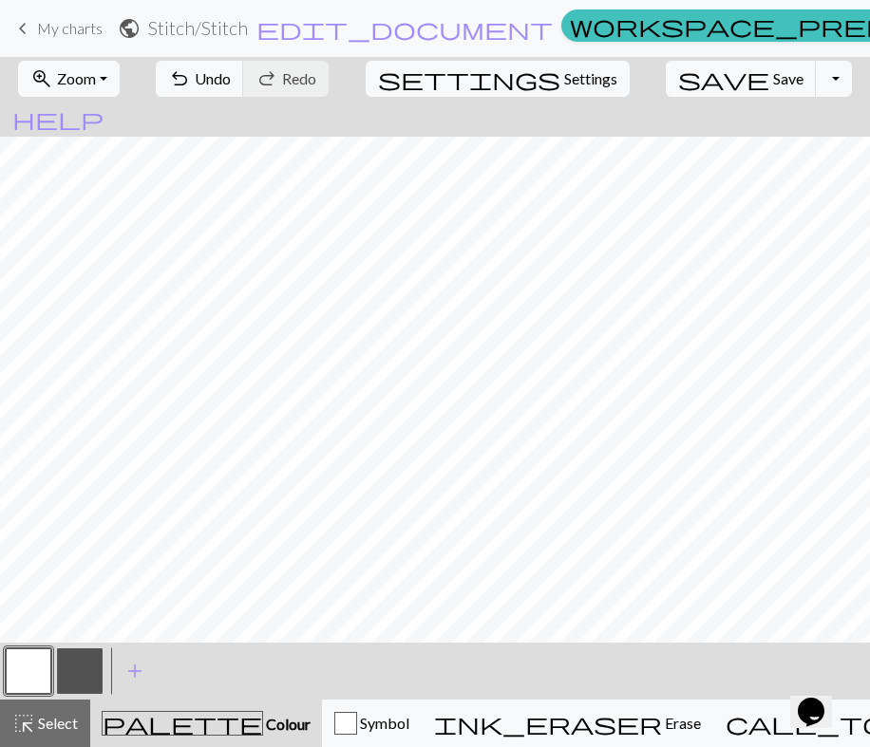
click at [85, 661] on button "button" at bounding box center [80, 672] width 46 height 46
click at [20, 661] on button "button" at bounding box center [29, 672] width 46 height 46
click at [80, 665] on button "button" at bounding box center [80, 672] width 46 height 46
click at [29, 679] on button "button" at bounding box center [29, 672] width 46 height 46
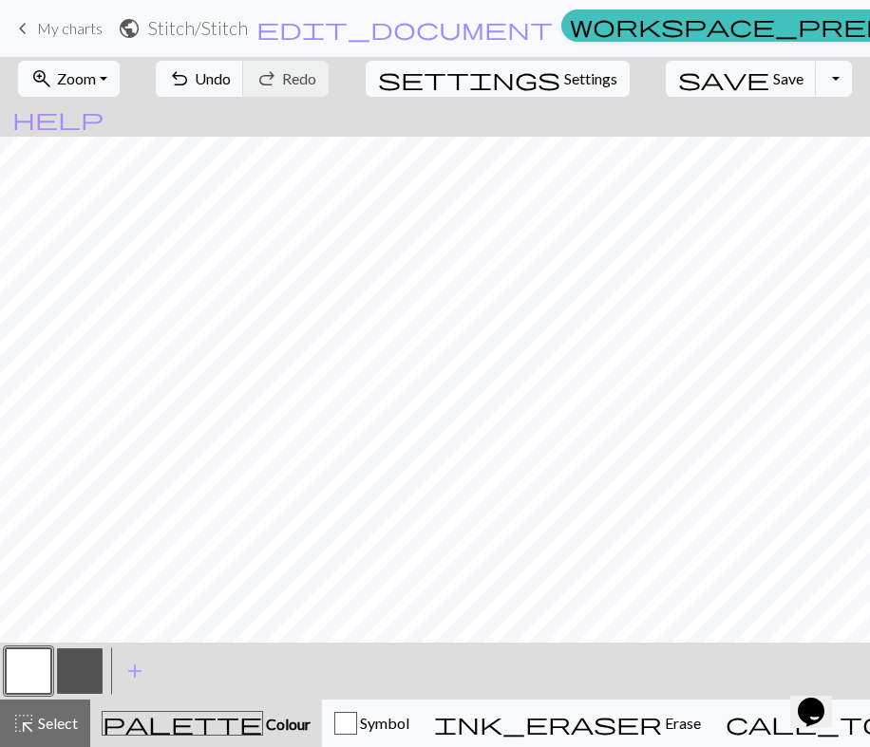
click at [71, 663] on button "button" at bounding box center [80, 672] width 46 height 46
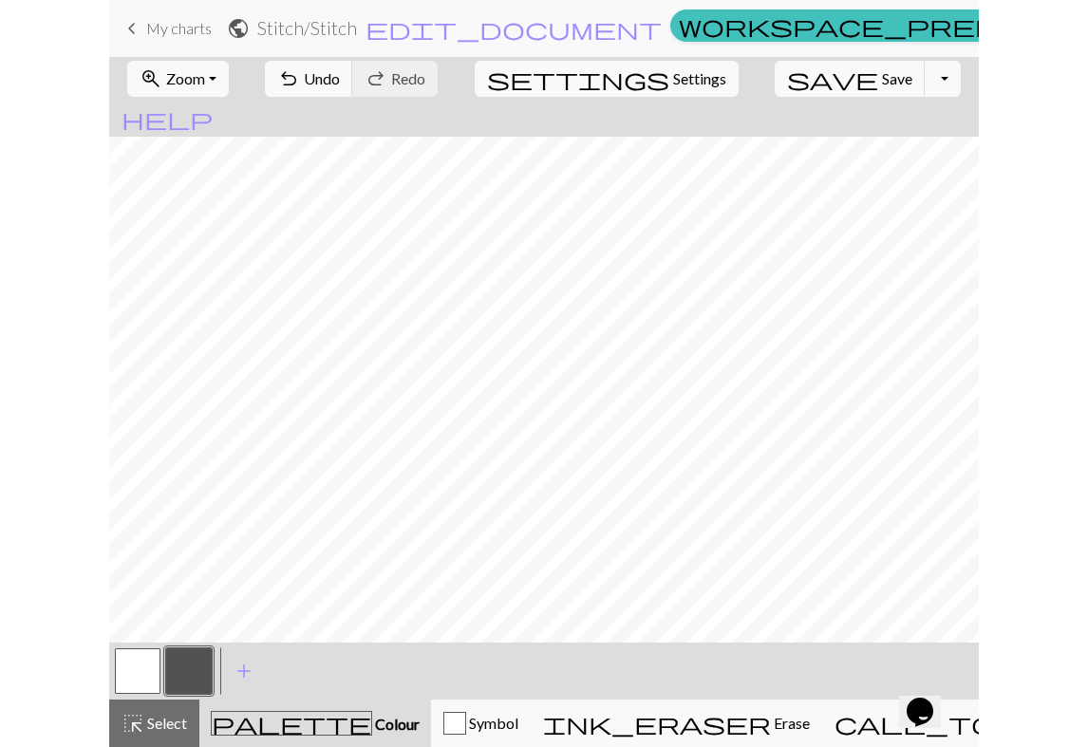
scroll to position [0, 0]
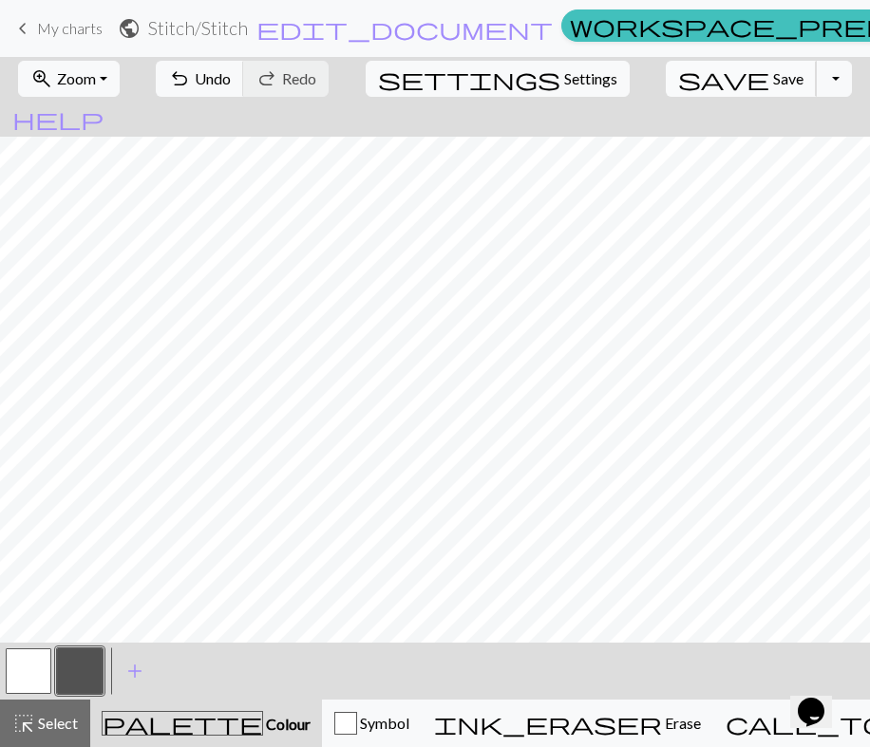
click at [696, 78] on span "save" at bounding box center [723, 79] width 91 height 27
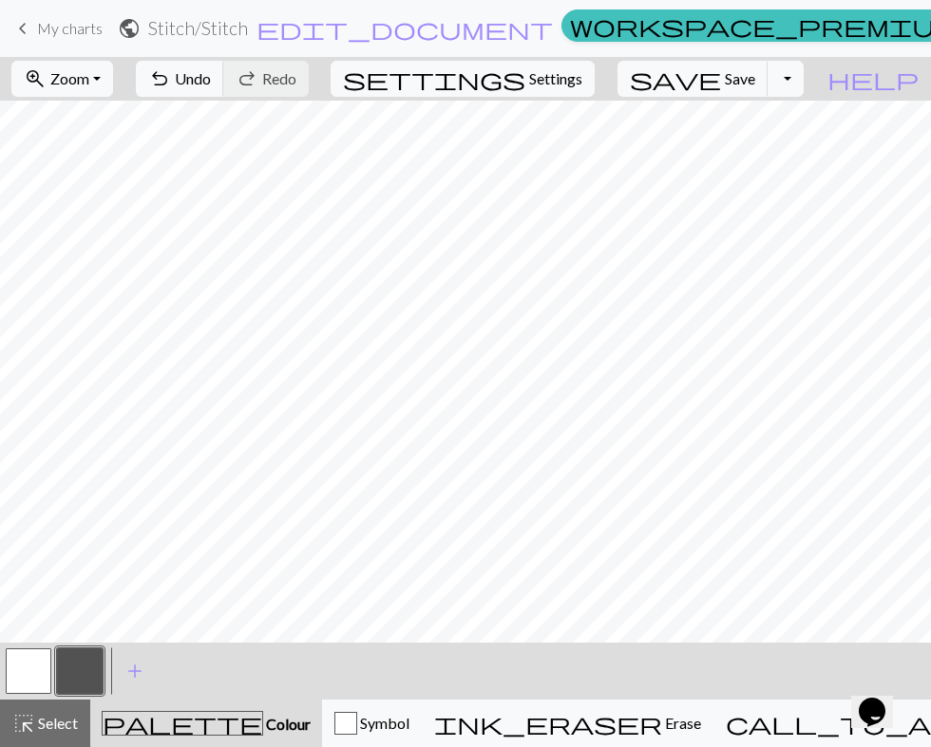
click at [29, 673] on button "button" at bounding box center [29, 672] width 46 height 46
click at [84, 659] on button "button" at bounding box center [80, 672] width 46 height 46
click at [29, 676] on button "button" at bounding box center [29, 672] width 46 height 46
click at [88, 663] on button "button" at bounding box center [80, 672] width 46 height 46
click at [39, 670] on button "button" at bounding box center [29, 672] width 46 height 46
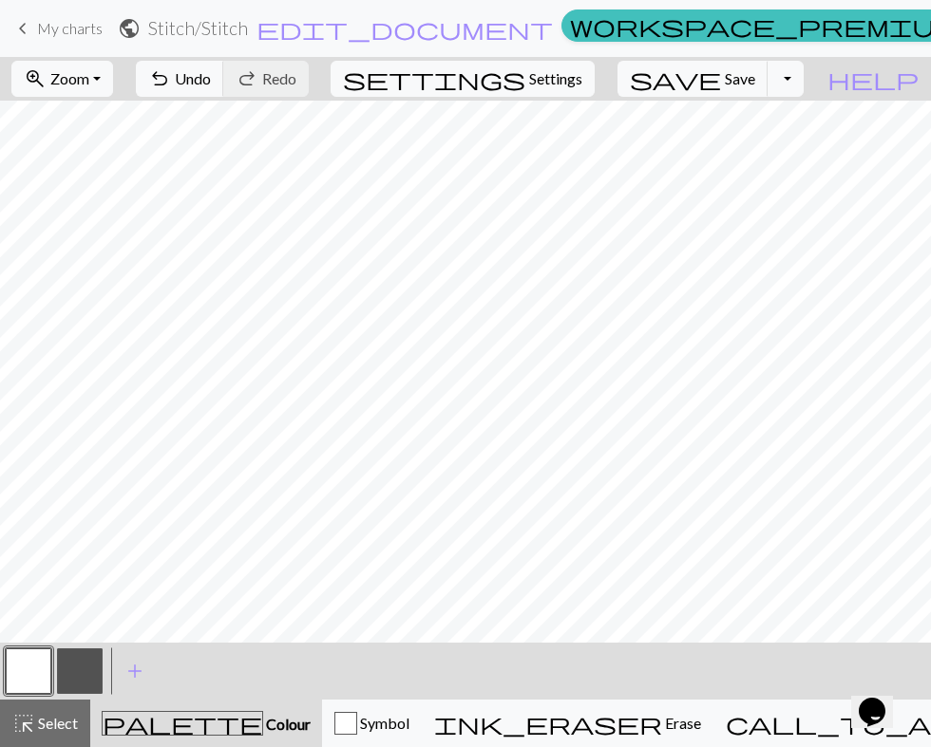
click at [83, 683] on button "button" at bounding box center [80, 672] width 46 height 46
